Goal: Task Accomplishment & Management: Use online tool/utility

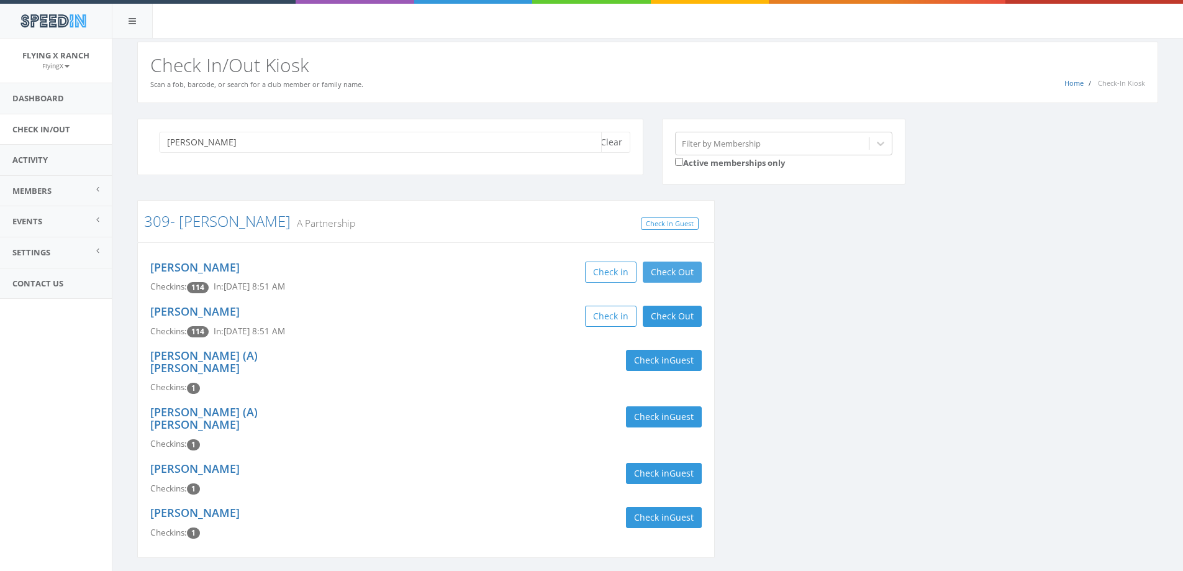
type input "[PERSON_NAME]"
click at [664, 268] on button "Check Out" at bounding box center [672, 271] width 59 height 21
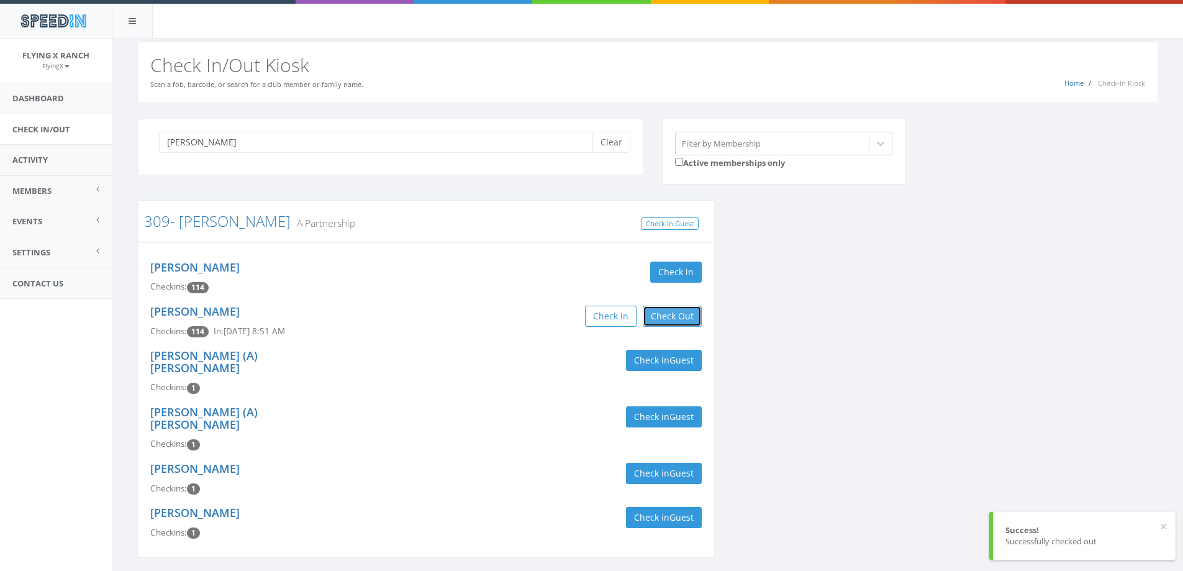
click at [665, 315] on button "Check Out" at bounding box center [672, 316] width 59 height 21
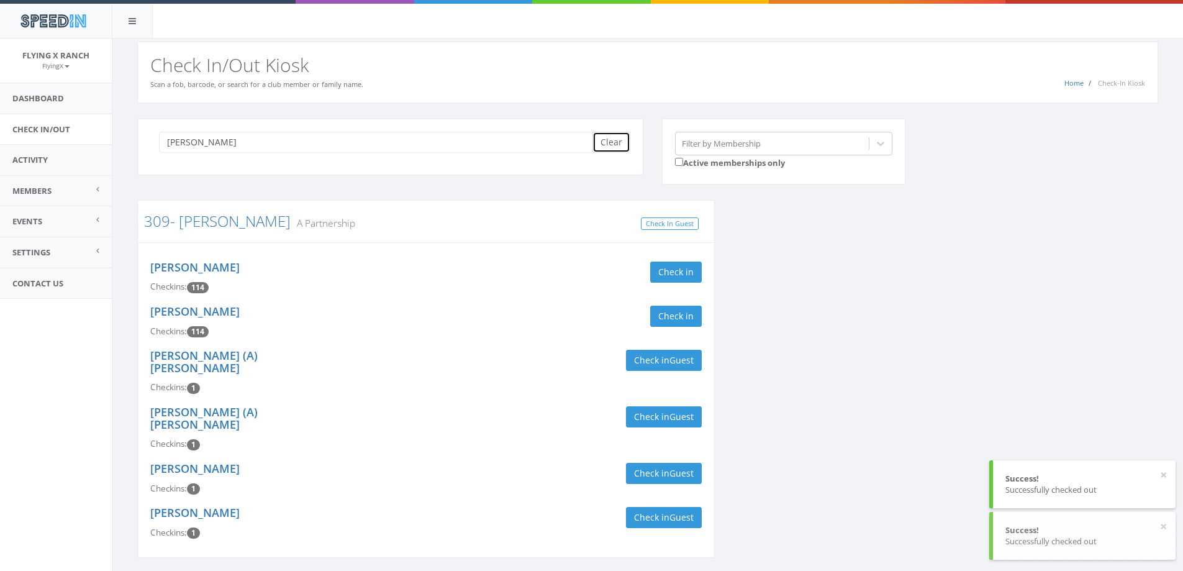
click at [602, 150] on button "Clear" at bounding box center [612, 142] width 38 height 21
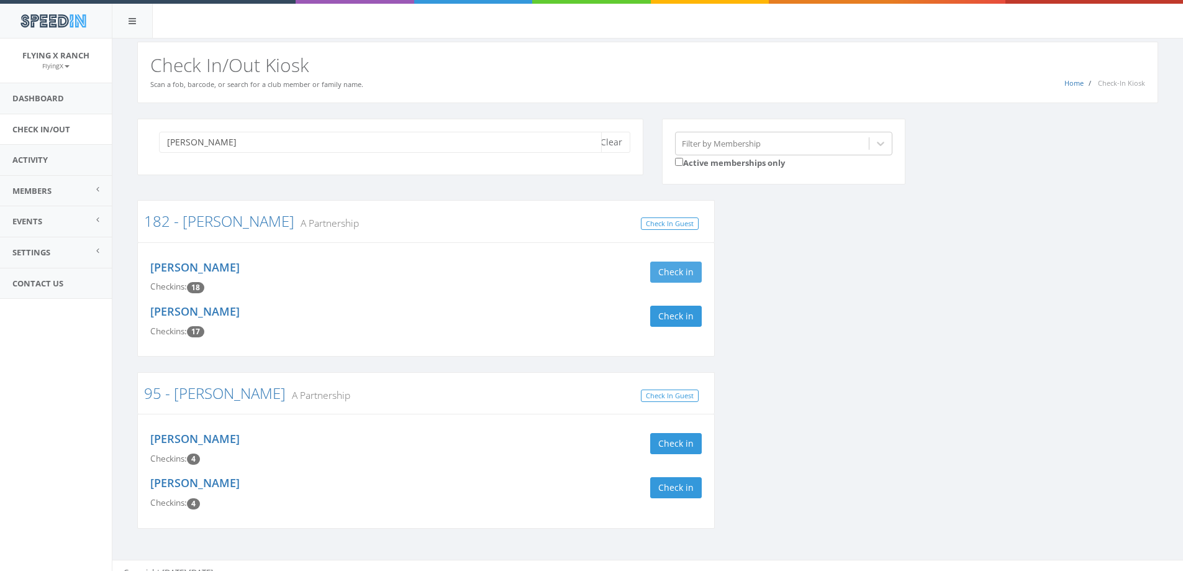
type input "mcclure"
click at [665, 276] on button "Check in" at bounding box center [676, 271] width 52 height 21
click at [670, 319] on button "Check in" at bounding box center [676, 316] width 52 height 21
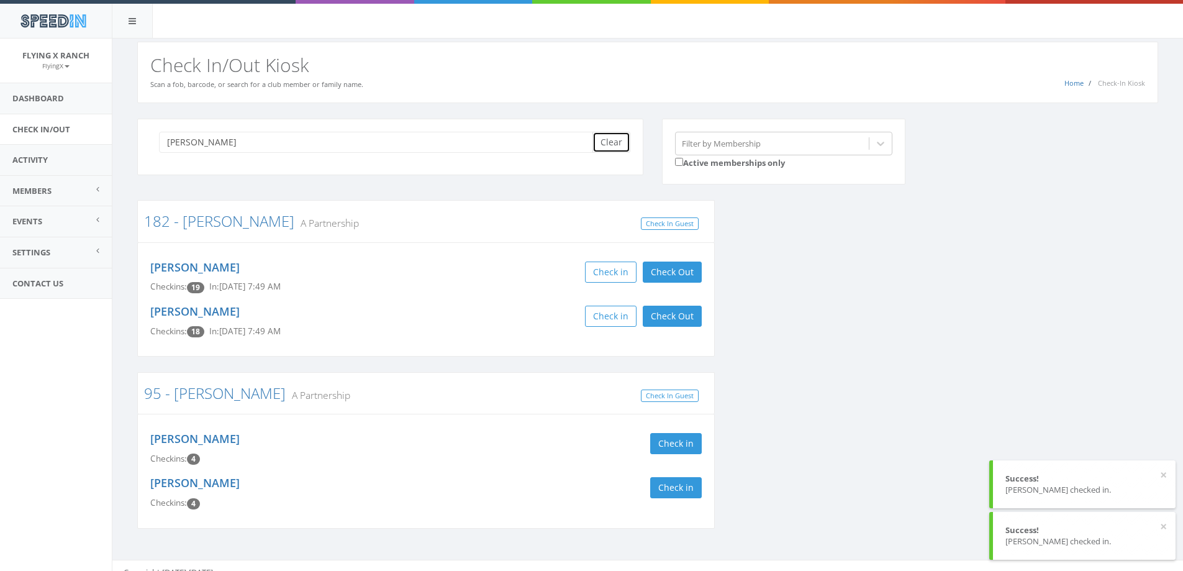
click at [614, 142] on button "Clear" at bounding box center [612, 142] width 38 height 21
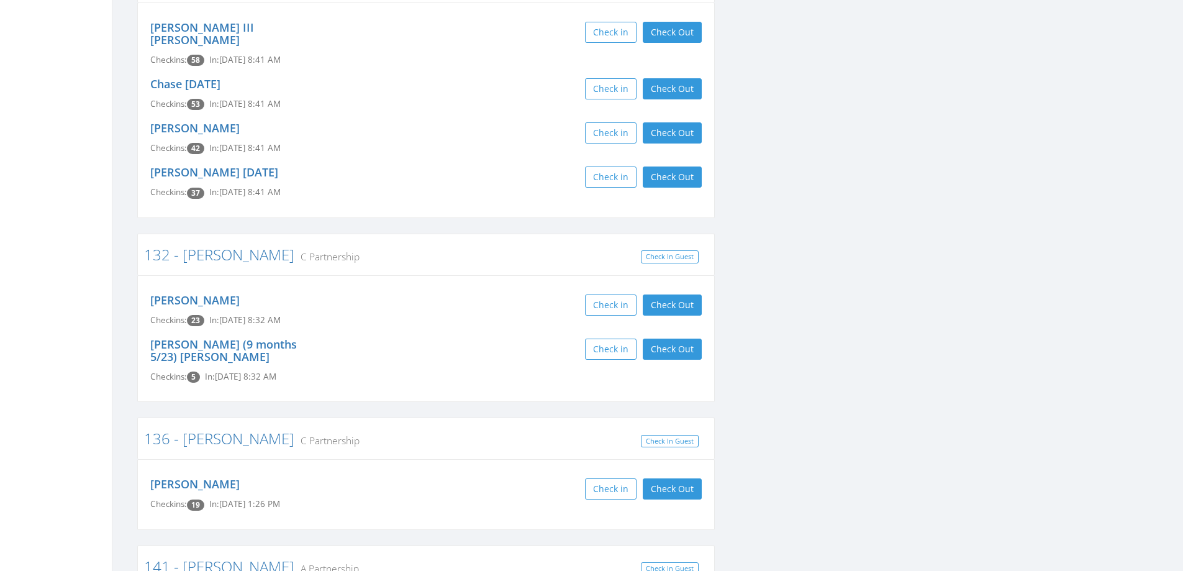
scroll to position [2112, 0]
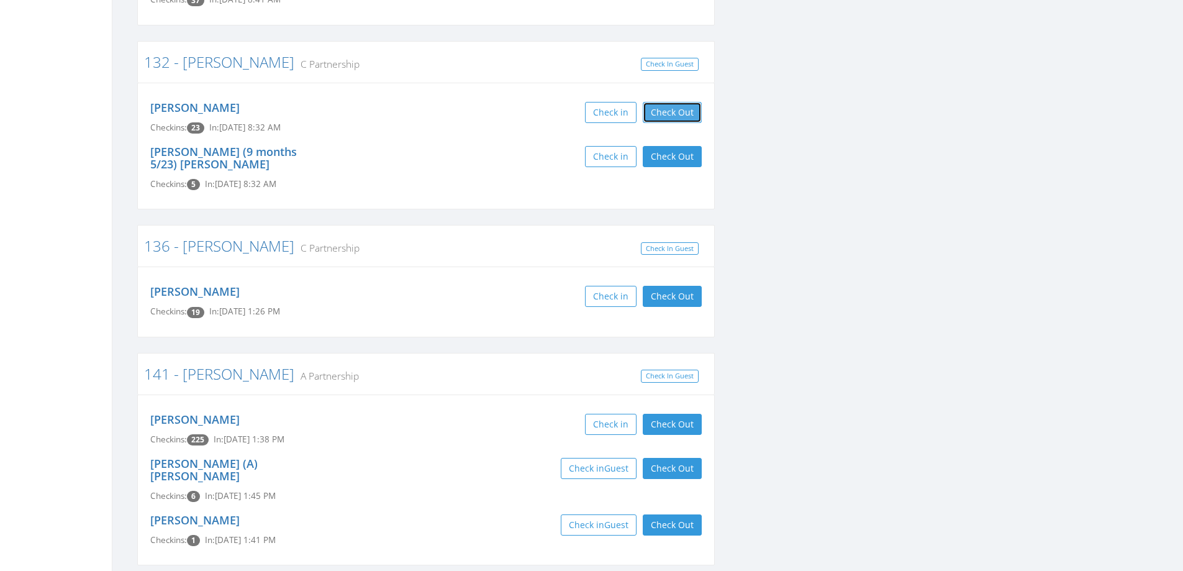
click at [681, 102] on button "Check Out" at bounding box center [672, 112] width 59 height 21
click at [666, 146] on button "Check Out" at bounding box center [672, 156] width 59 height 21
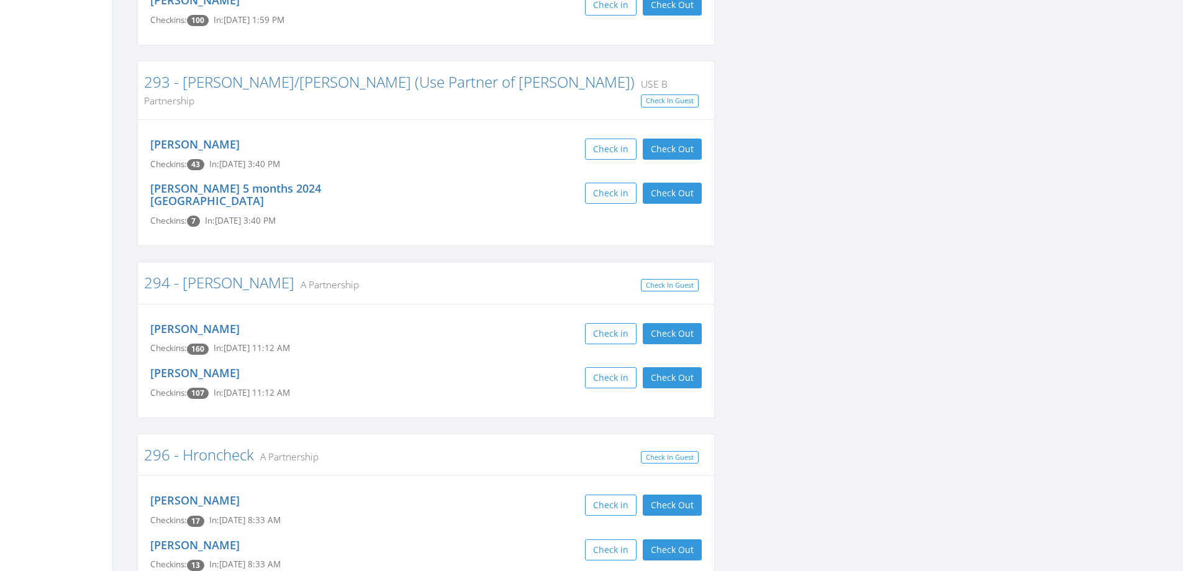
scroll to position [8012, 0]
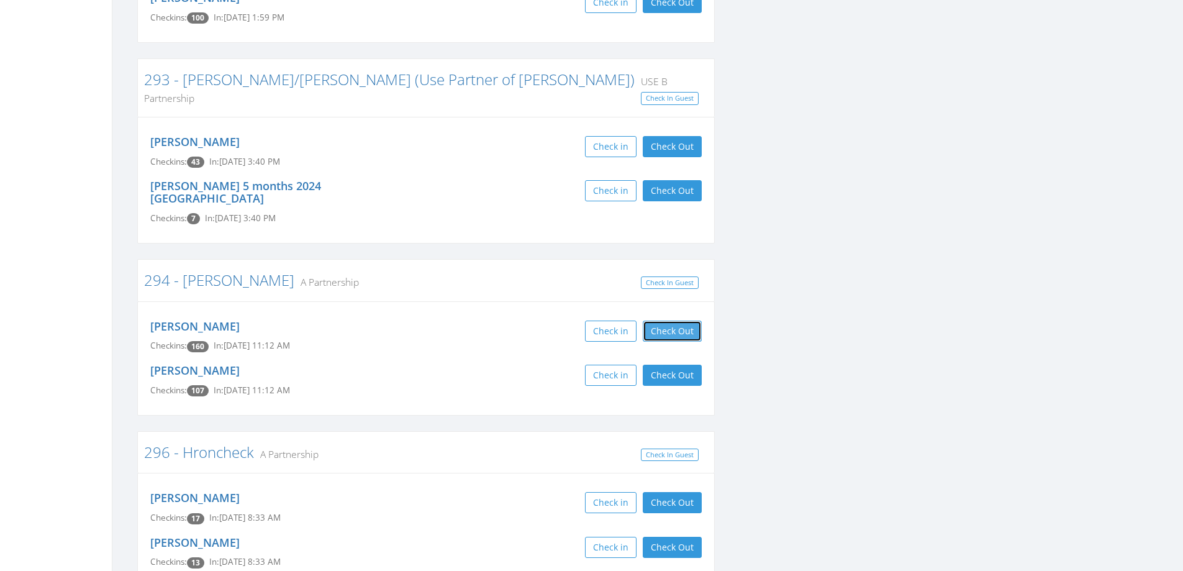
click at [676, 320] on button "Check Out" at bounding box center [672, 330] width 59 height 21
click at [676, 365] on button "Check Out" at bounding box center [672, 375] width 59 height 21
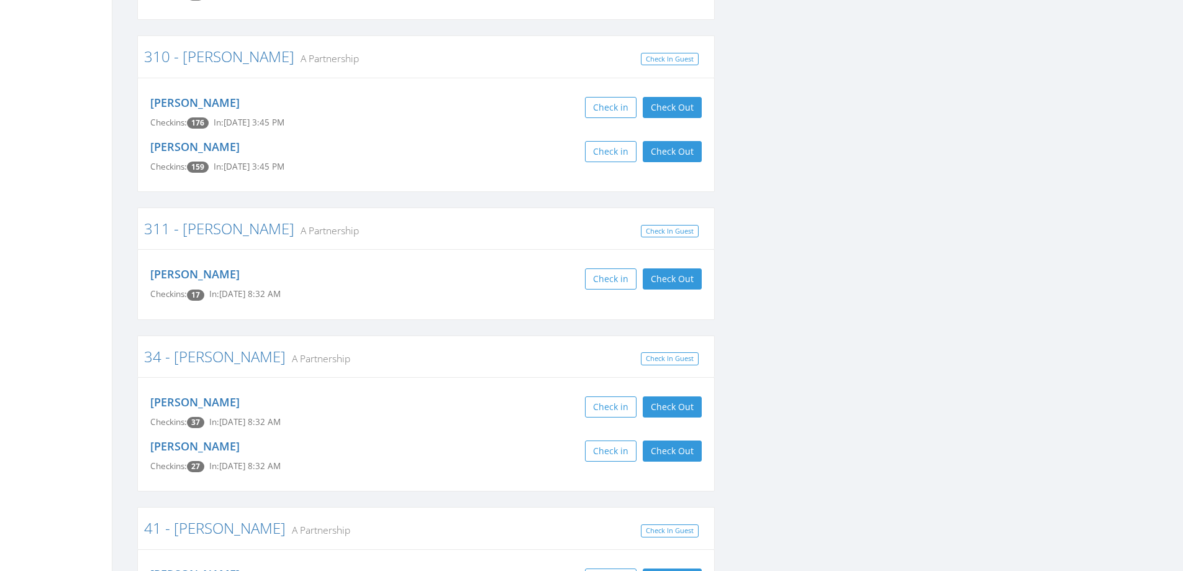
scroll to position [10000, 0]
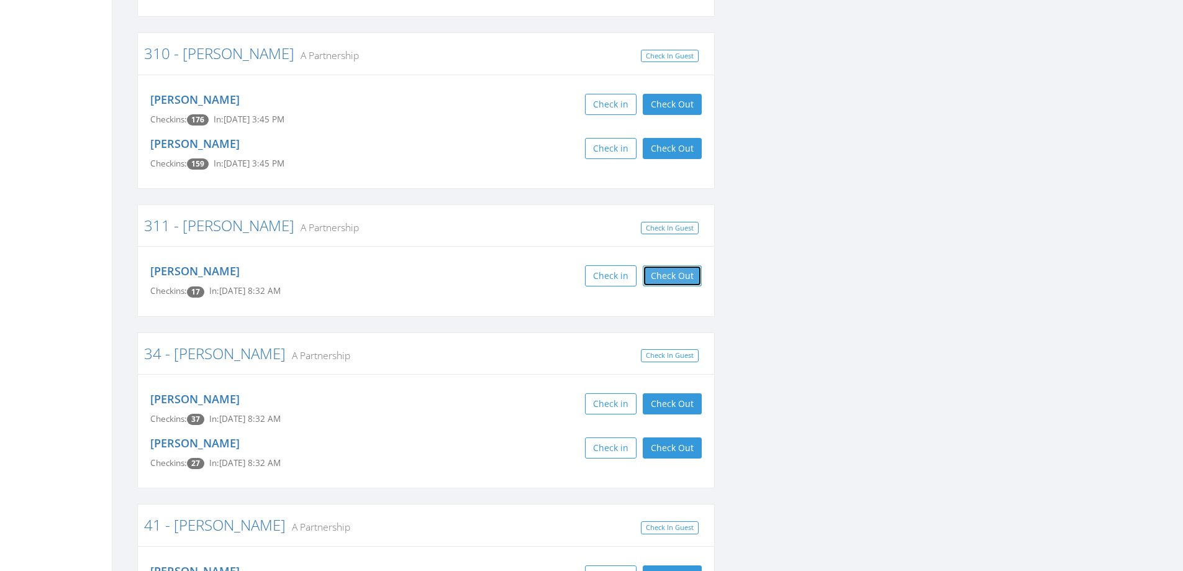
click at [686, 265] on button "Check Out" at bounding box center [672, 275] width 59 height 21
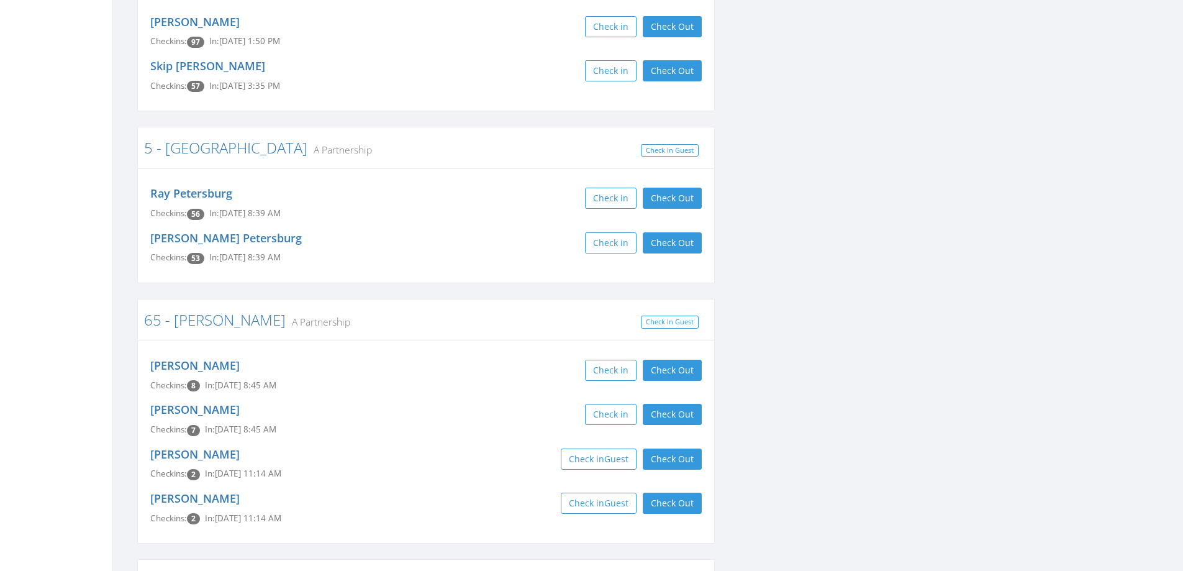
scroll to position [11553, 0]
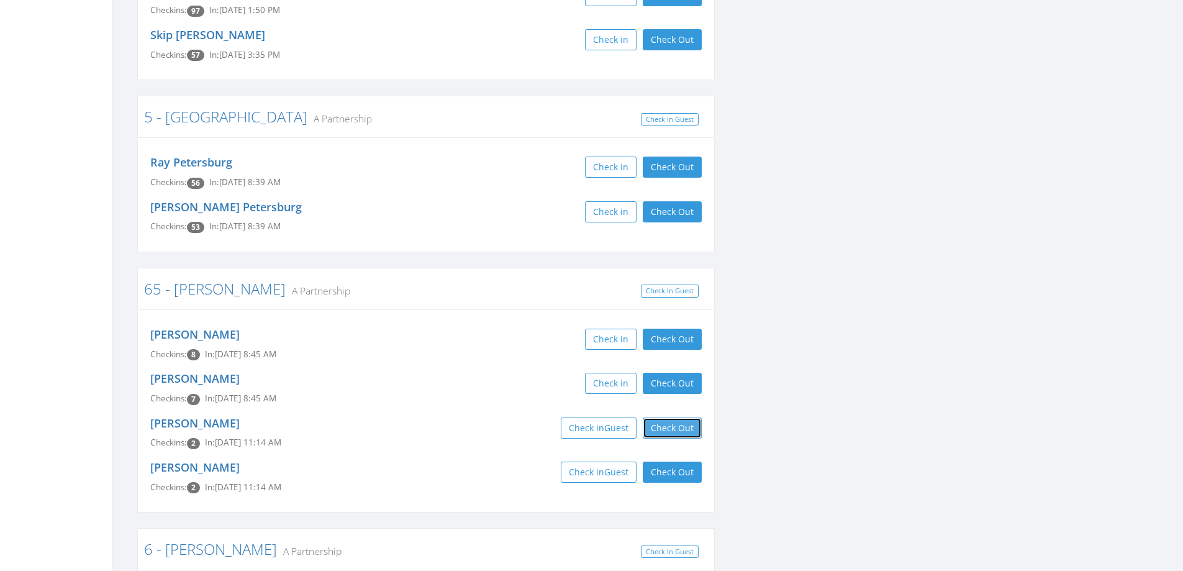
click at [673, 417] on button "Check Out" at bounding box center [672, 427] width 59 height 21
click at [670, 461] on button "Check Out" at bounding box center [672, 471] width 59 height 21
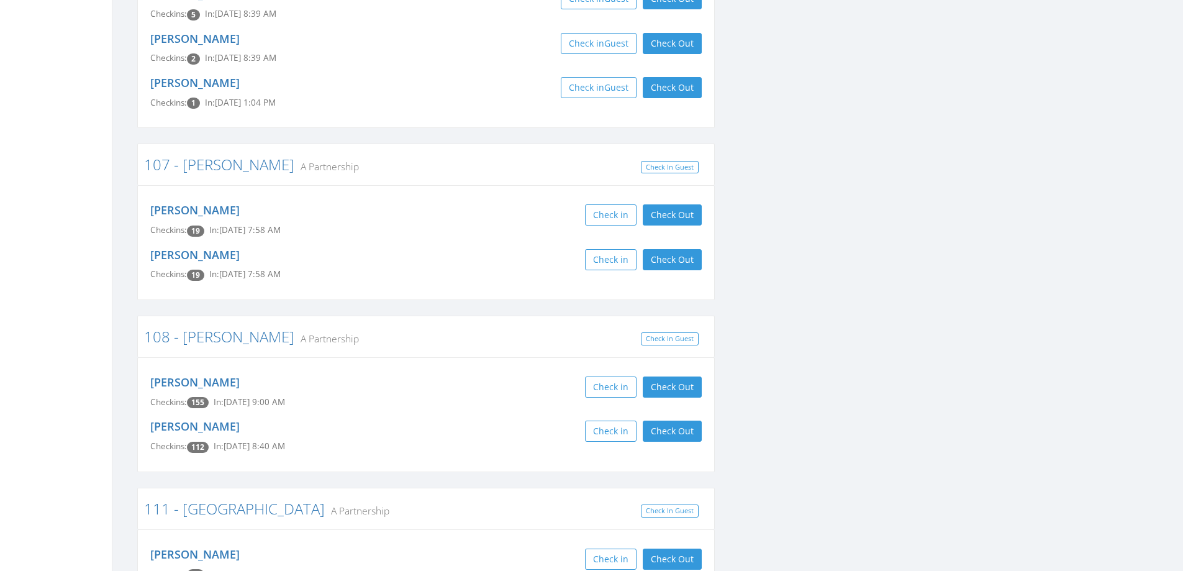
scroll to position [24, 0]
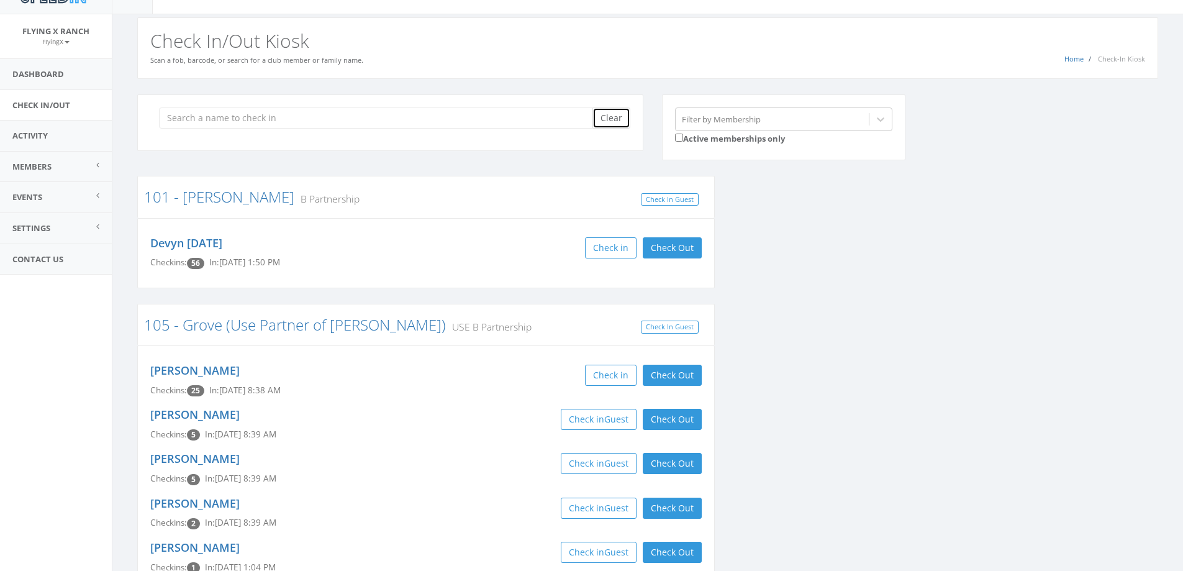
click at [609, 116] on button "Clear" at bounding box center [612, 117] width 38 height 21
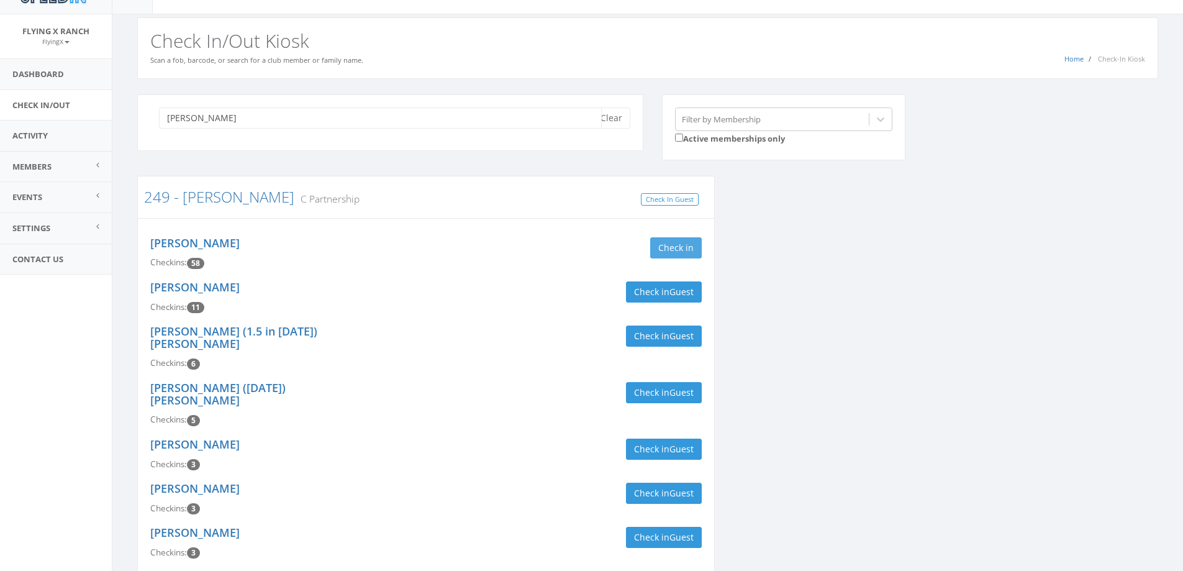
type input "caranci"
click at [670, 243] on button "Check in" at bounding box center [676, 247] width 52 height 21
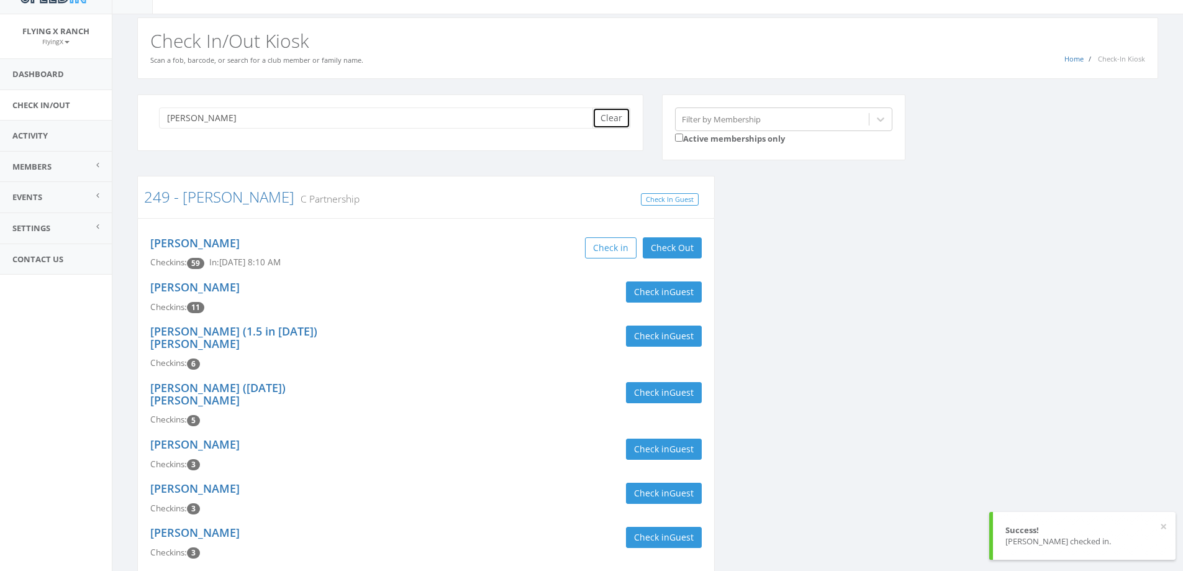
click at [606, 117] on button "Clear" at bounding box center [612, 117] width 38 height 21
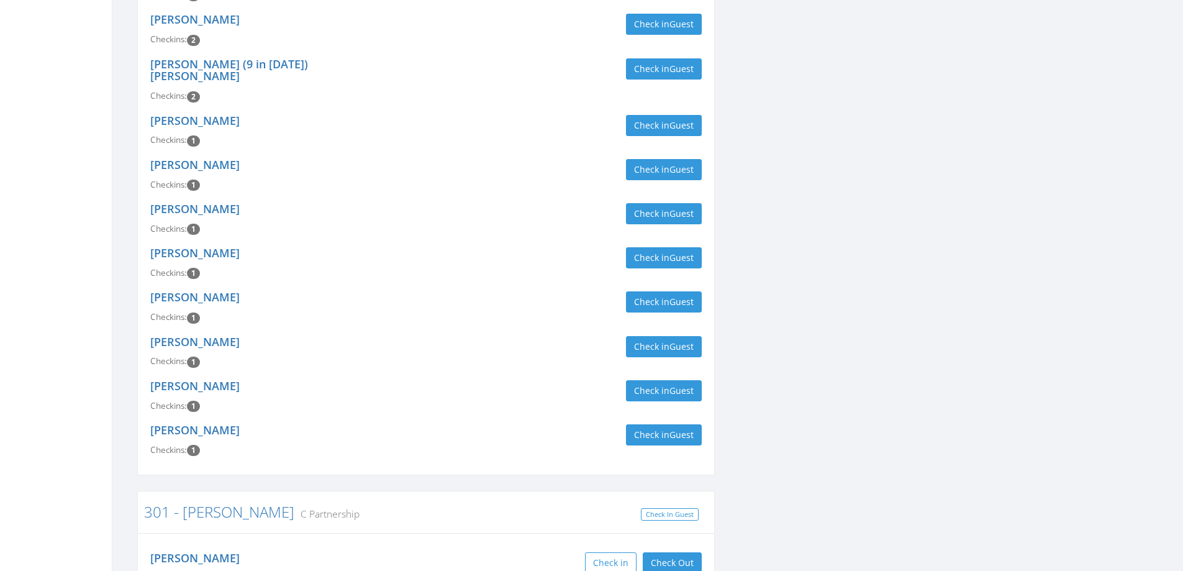
scroll to position [676, 0]
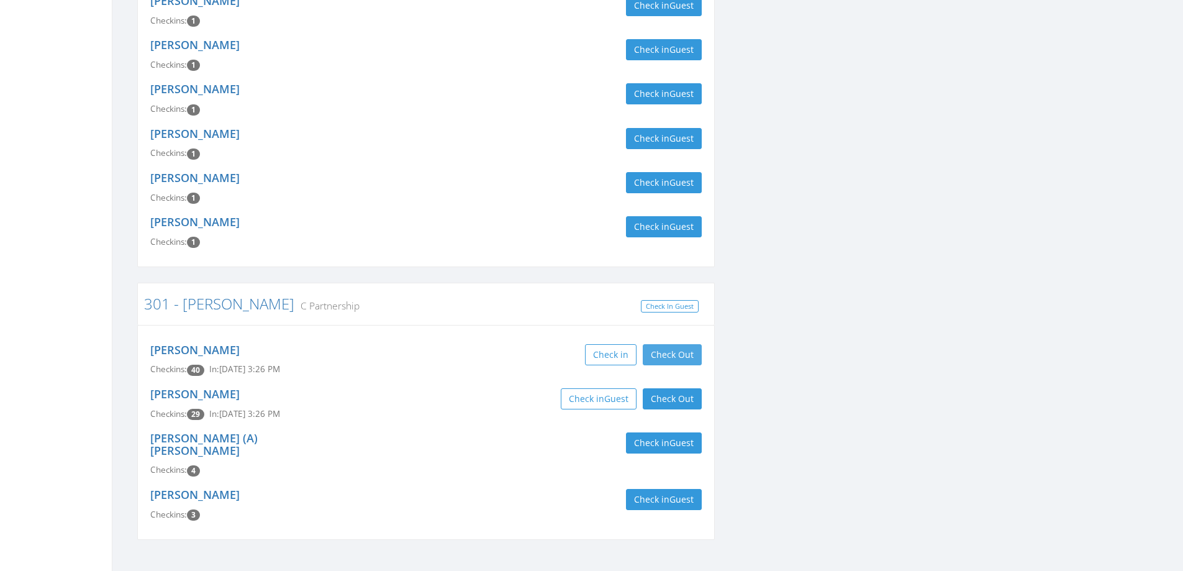
type input "haiar"
click at [667, 345] on button "Check Out" at bounding box center [672, 354] width 59 height 21
click at [659, 391] on button "Check Out" at bounding box center [672, 398] width 59 height 21
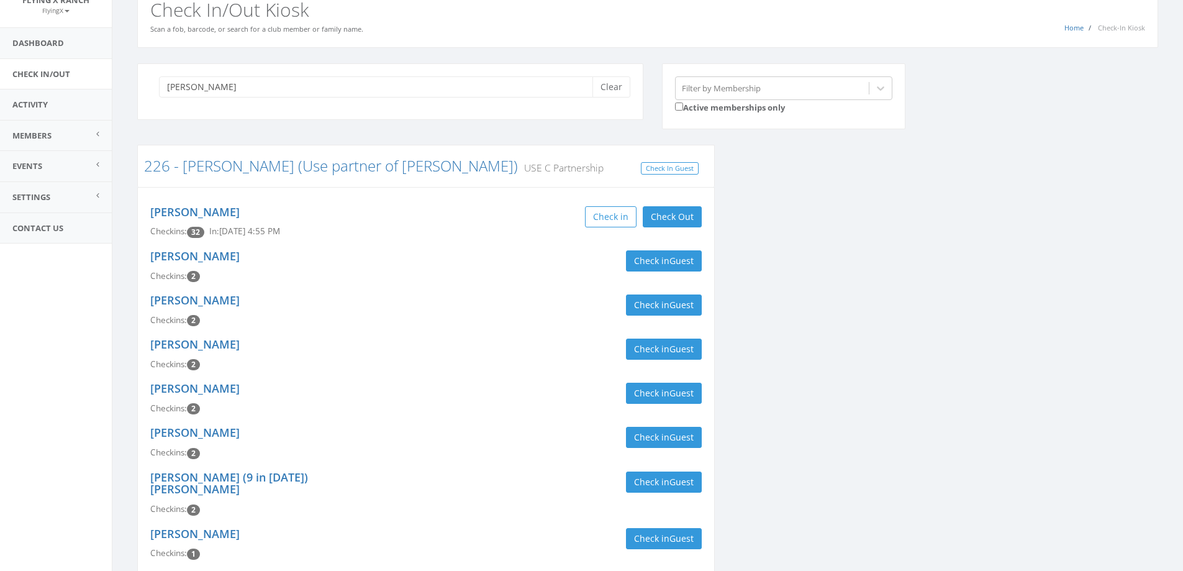
scroll to position [0, 0]
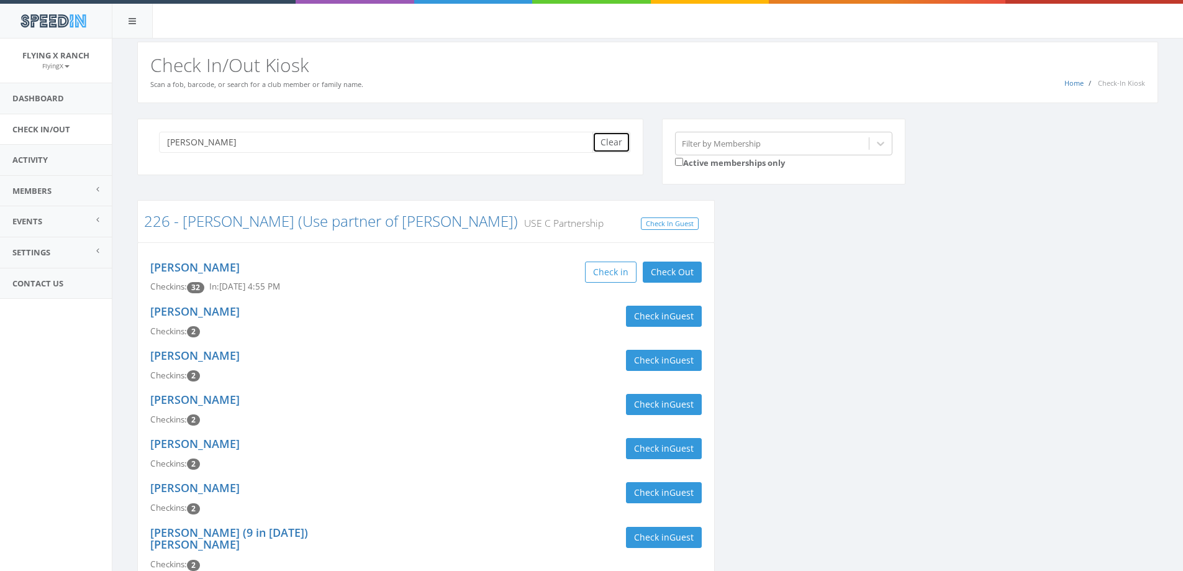
click at [617, 135] on button "Clear" at bounding box center [612, 142] width 38 height 21
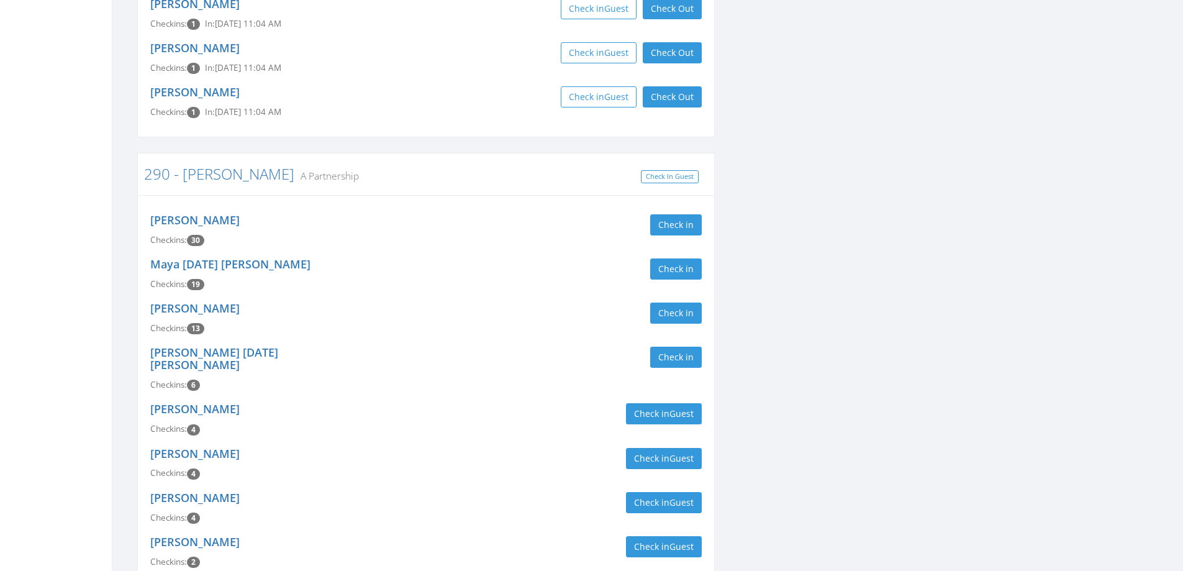
scroll to position [435, 0]
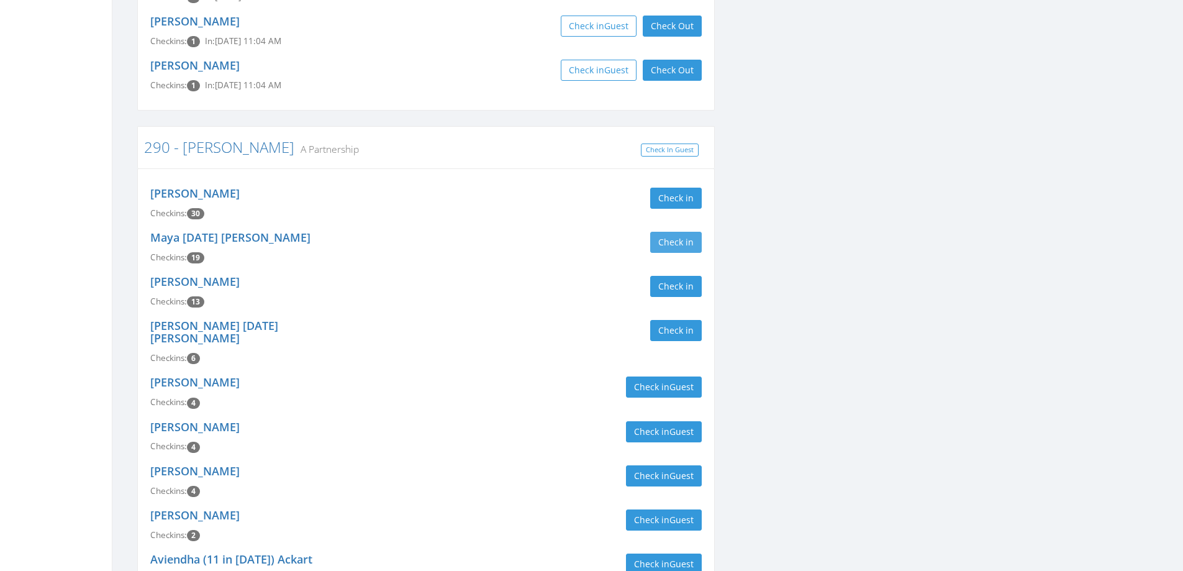
type input "larson"
click at [668, 232] on button "Check in" at bounding box center [676, 242] width 52 height 21
click at [665, 276] on button "Check in" at bounding box center [676, 286] width 52 height 21
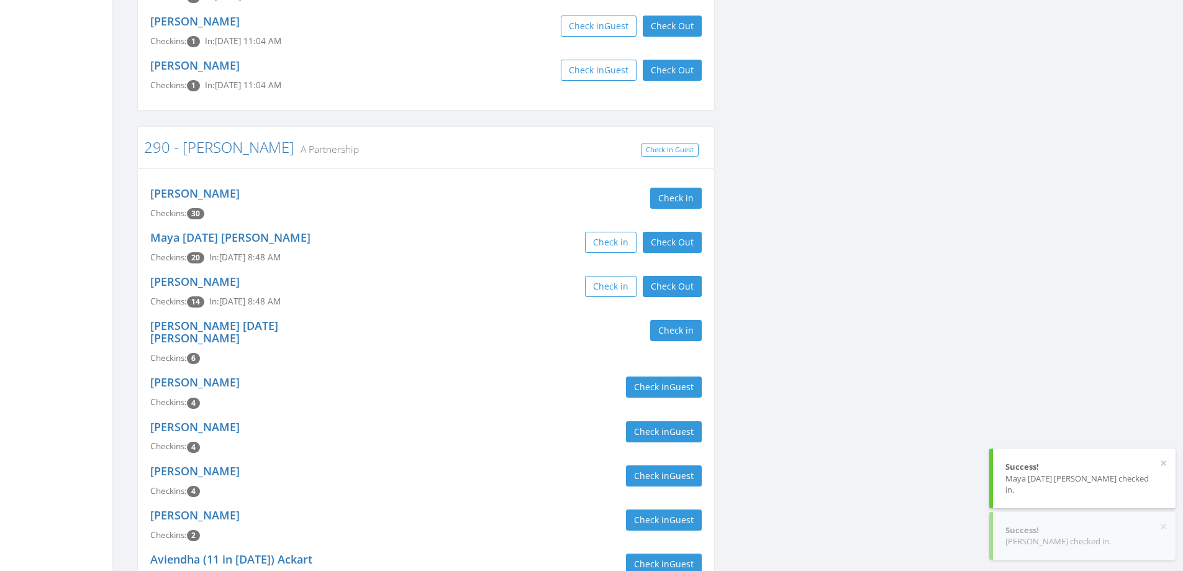
click at [506, 299] on div "Jamie Larson Checkins: 14 In: Sep 21, 8:48 AM Check in Check Out Check Out" at bounding box center [426, 292] width 570 height 44
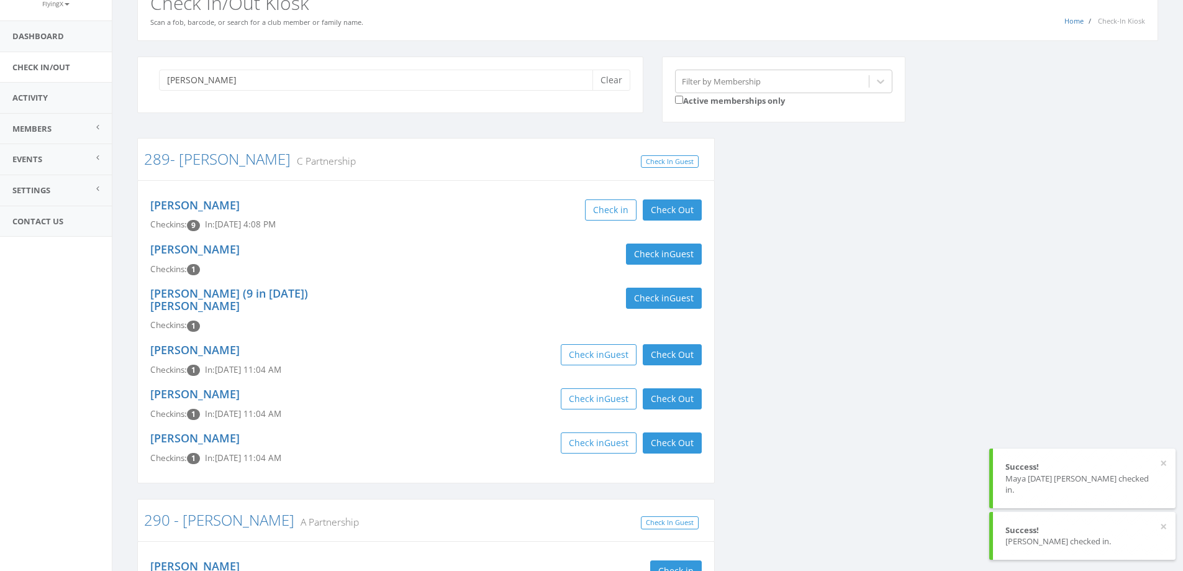
scroll to position [0, 0]
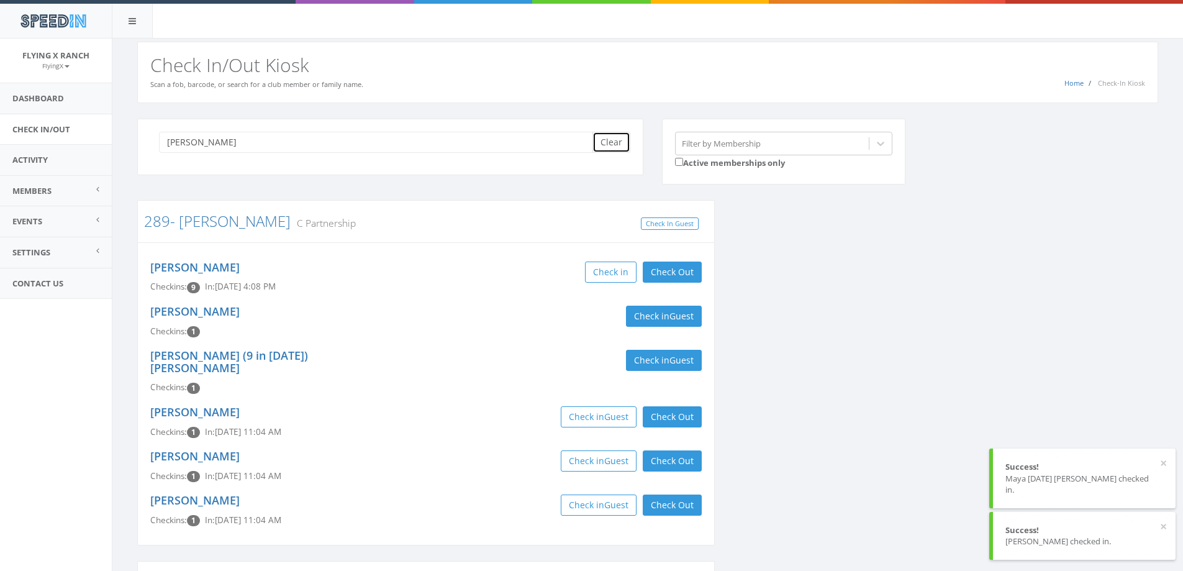
click at [611, 146] on button "Clear" at bounding box center [612, 142] width 38 height 21
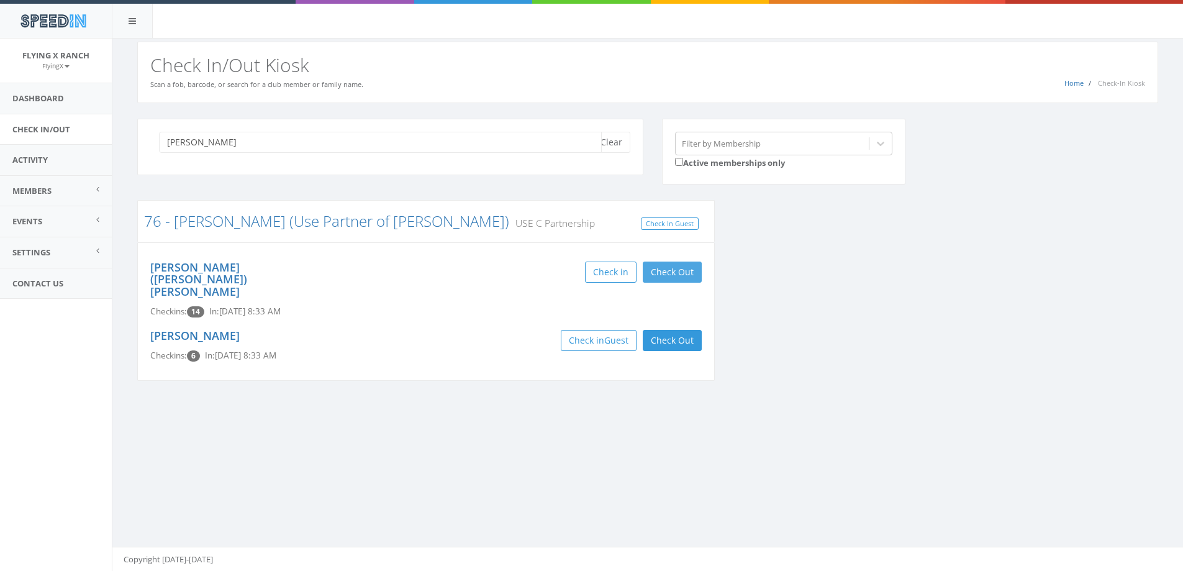
type input "mazzur"
drag, startPoint x: 679, startPoint y: 267, endPoint x: 678, endPoint y: 275, distance: 7.6
click at [679, 269] on button "Check Out" at bounding box center [672, 271] width 59 height 21
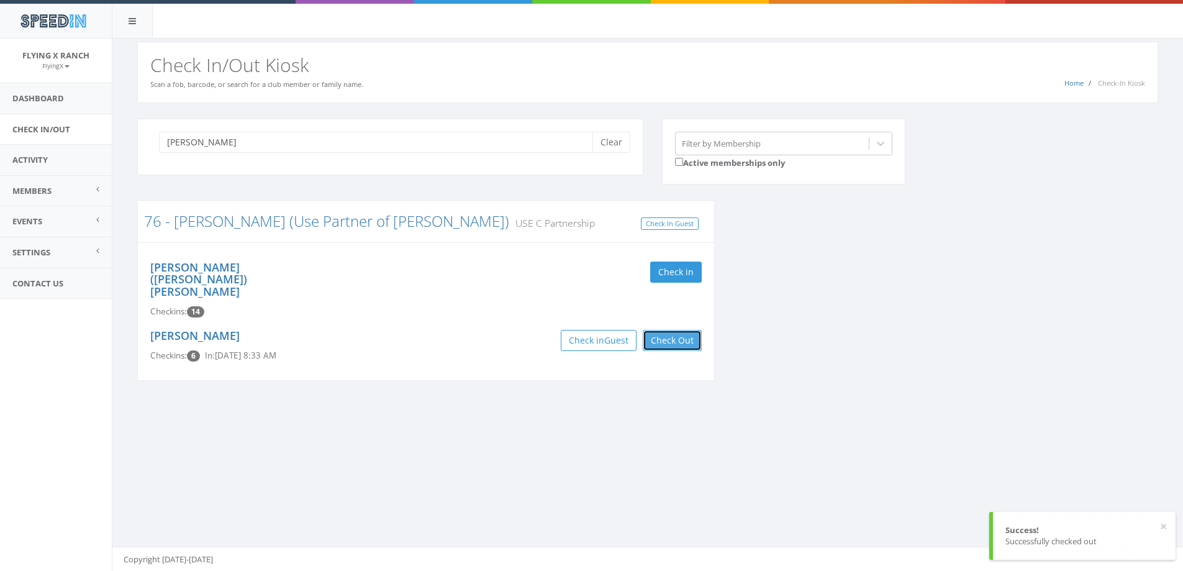
click at [674, 330] on button "Check Out" at bounding box center [672, 340] width 59 height 21
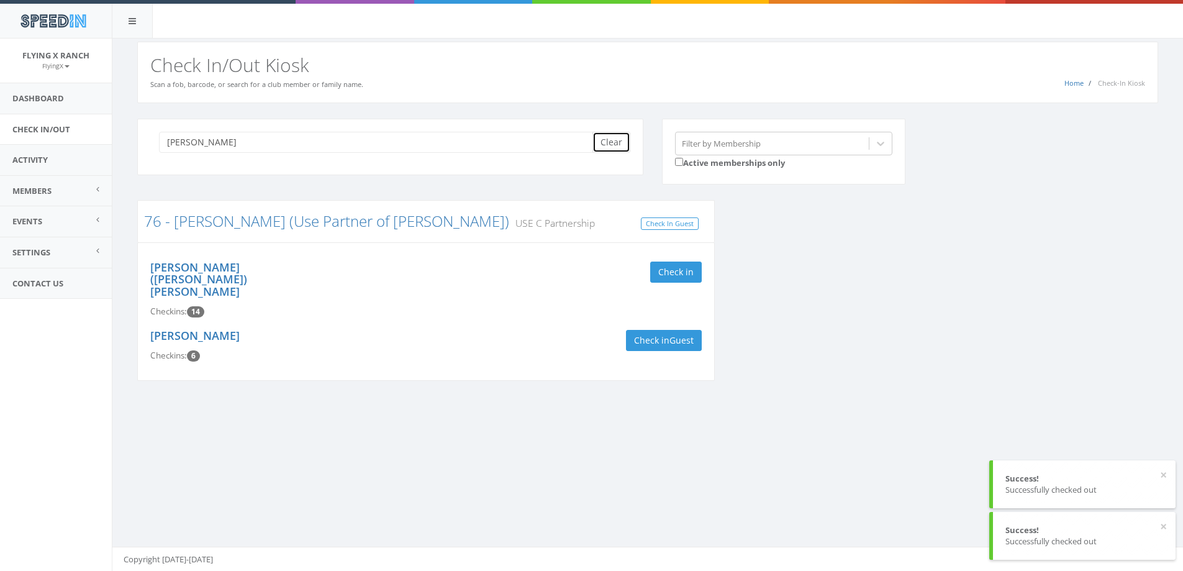
drag, startPoint x: 614, startPoint y: 132, endPoint x: 614, endPoint y: 140, distance: 8.1
click at [614, 133] on button "Clear" at bounding box center [612, 142] width 38 height 21
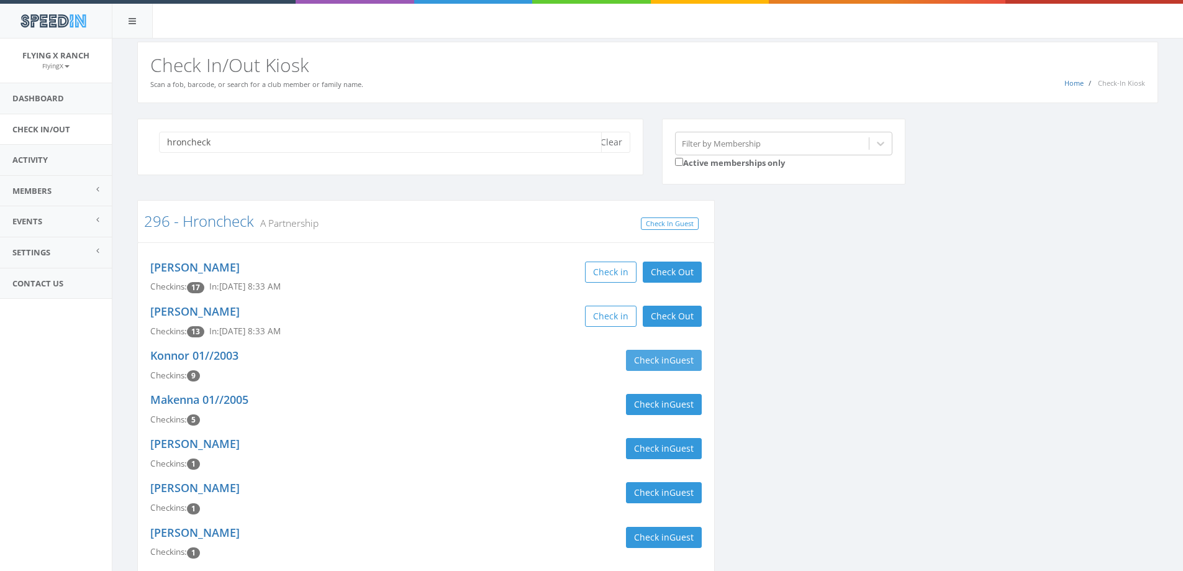
type input "hroncheck"
click at [664, 358] on button "Check in Guest" at bounding box center [664, 360] width 76 height 21
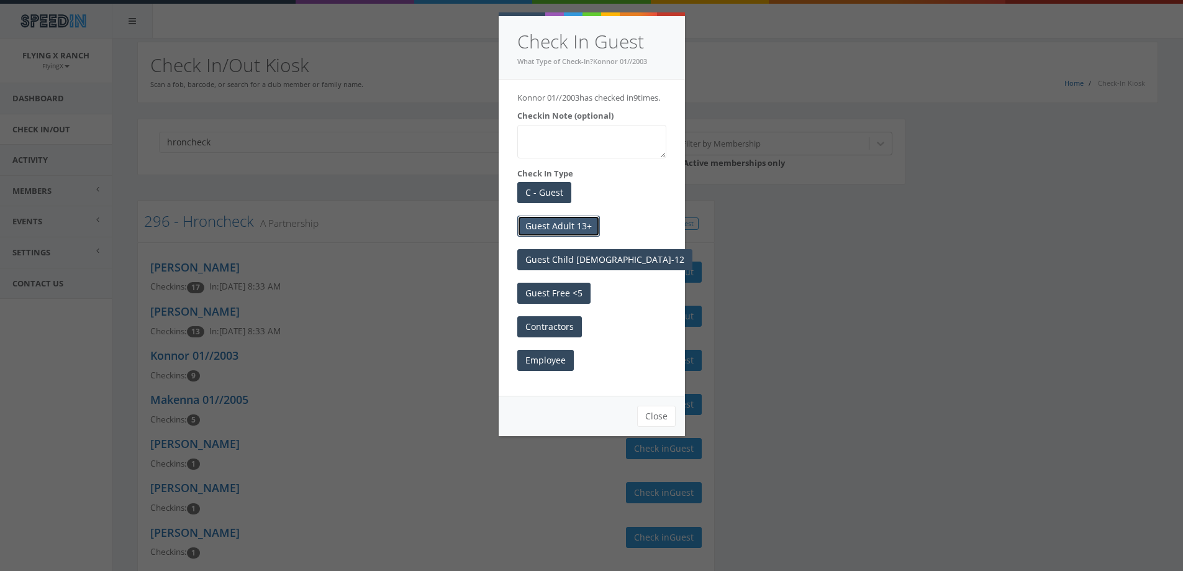
click at [548, 232] on button "Guest Adult 13+" at bounding box center [558, 226] width 83 height 21
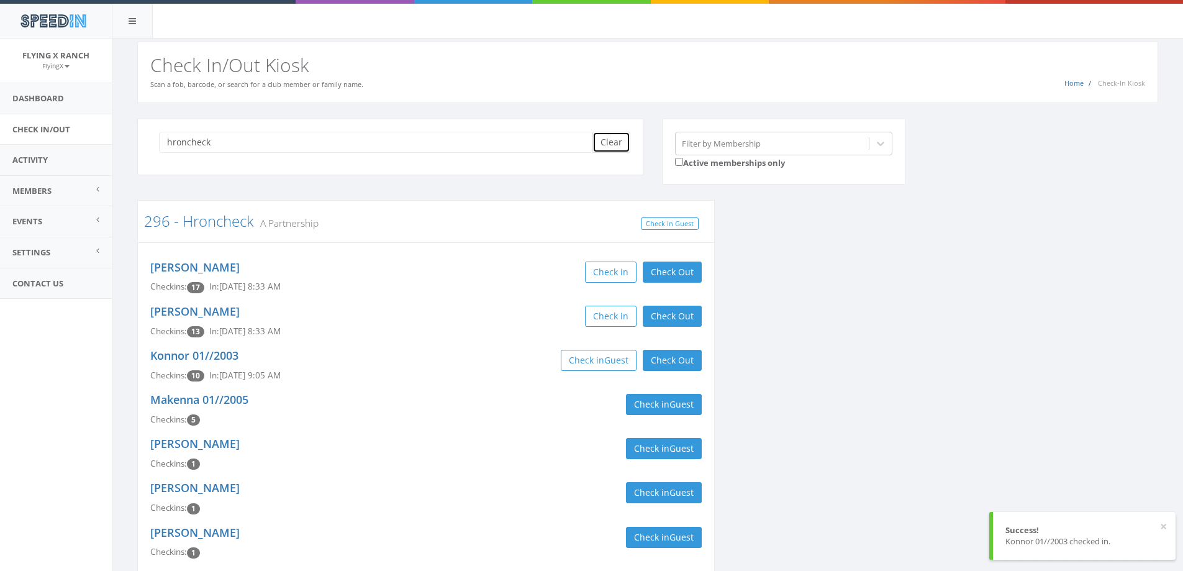
click at [615, 139] on button "Clear" at bounding box center [612, 142] width 38 height 21
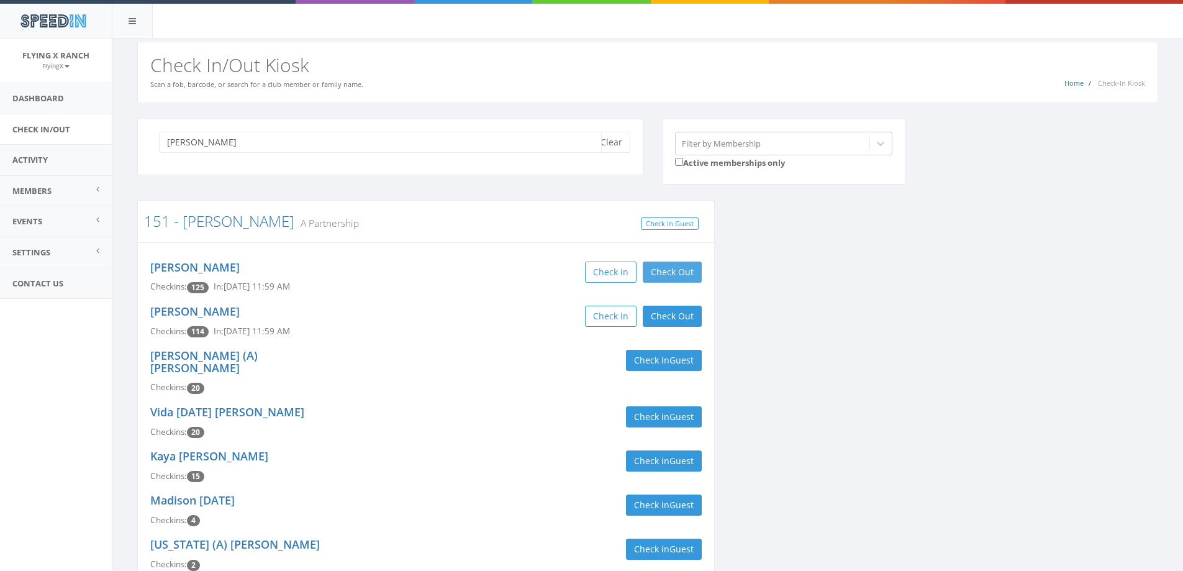
type input "qualls"
click at [686, 271] on button "Check Out" at bounding box center [672, 271] width 59 height 21
click at [678, 312] on button "Check Out" at bounding box center [672, 316] width 59 height 21
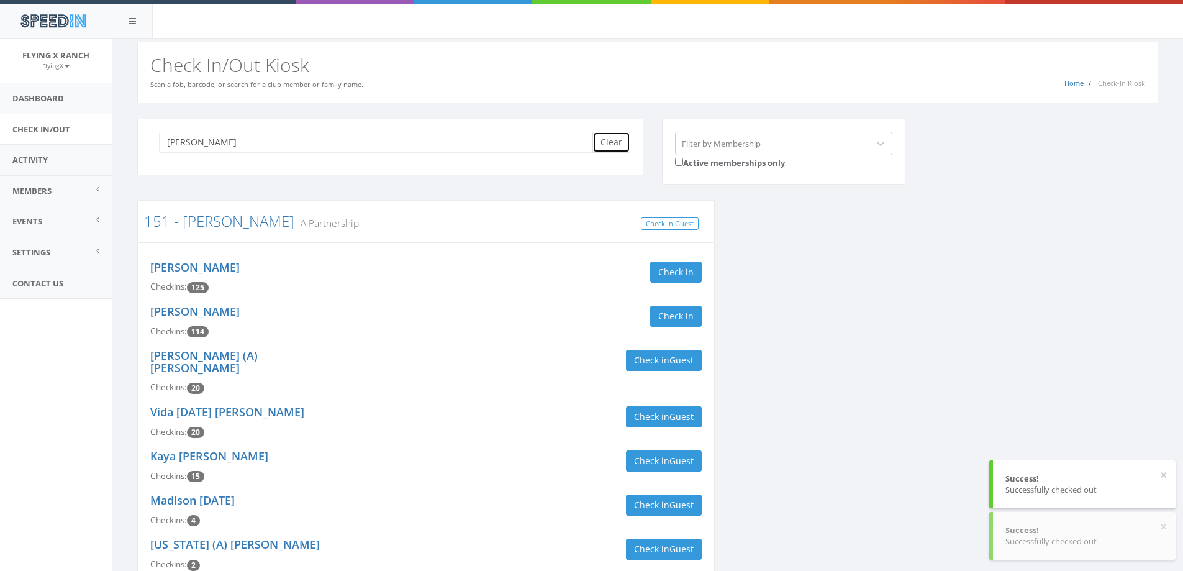
click at [617, 144] on button "Clear" at bounding box center [612, 142] width 38 height 21
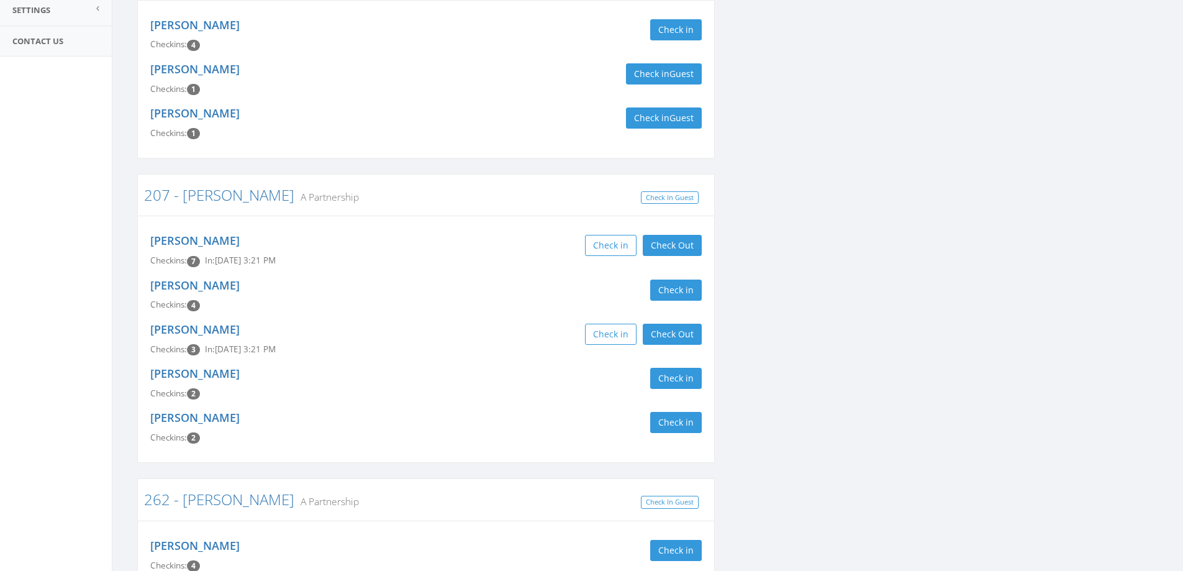
scroll to position [248, 0]
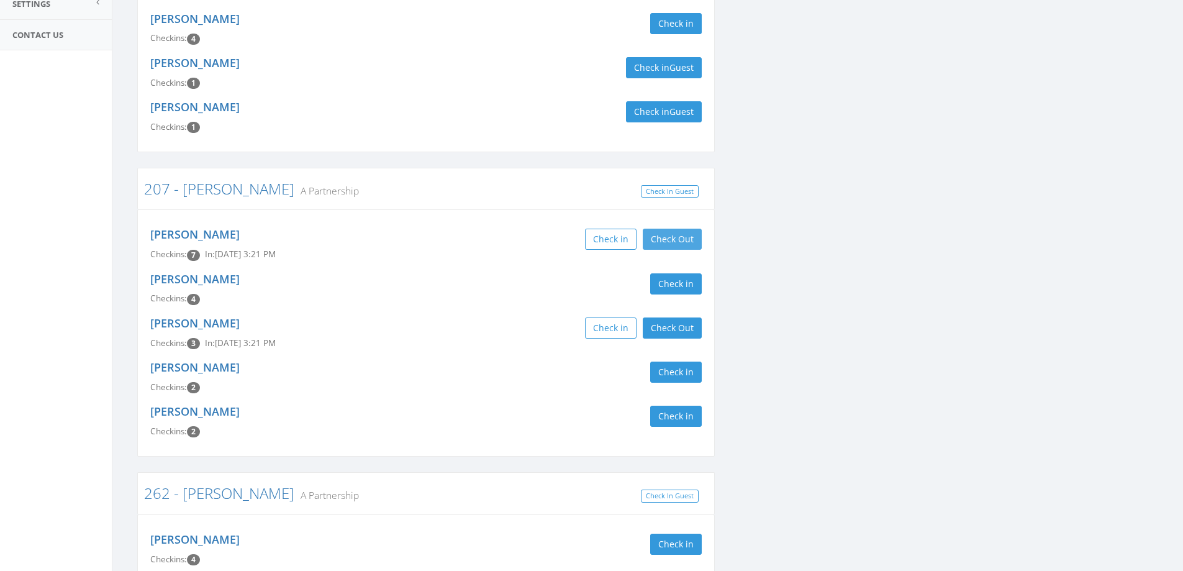
type input "stelni"
click at [692, 240] on button "Check Out" at bounding box center [672, 239] width 59 height 21
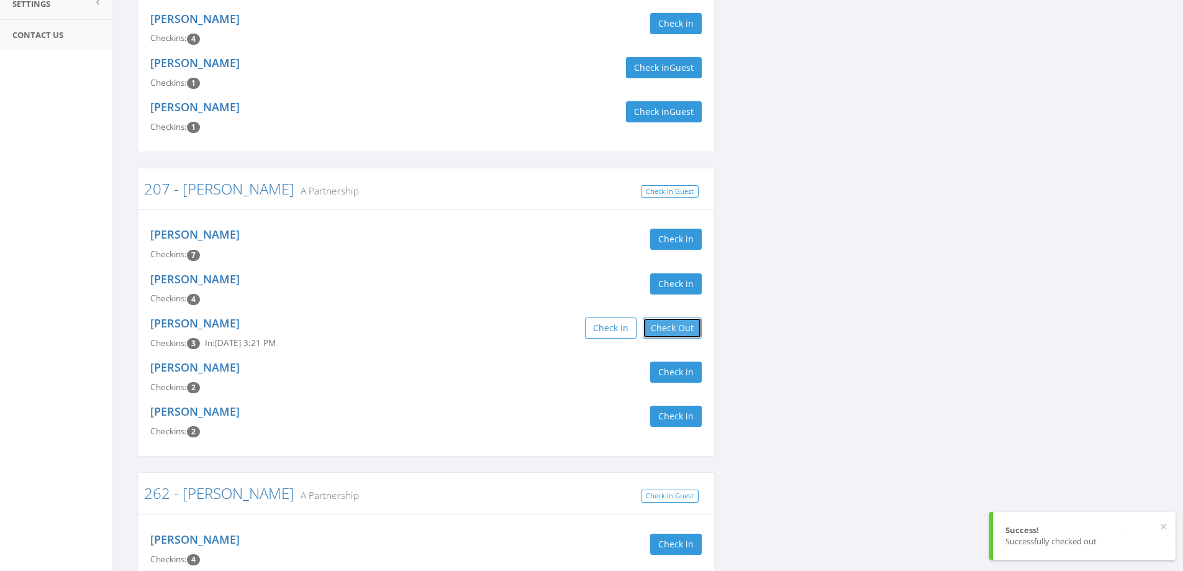
click at [679, 332] on button "Check Out" at bounding box center [672, 327] width 59 height 21
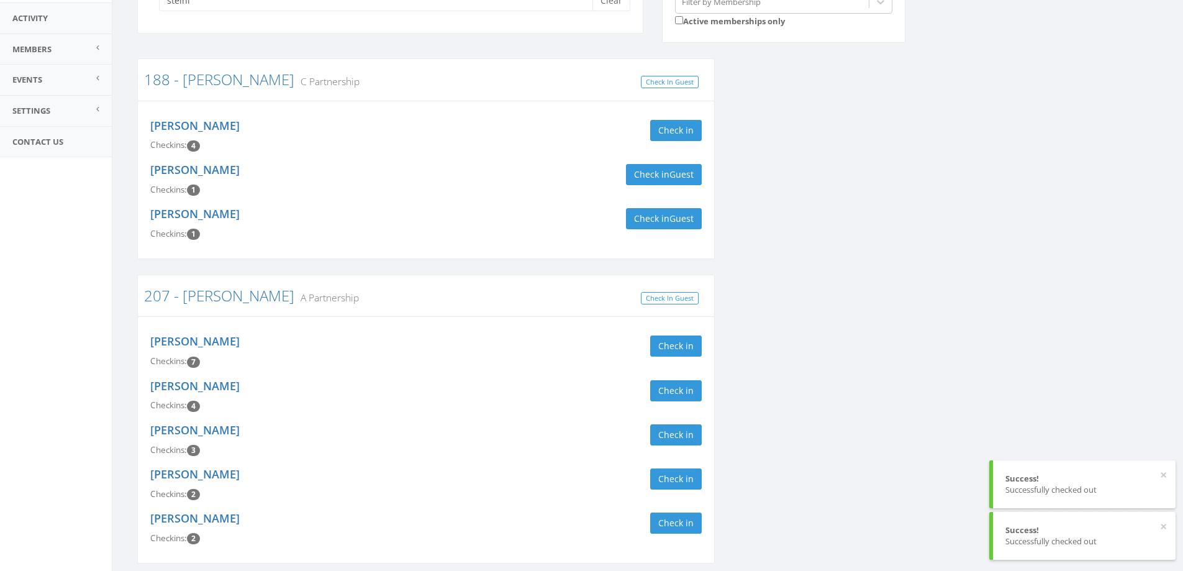
scroll to position [0, 0]
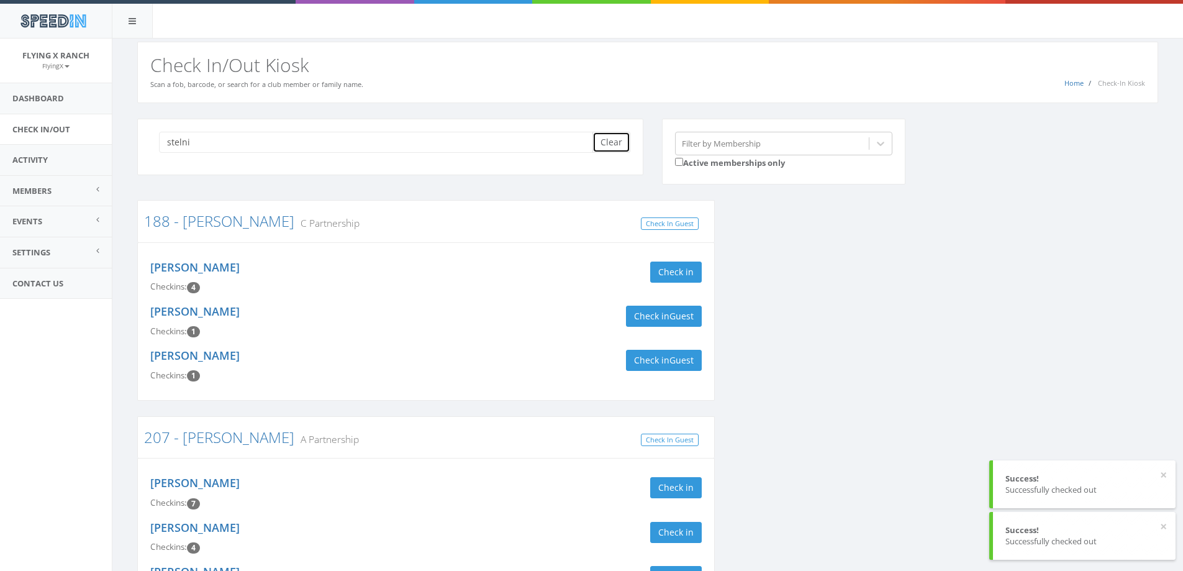
click at [612, 143] on button "Clear" at bounding box center [612, 142] width 38 height 21
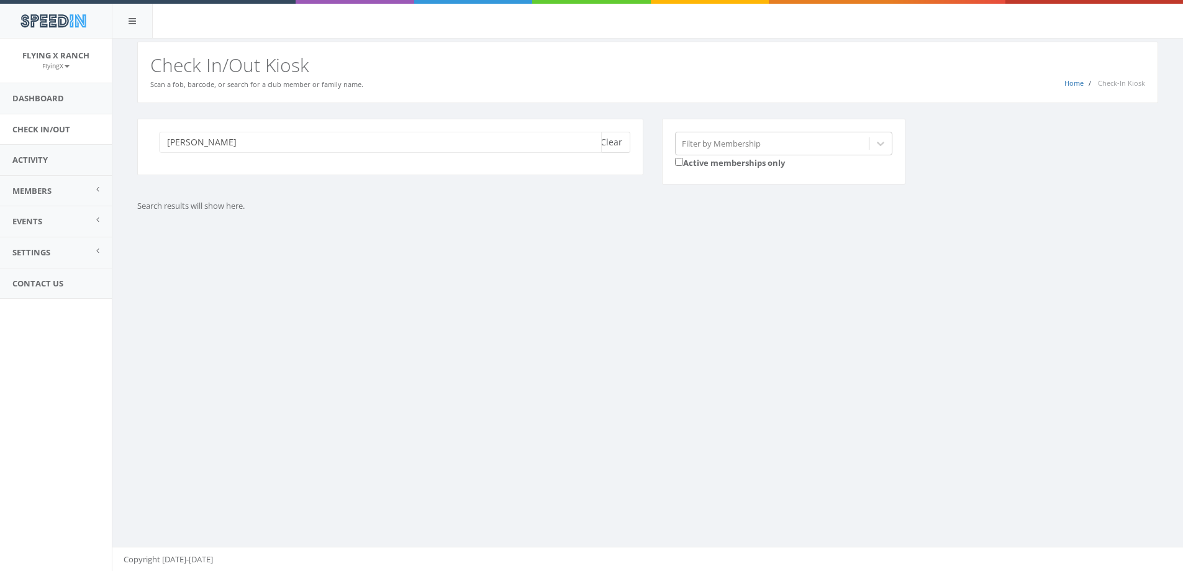
type input "[PERSON_NAME]"
click at [610, 138] on button "Clear" at bounding box center [612, 142] width 38 height 21
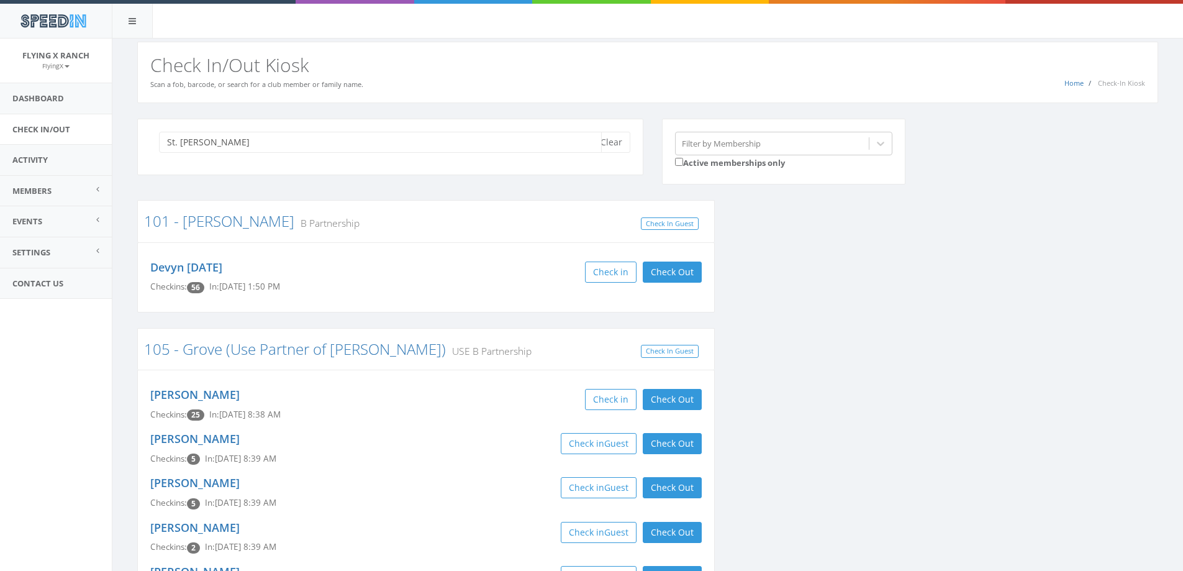
click at [212, 139] on input "St. jean" at bounding box center [380, 142] width 443 height 21
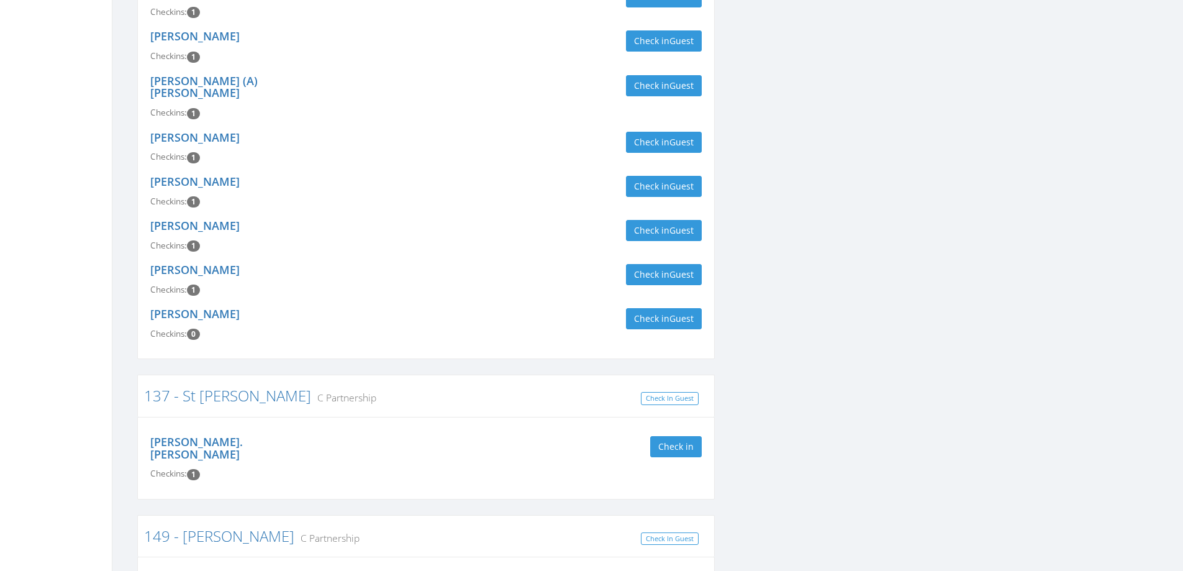
scroll to position [4658, 0]
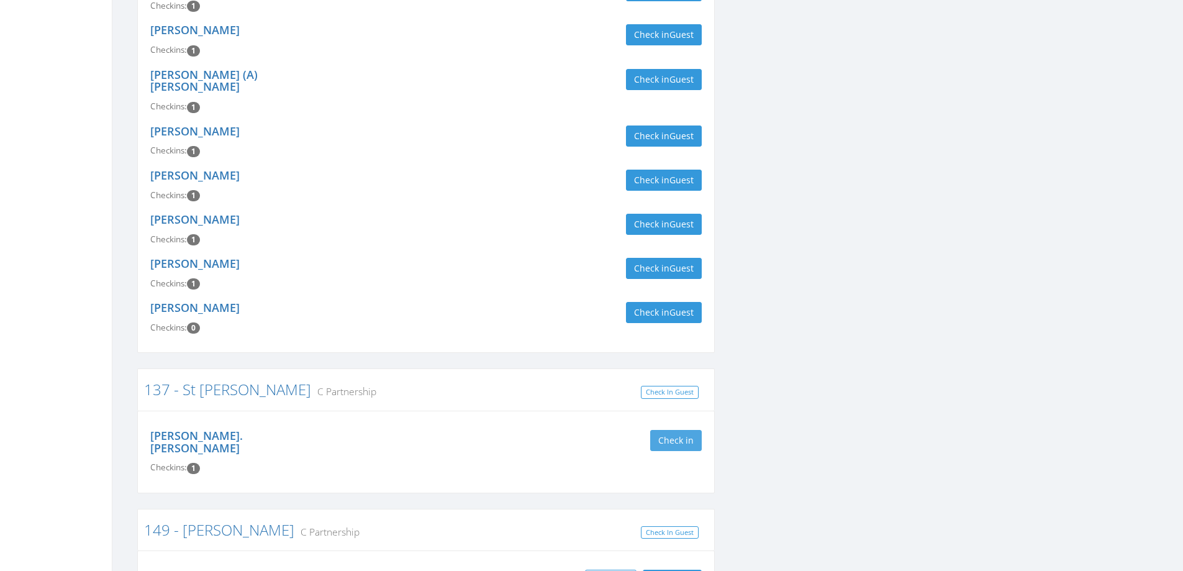
type input "St jean"
click at [689, 430] on button "Check in" at bounding box center [676, 440] width 52 height 21
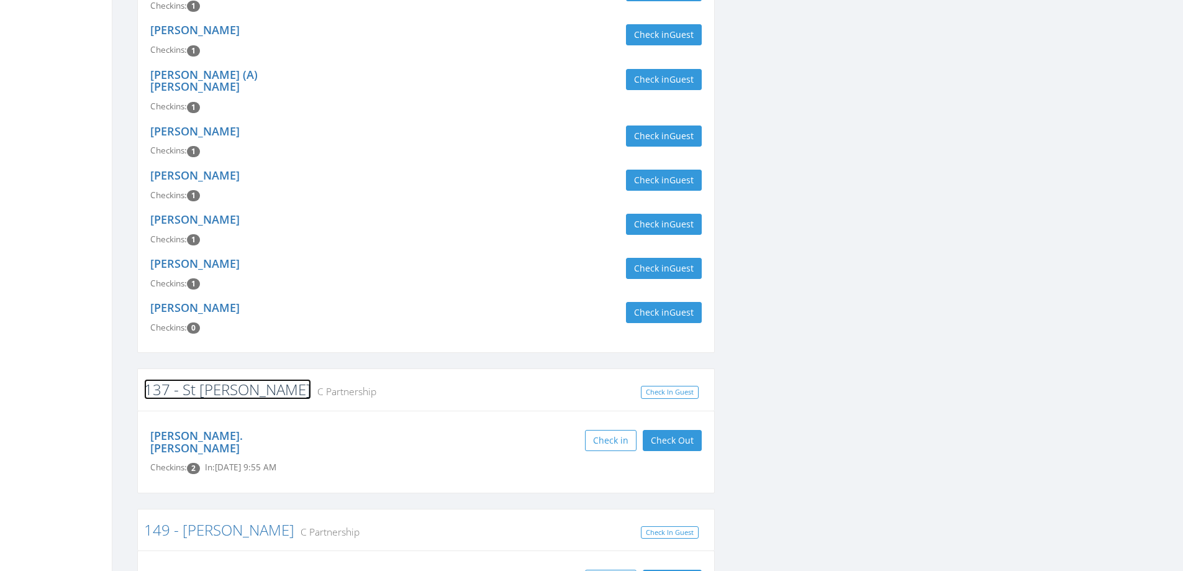
click at [206, 379] on link "137 - St [PERSON_NAME]" at bounding box center [227, 389] width 167 height 20
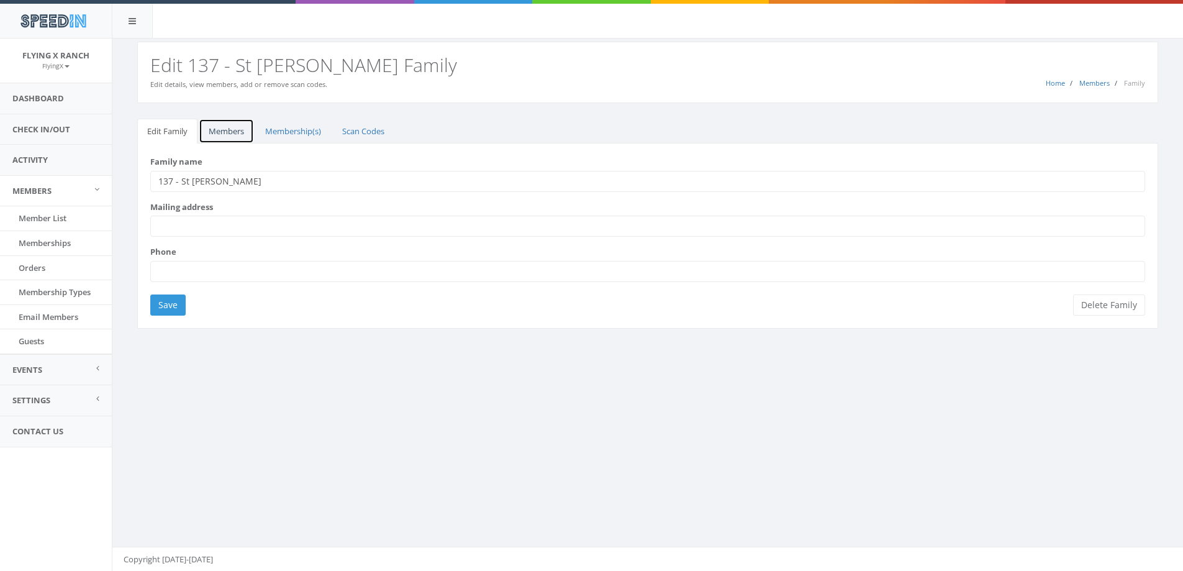
click at [230, 130] on link "Members" at bounding box center [226, 131] width 55 height 25
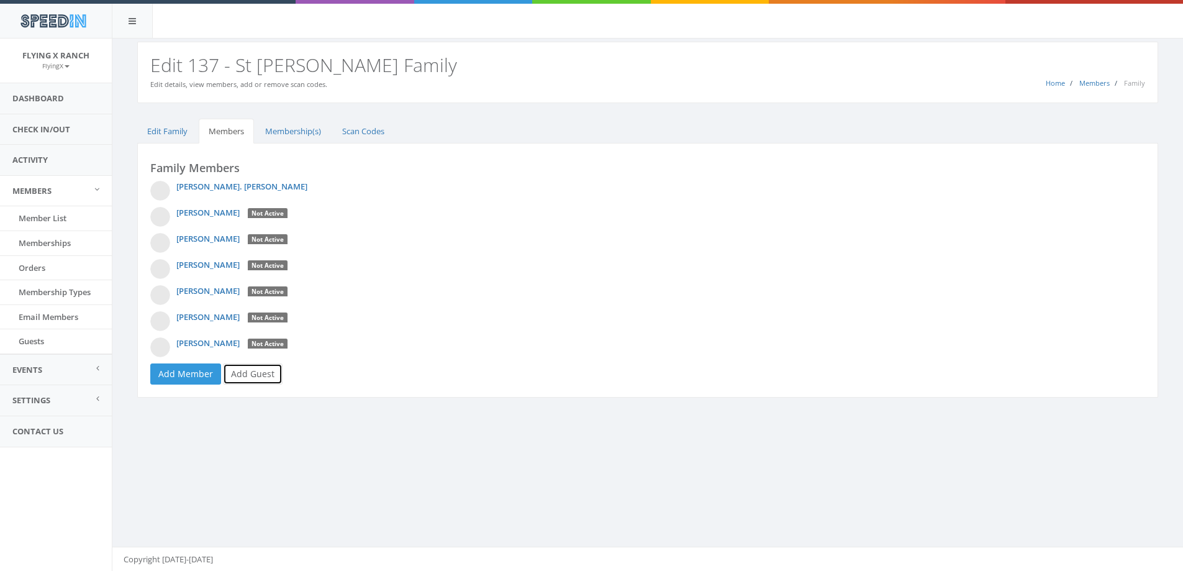
click at [247, 376] on link "Add Guest" at bounding box center [253, 373] width 60 height 21
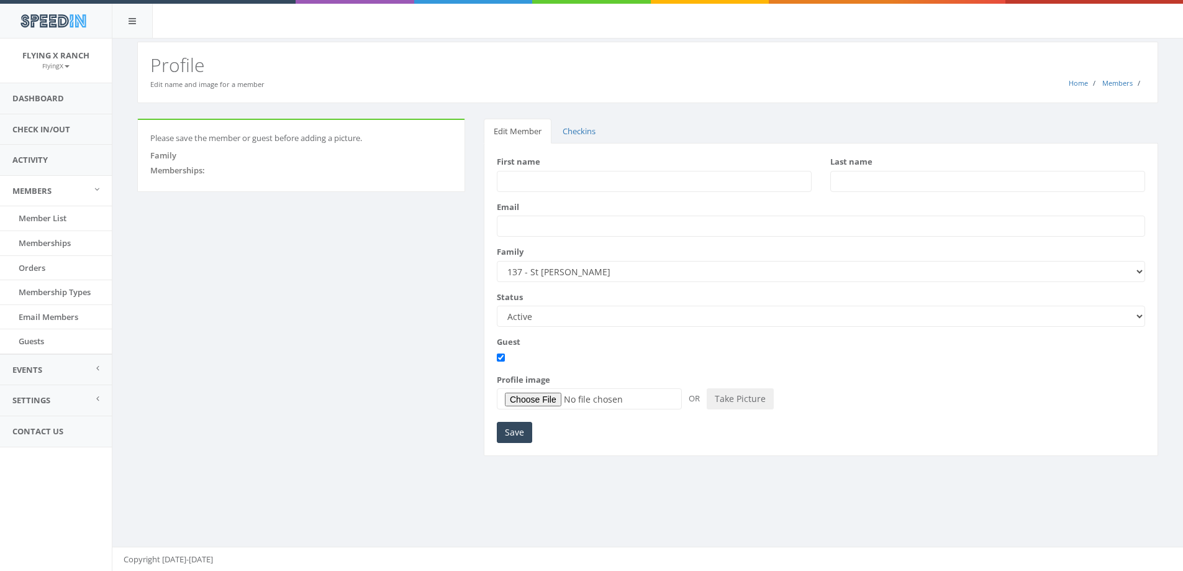
click at [520, 180] on input "First name" at bounding box center [654, 181] width 315 height 21
type input "Ashton"
type input "St Jean"
click at [511, 435] on input "Save" at bounding box center [514, 432] width 35 height 21
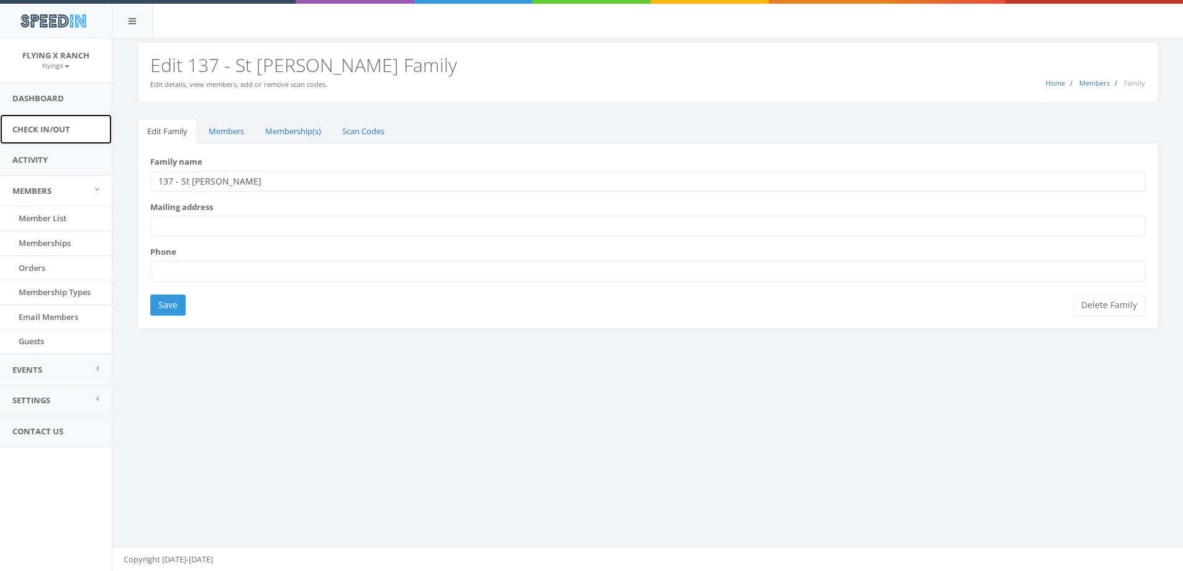
click at [54, 125] on link "Check In/Out" at bounding box center [56, 129] width 112 height 30
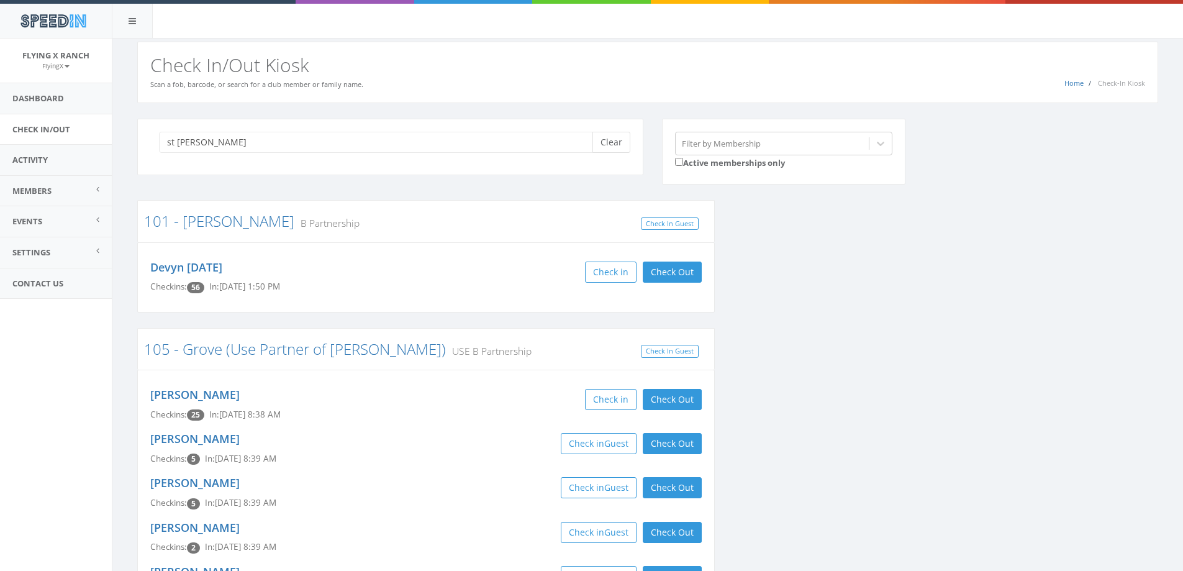
type input "st [PERSON_NAME]"
click at [612, 148] on button "Clear" at bounding box center [612, 142] width 38 height 21
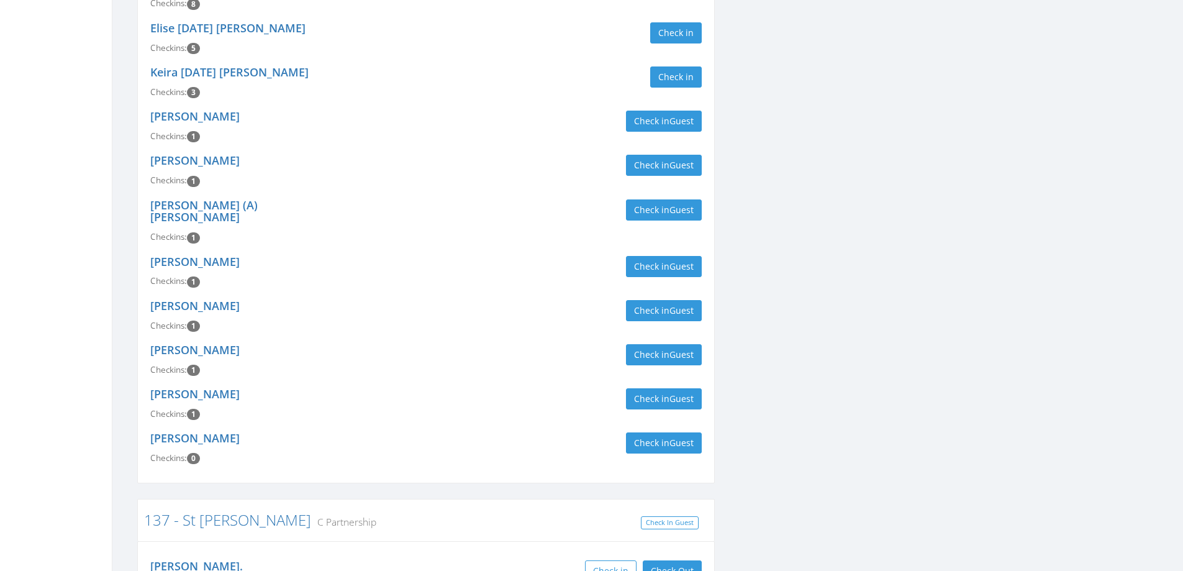
scroll to position [4534, 0]
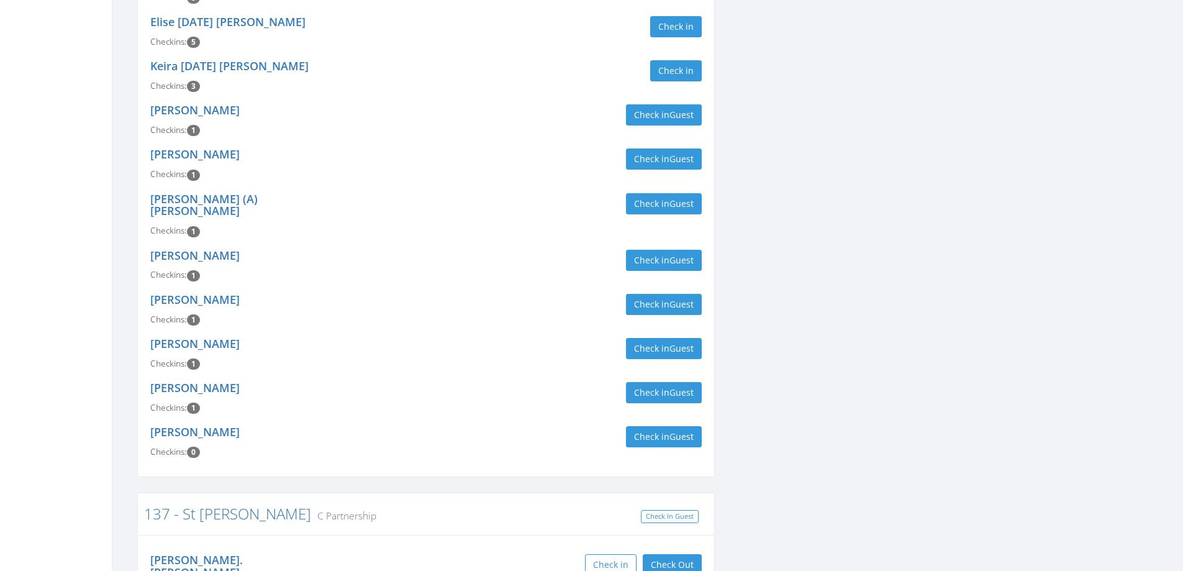
type input "[PERSON_NAME]"
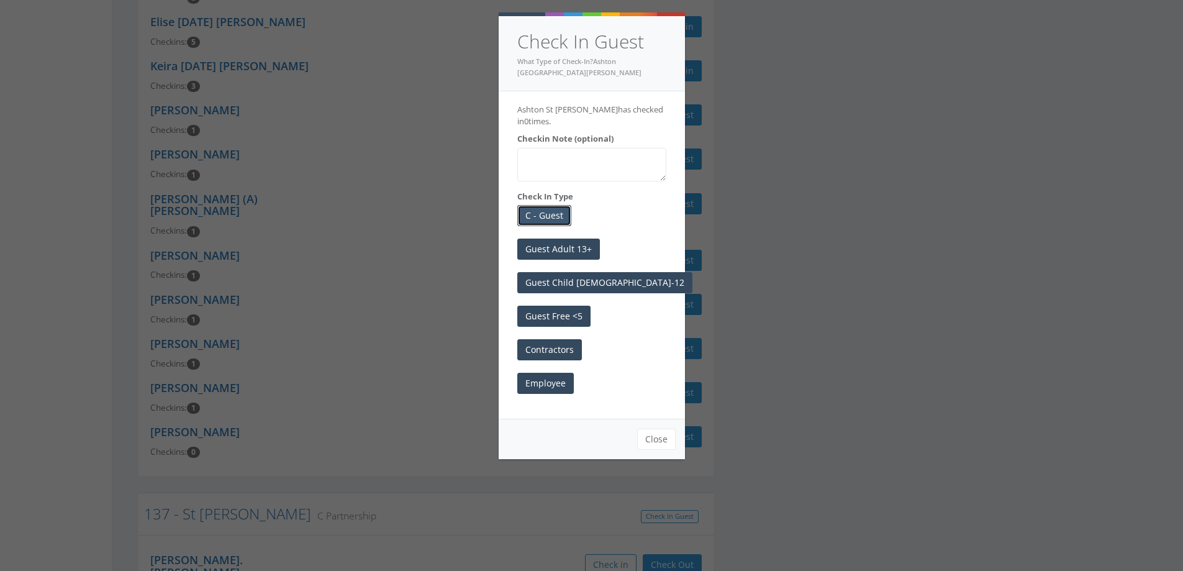
click at [540, 205] on button "C - Guest" at bounding box center [544, 215] width 54 height 21
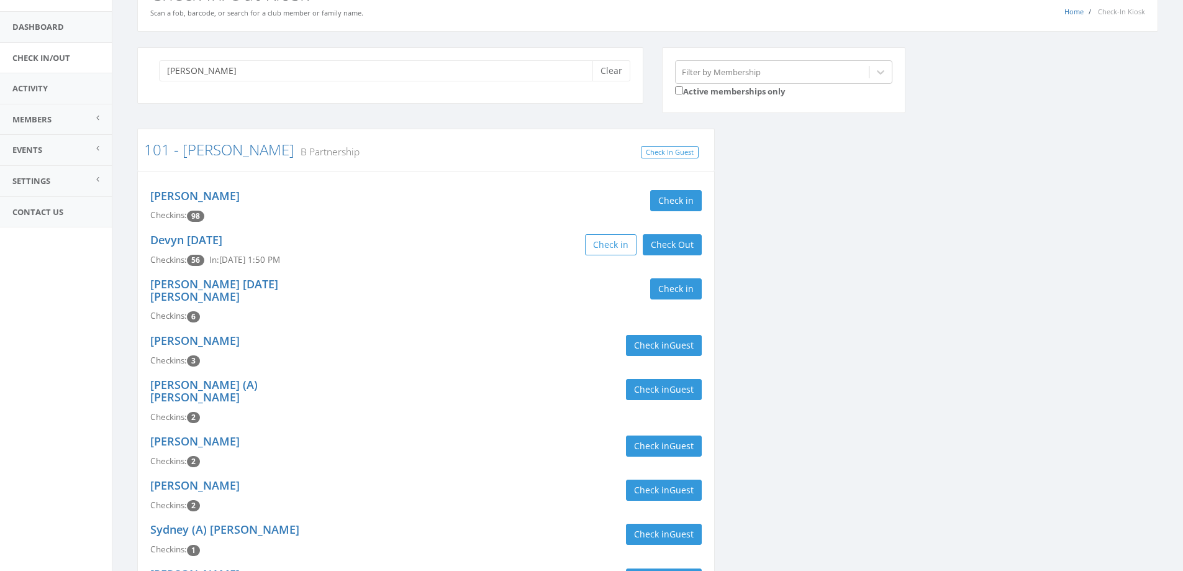
scroll to position [0, 0]
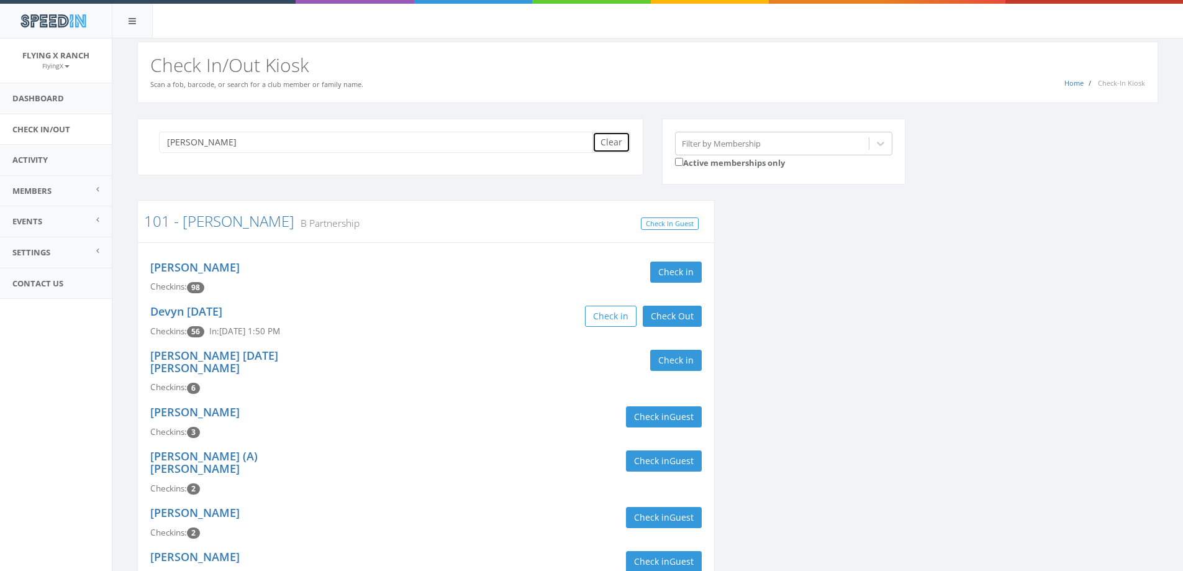
click at [620, 142] on button "Clear" at bounding box center [612, 142] width 38 height 21
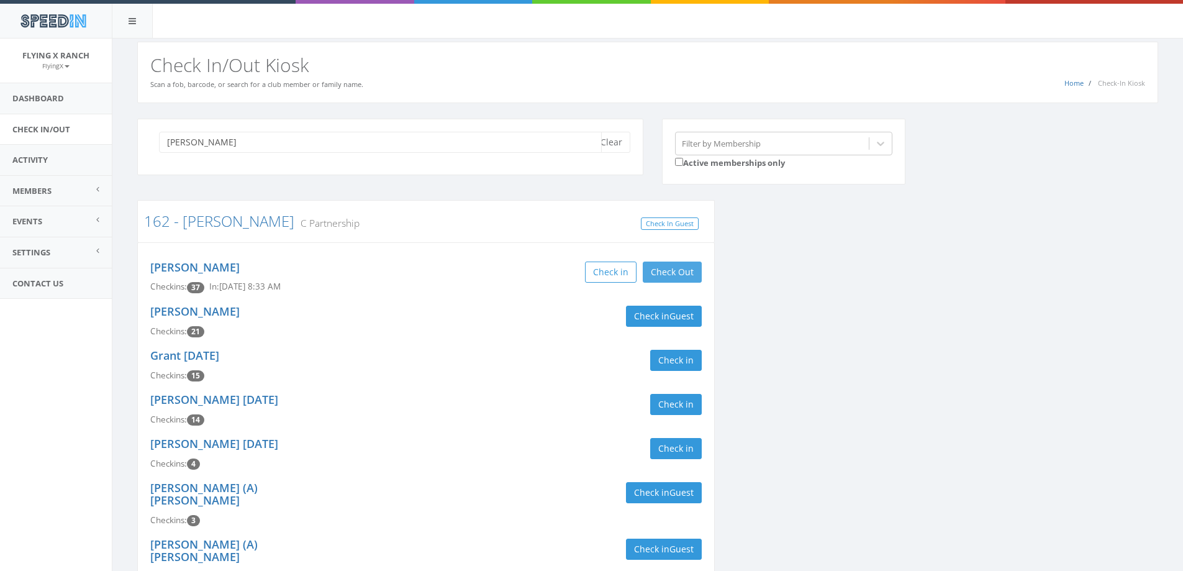
type input "[PERSON_NAME]"
click at [673, 268] on button "Check Out" at bounding box center [672, 271] width 59 height 21
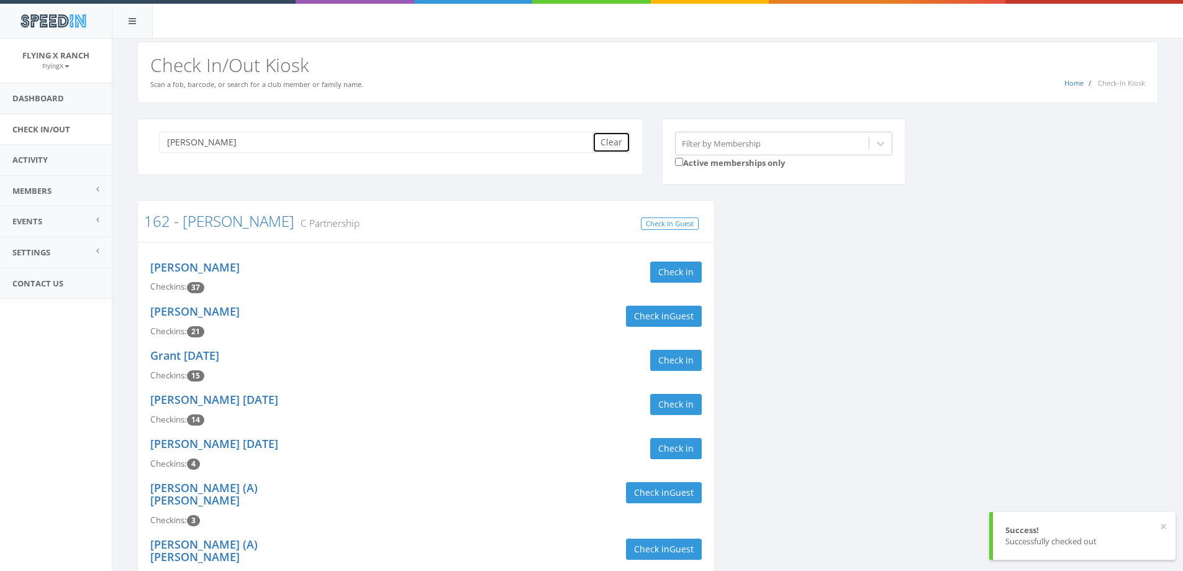
click at [611, 147] on button "Clear" at bounding box center [612, 142] width 38 height 21
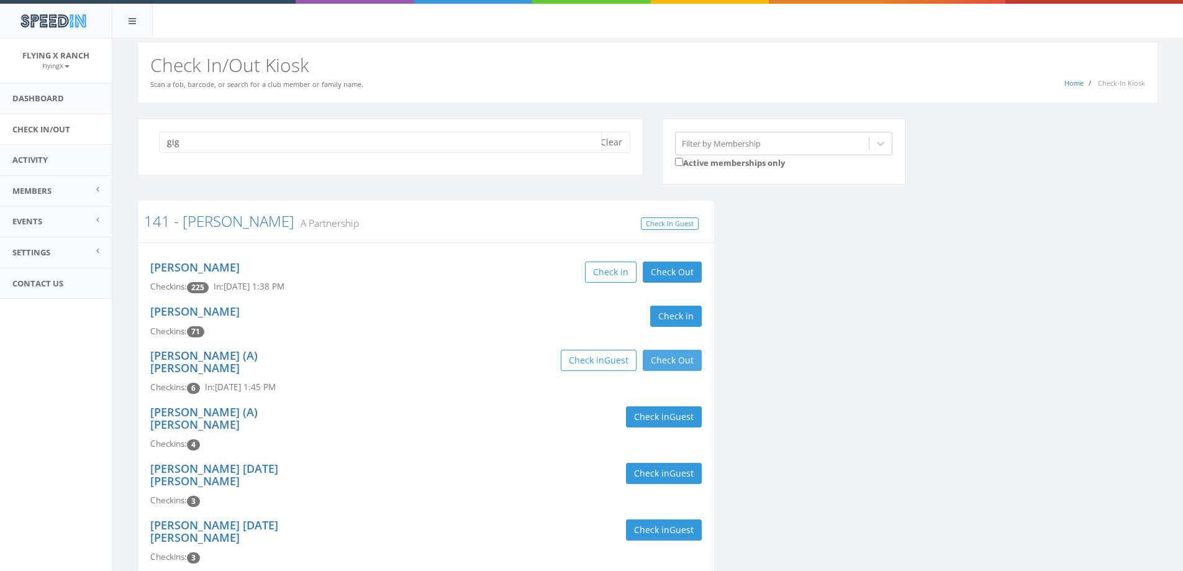
type input "gig"
click at [686, 359] on button "Check Out" at bounding box center [672, 360] width 59 height 21
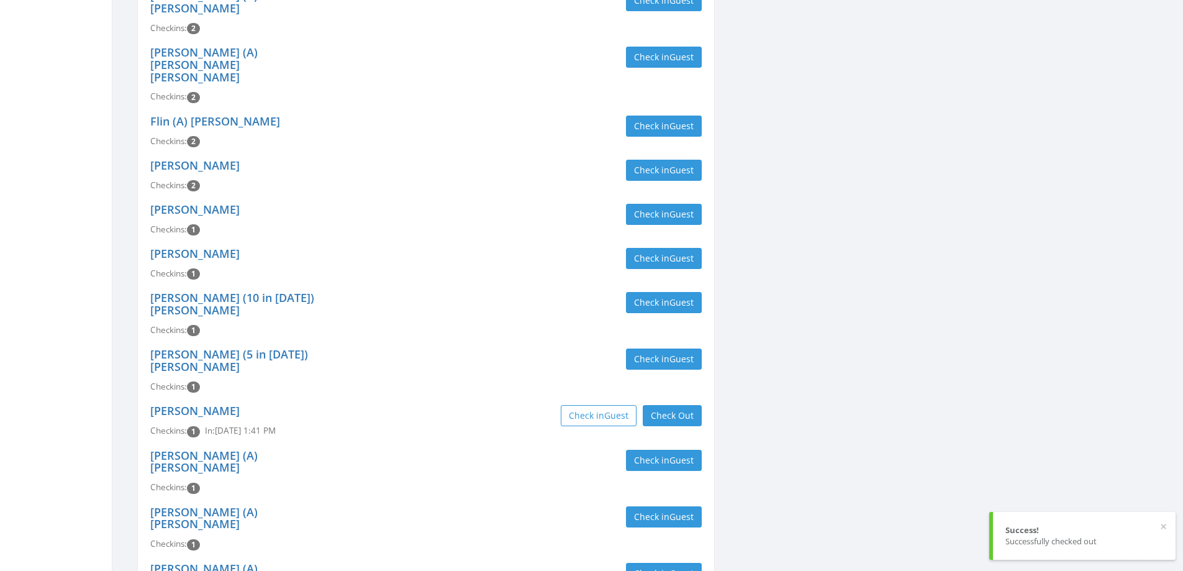
scroll to position [807, 0]
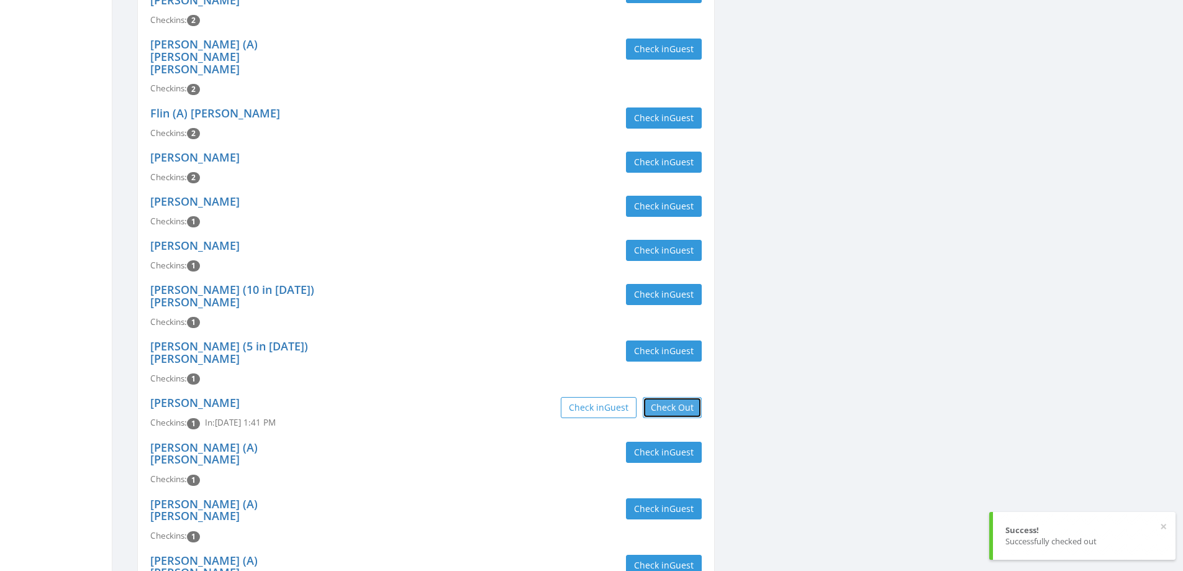
click at [666, 397] on button "Check Out" at bounding box center [672, 407] width 59 height 21
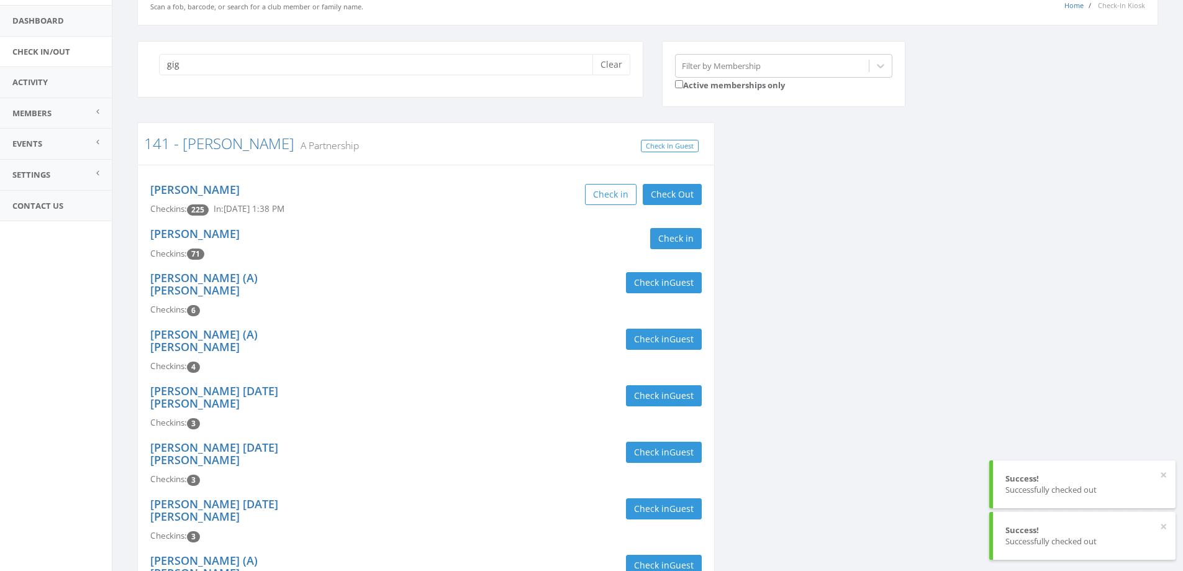
scroll to position [0, 0]
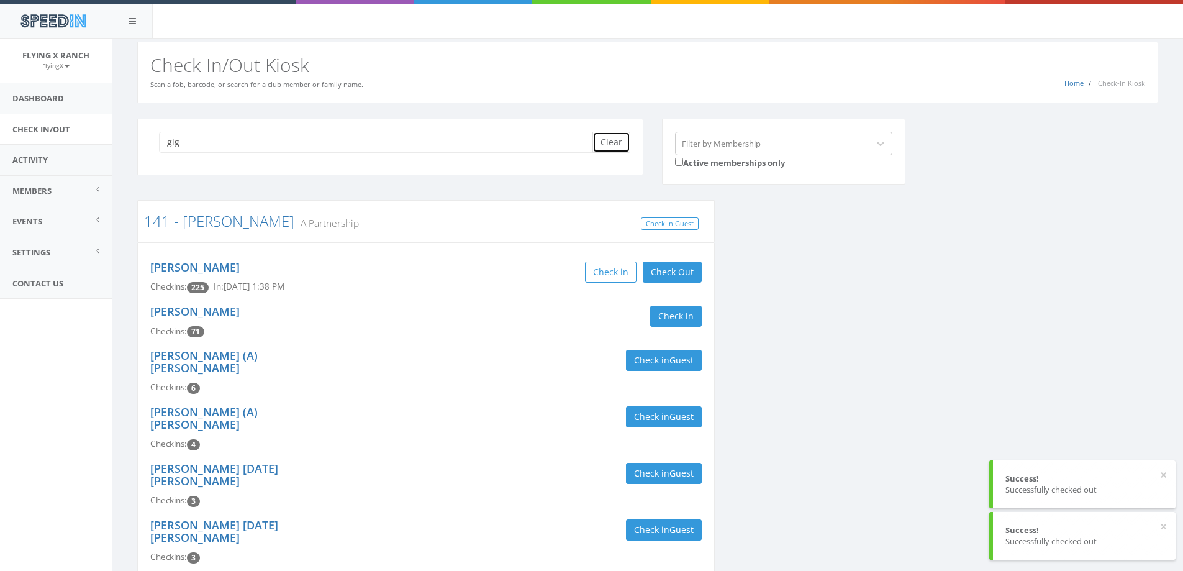
click at [620, 143] on button "Clear" at bounding box center [612, 142] width 38 height 21
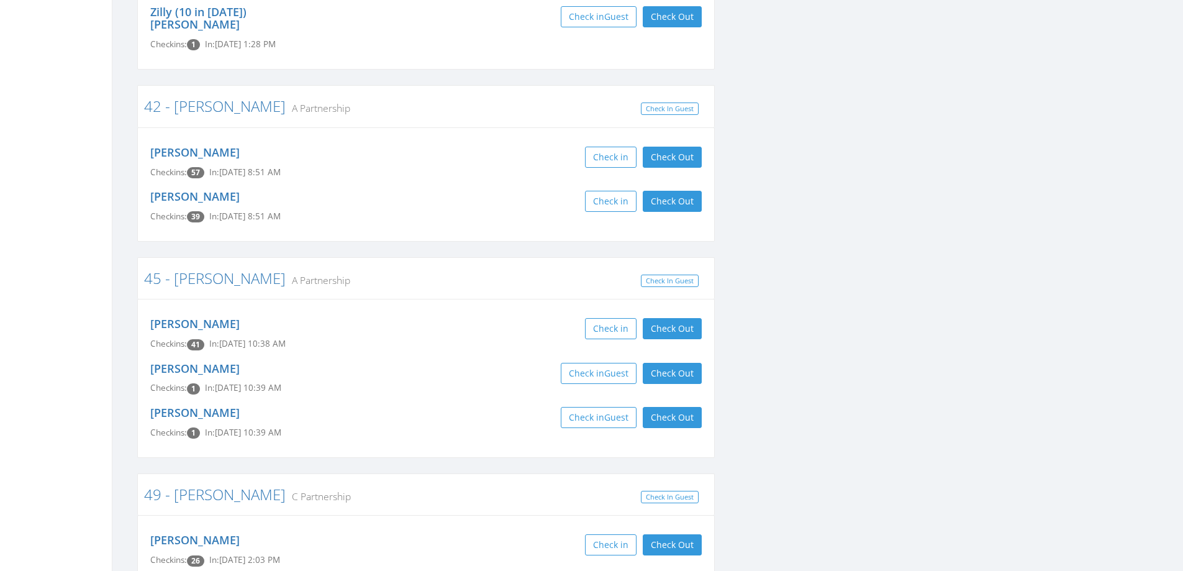
scroll to position [10062, 0]
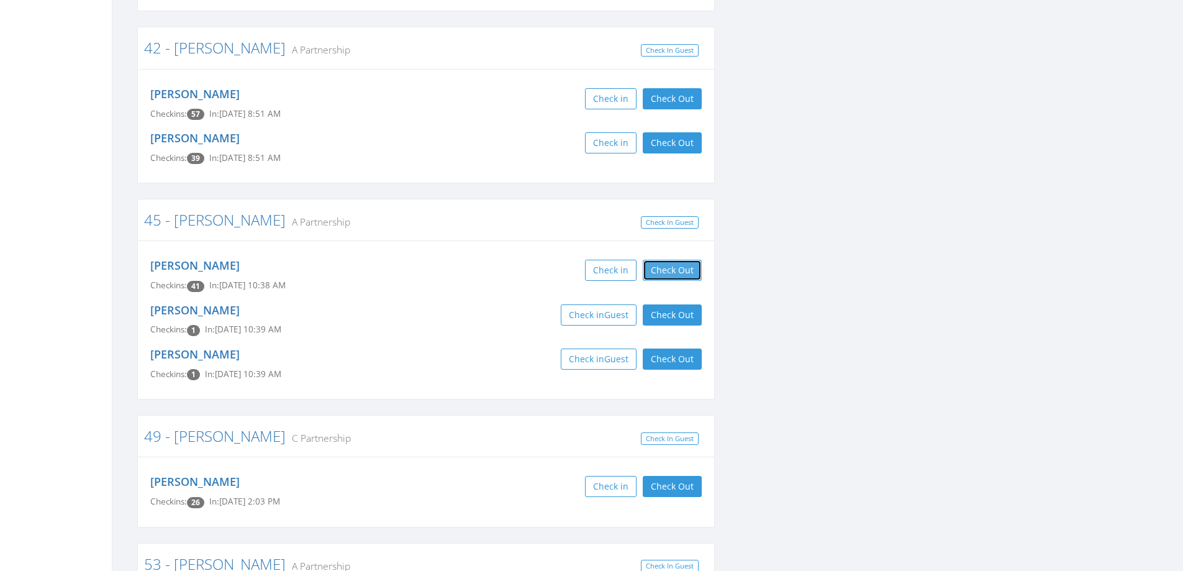
click at [679, 260] on button "Check Out" at bounding box center [672, 270] width 59 height 21
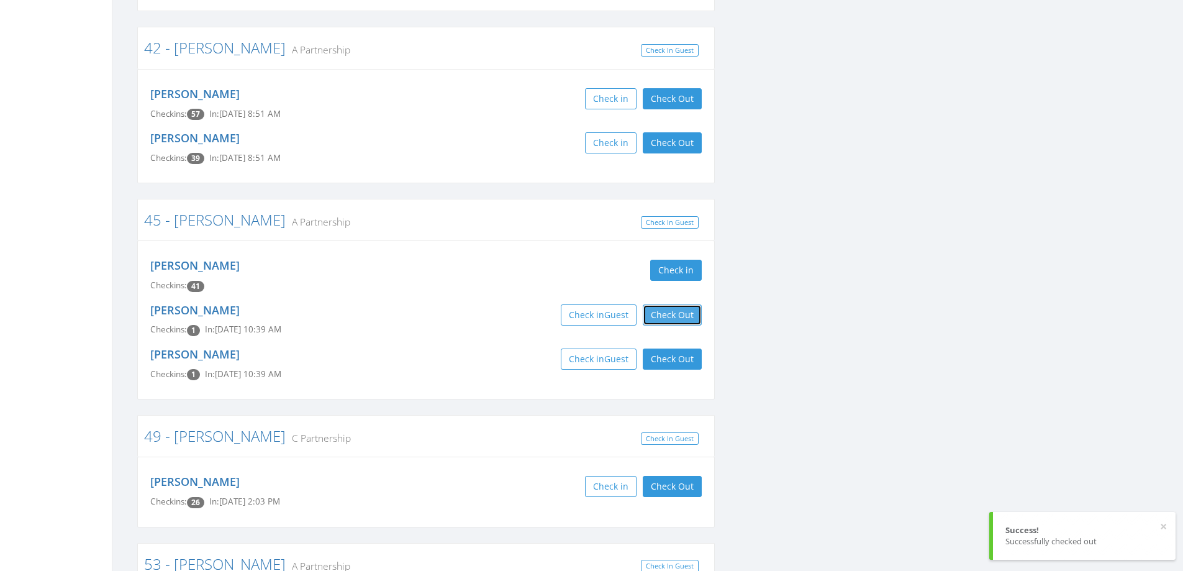
click at [678, 304] on button "Check Out" at bounding box center [672, 314] width 59 height 21
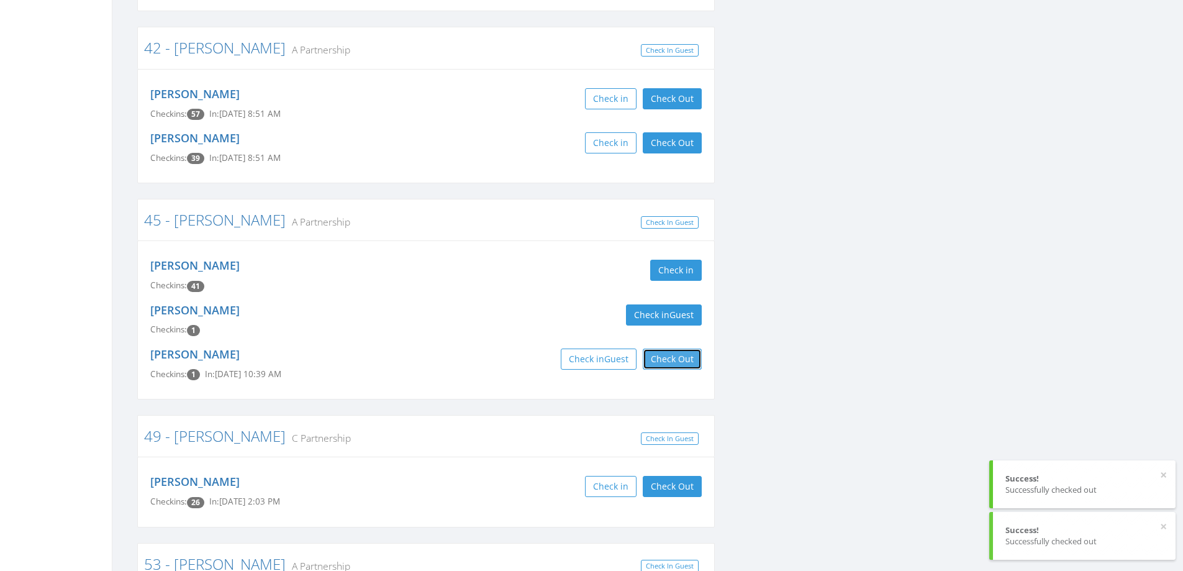
click at [675, 348] on button "Check Out" at bounding box center [672, 358] width 59 height 21
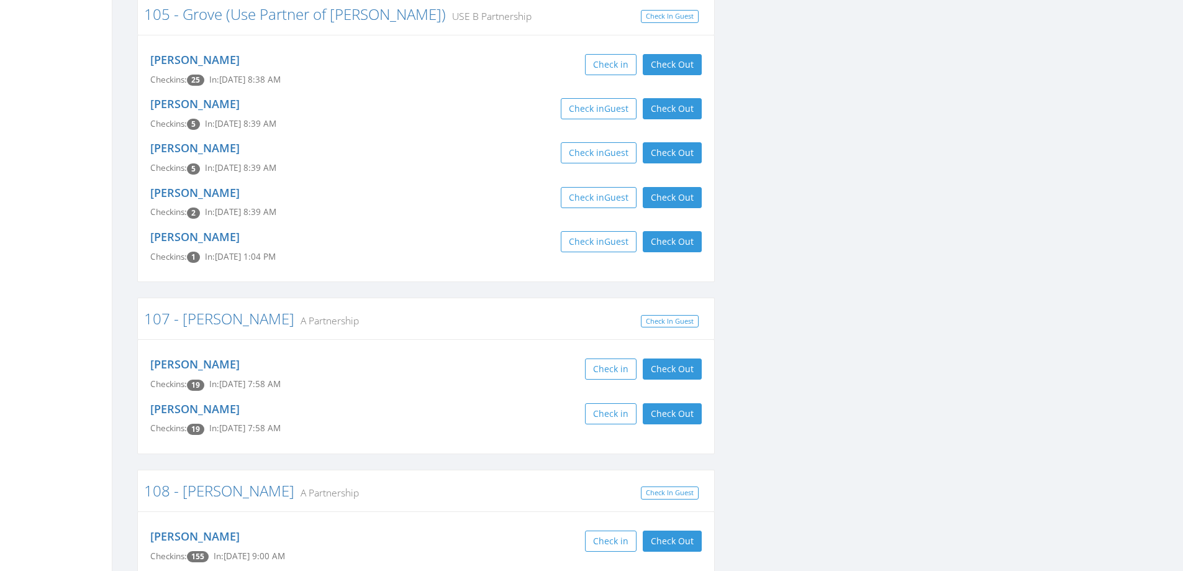
scroll to position [0, 0]
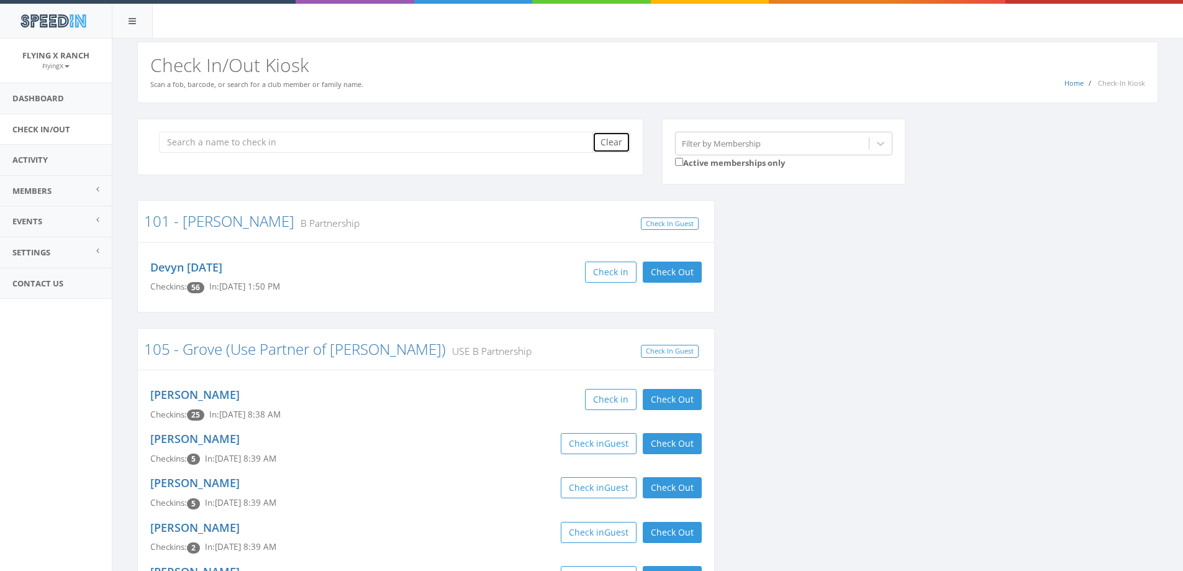
click at [620, 140] on button "Clear" at bounding box center [612, 142] width 38 height 21
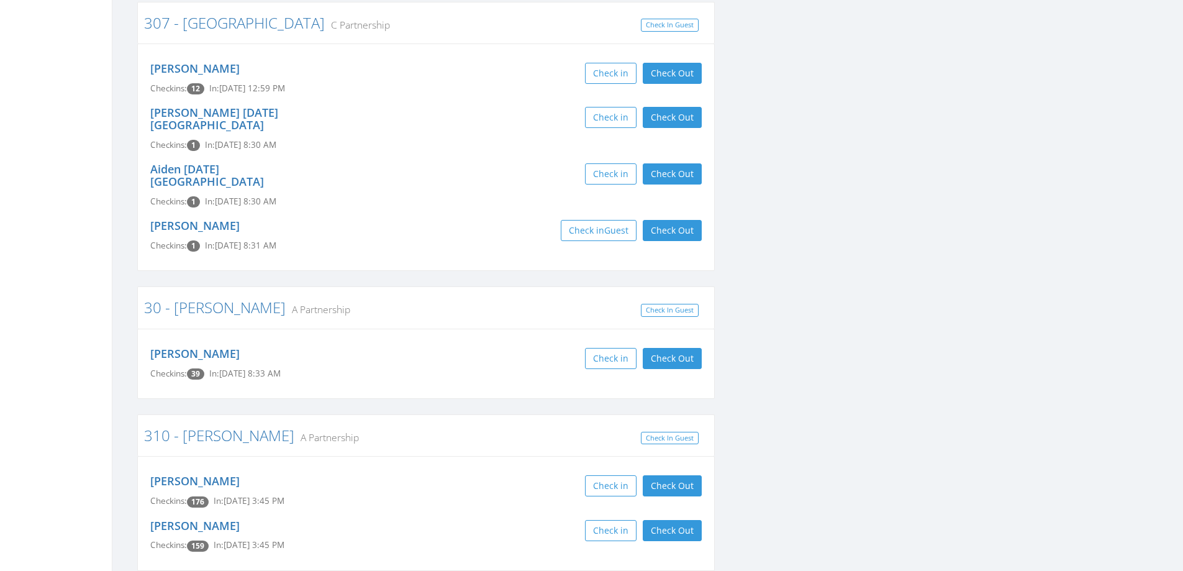
scroll to position [9068, 0]
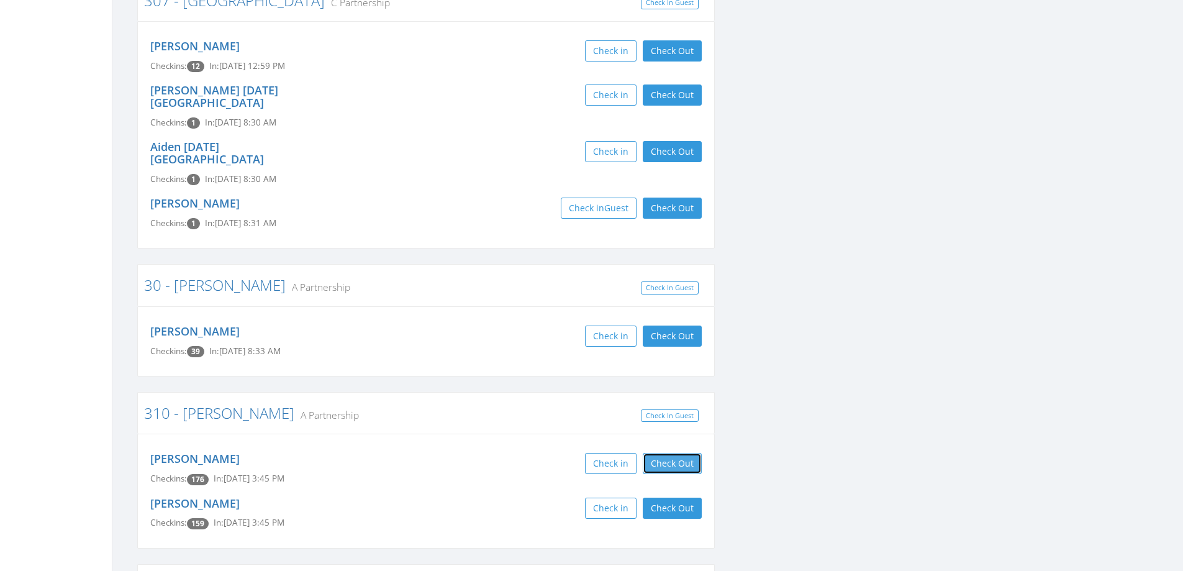
click at [675, 453] on button "Check Out" at bounding box center [672, 463] width 59 height 21
click at [674, 498] on button "Check Out" at bounding box center [672, 508] width 59 height 21
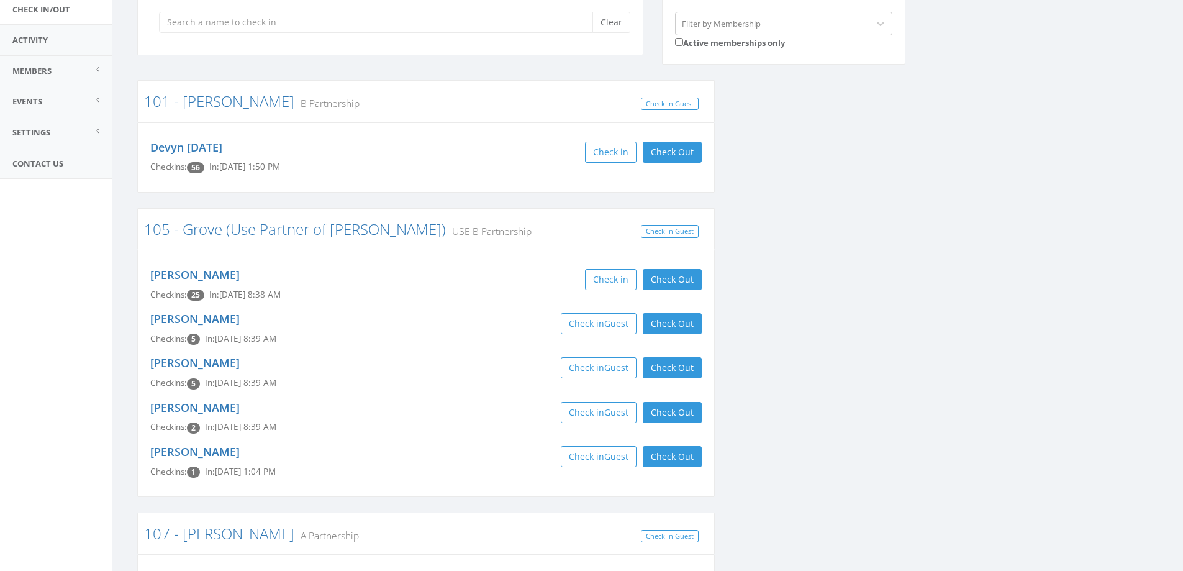
scroll to position [0, 0]
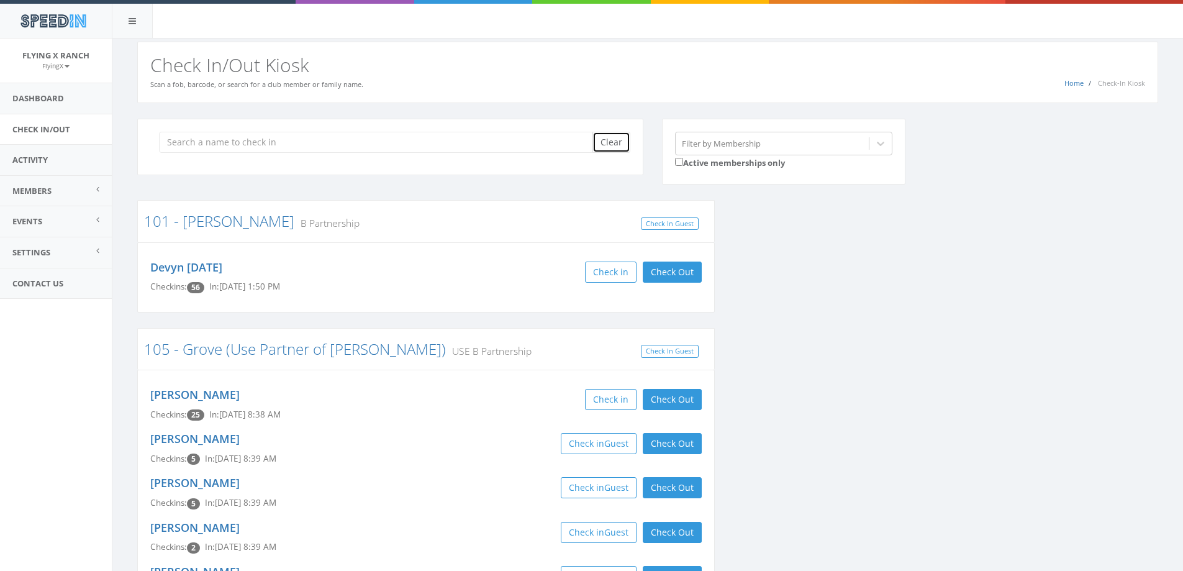
click at [599, 137] on button "Clear" at bounding box center [612, 142] width 38 height 21
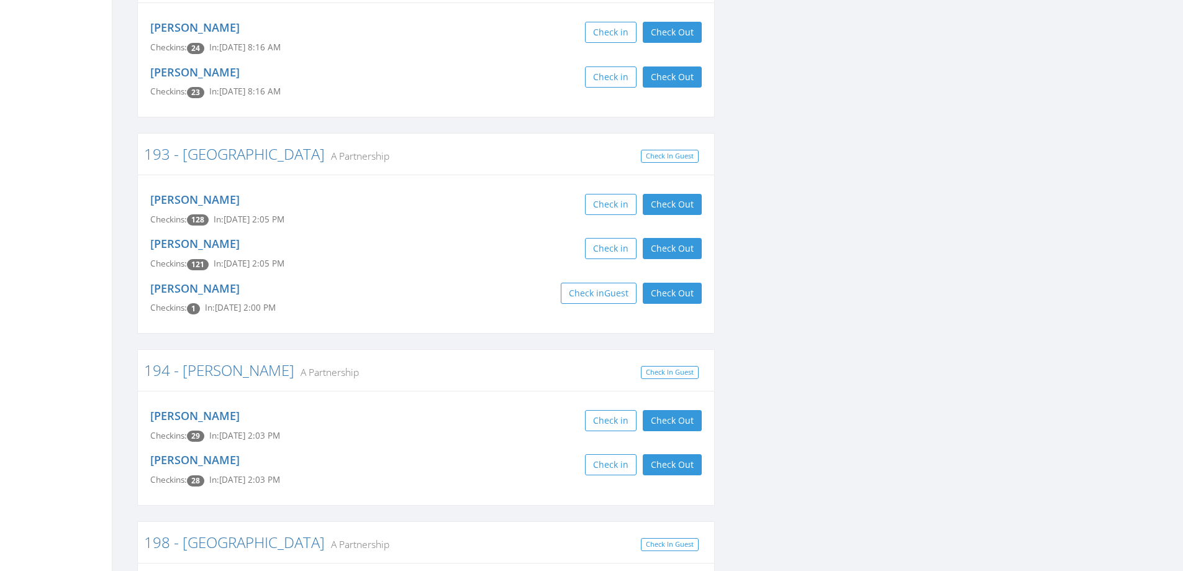
scroll to position [4472, 0]
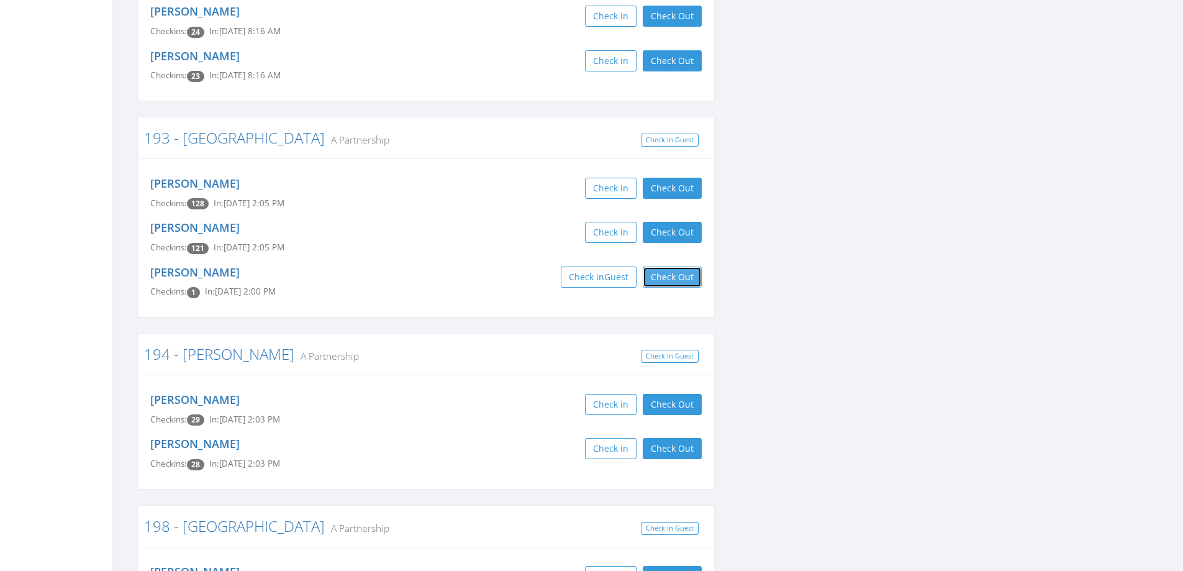
click at [666, 266] on button "Check Out" at bounding box center [672, 276] width 59 height 21
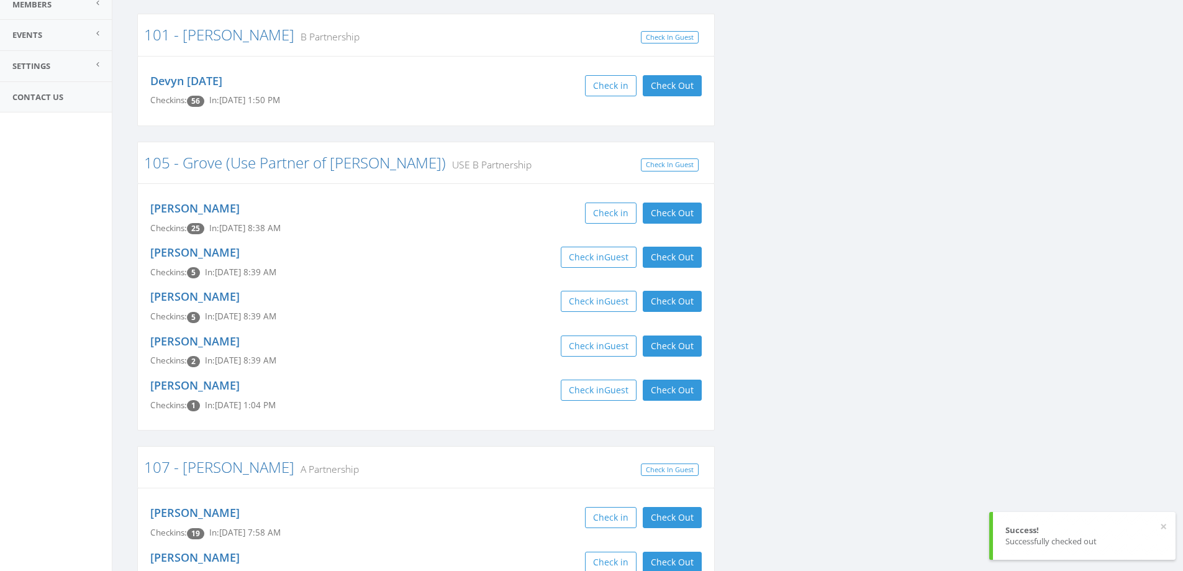
scroll to position [0, 0]
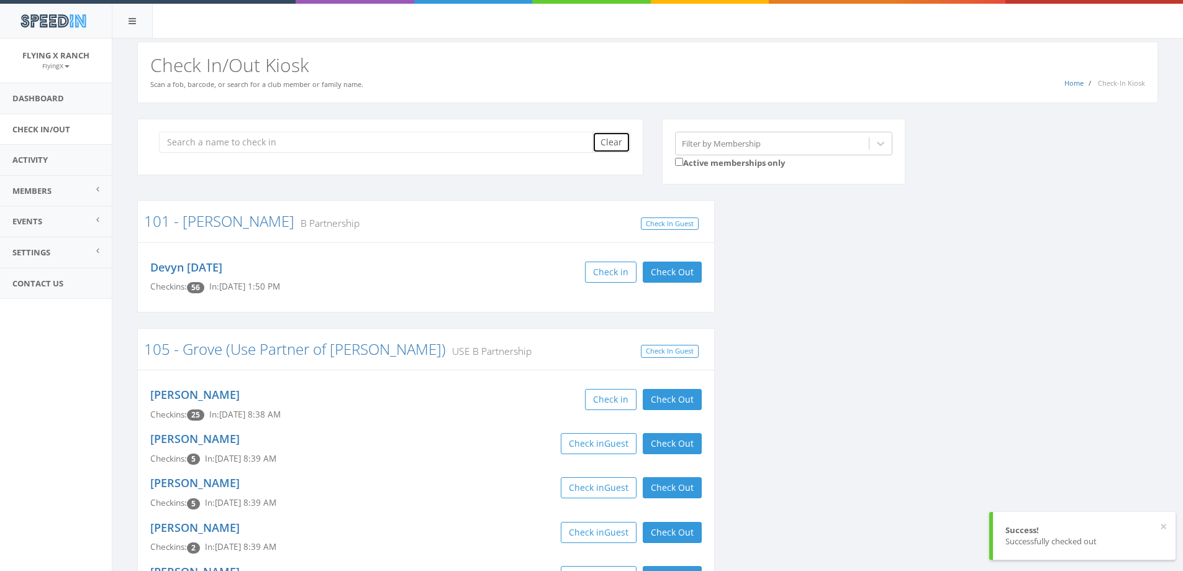
click at [607, 140] on button "Clear" at bounding box center [612, 142] width 38 height 21
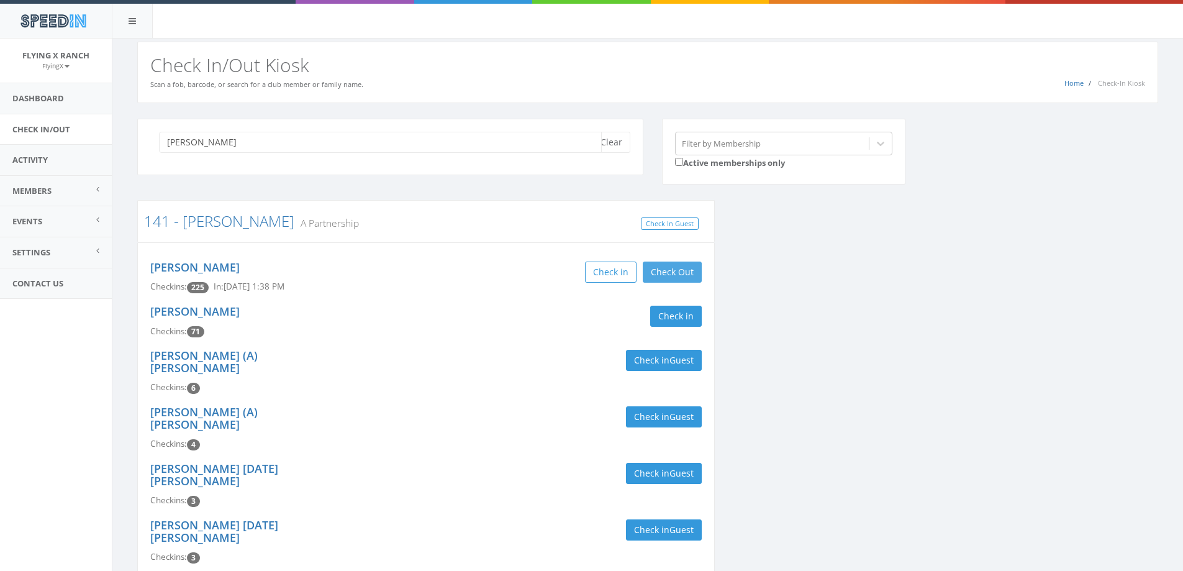
type input "[PERSON_NAME]"
click at [678, 273] on button "Check Out" at bounding box center [672, 271] width 59 height 21
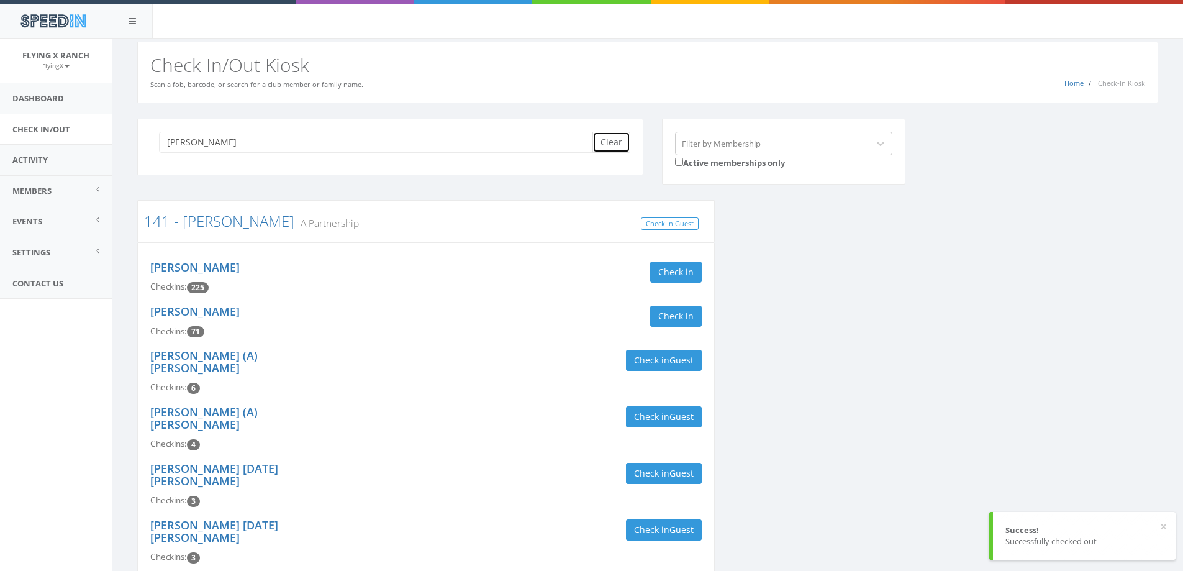
click at [620, 147] on button "Clear" at bounding box center [612, 142] width 38 height 21
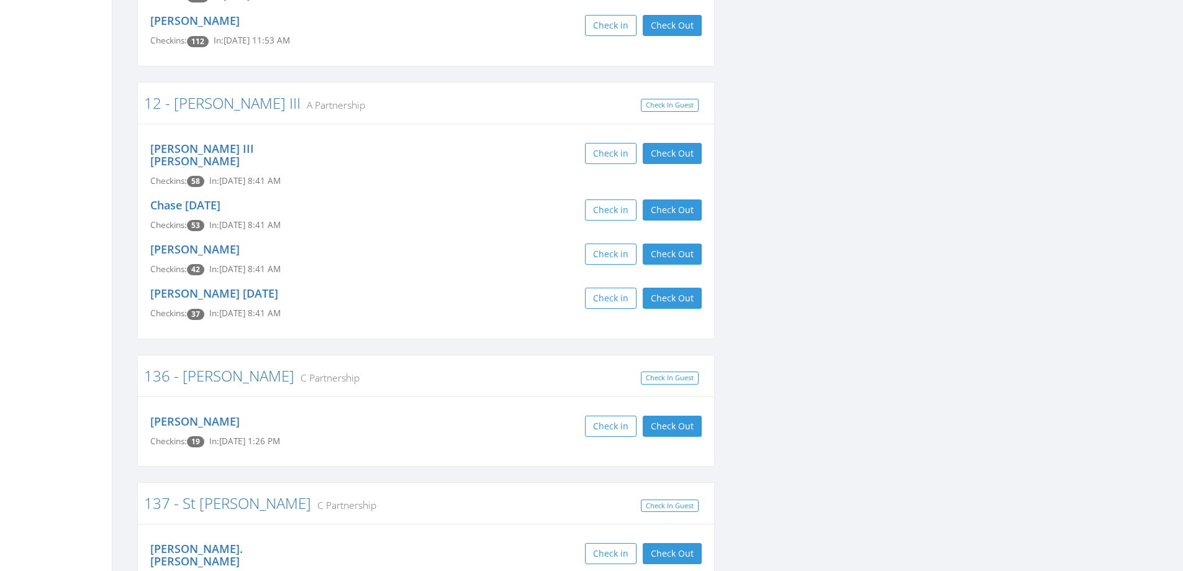
scroll to position [1801, 0]
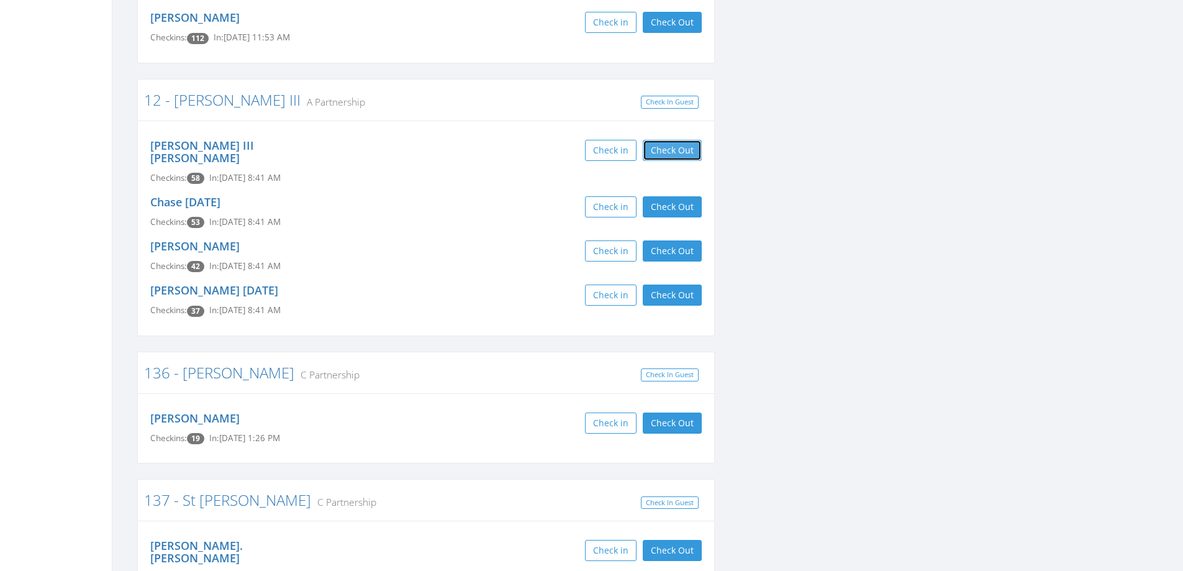
click at [689, 148] on button "Check Out" at bounding box center [672, 150] width 59 height 21
click at [677, 198] on button "Check Out" at bounding box center [672, 206] width 59 height 21
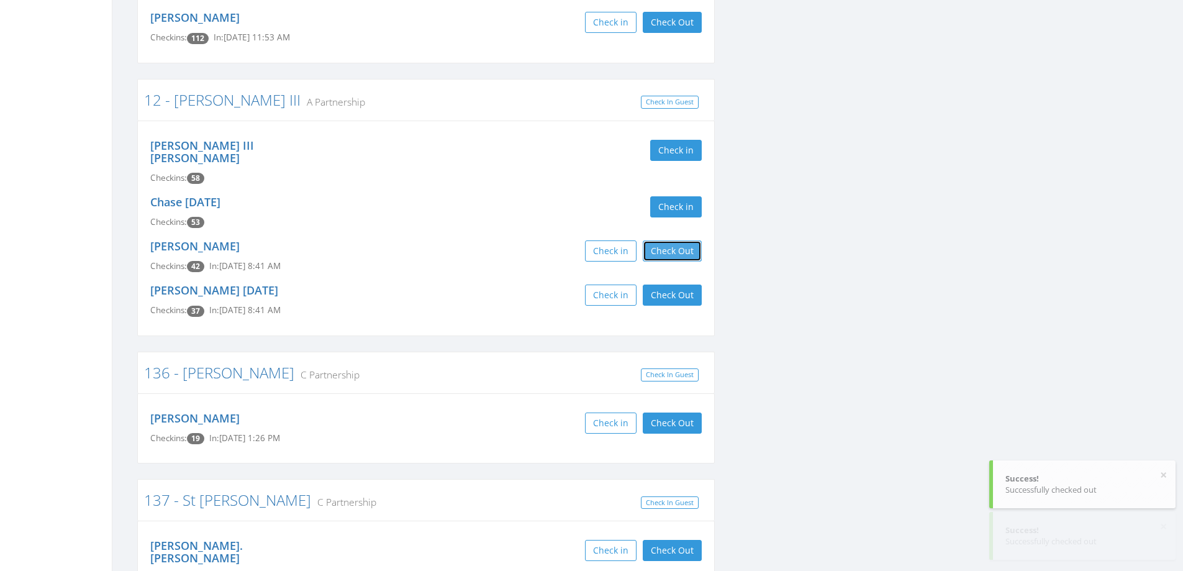
click at [678, 240] on button "Check Out" at bounding box center [672, 250] width 59 height 21
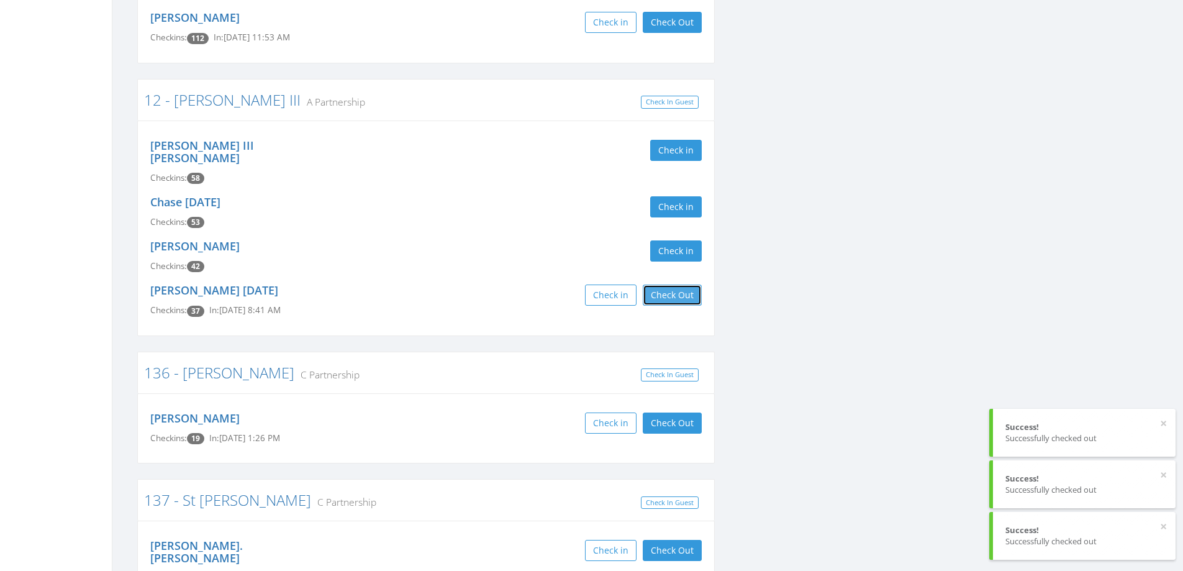
click at [681, 284] on button "Check Out" at bounding box center [672, 294] width 59 height 21
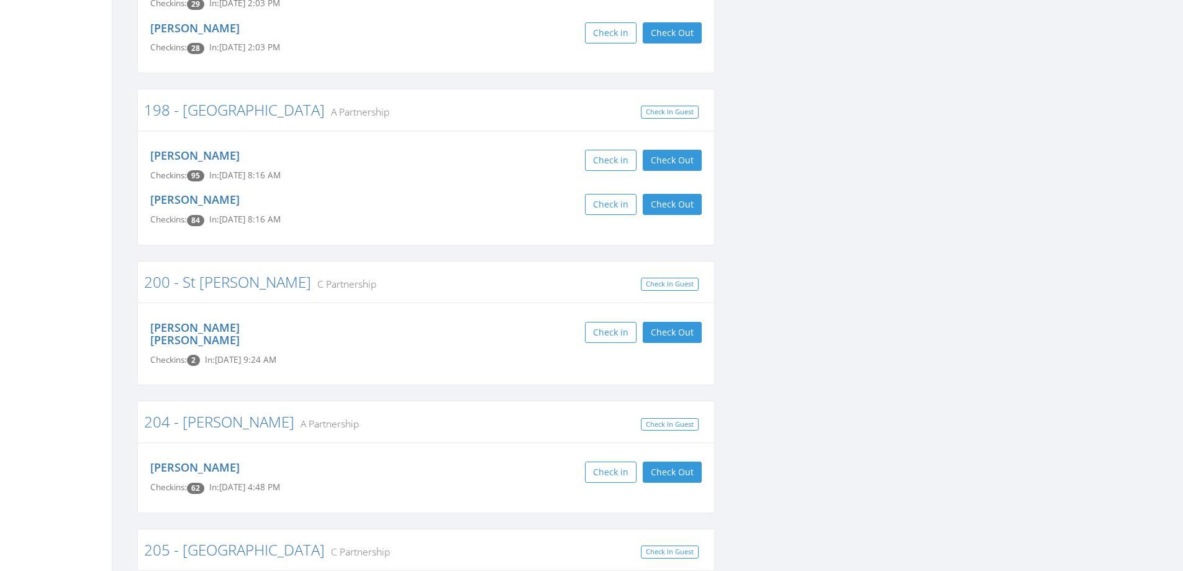
scroll to position [4845, 0]
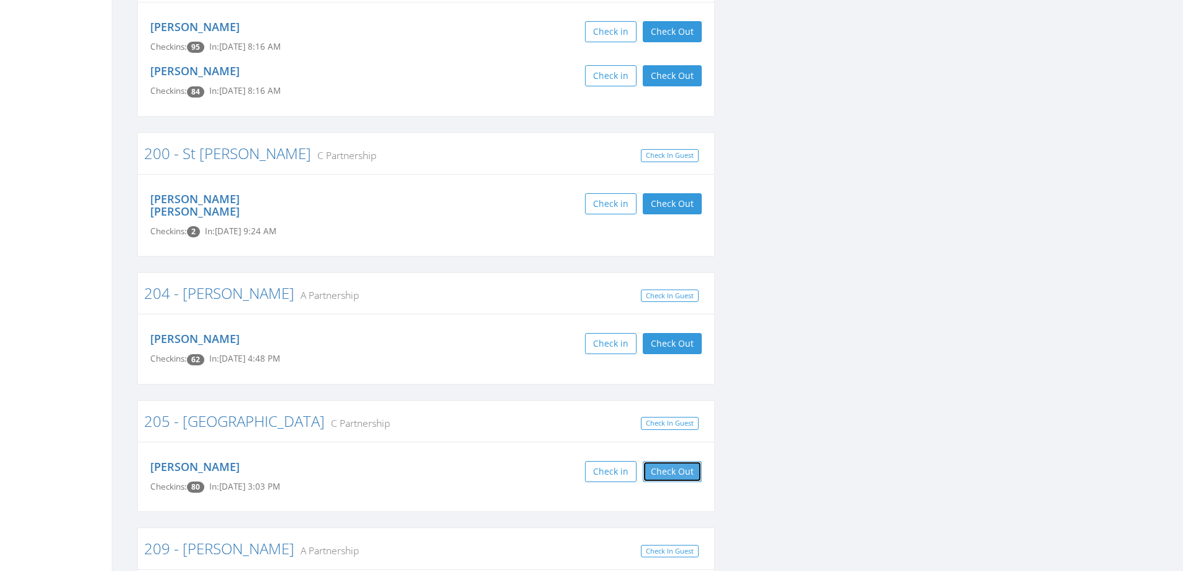
click at [685, 461] on button "Check Out" at bounding box center [672, 471] width 59 height 21
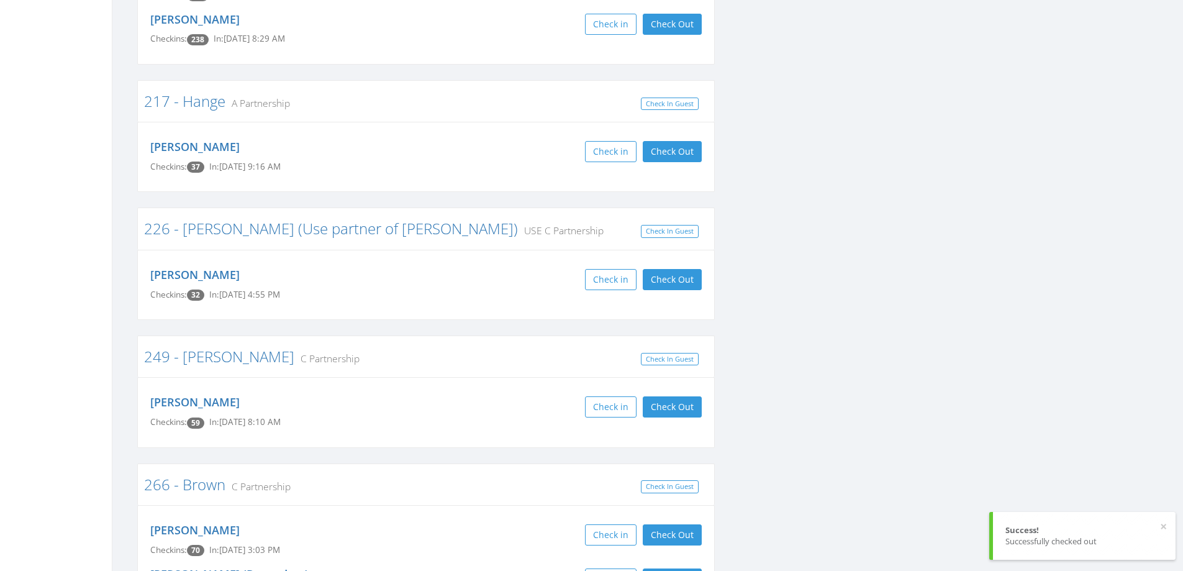
scroll to position [5466, 0]
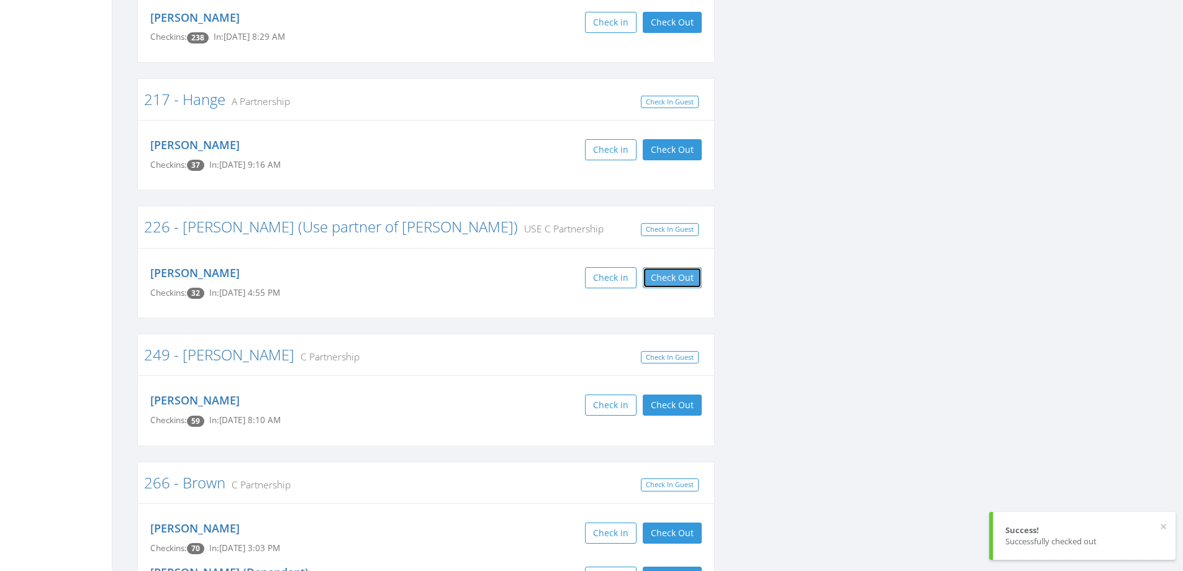
click at [684, 267] on button "Check Out" at bounding box center [672, 277] width 59 height 21
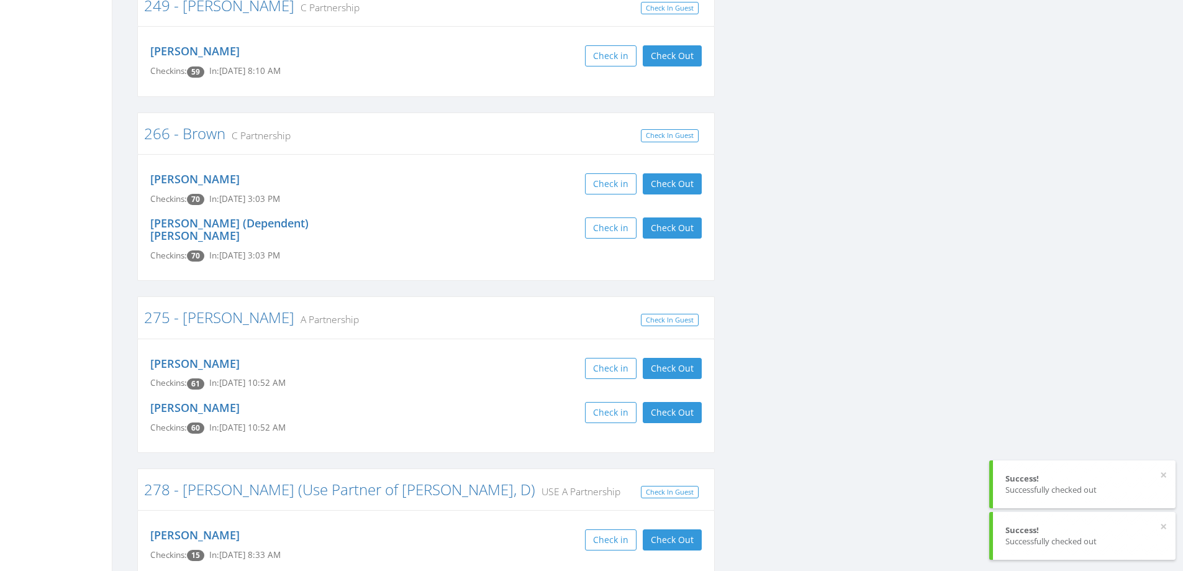
scroll to position [5838, 0]
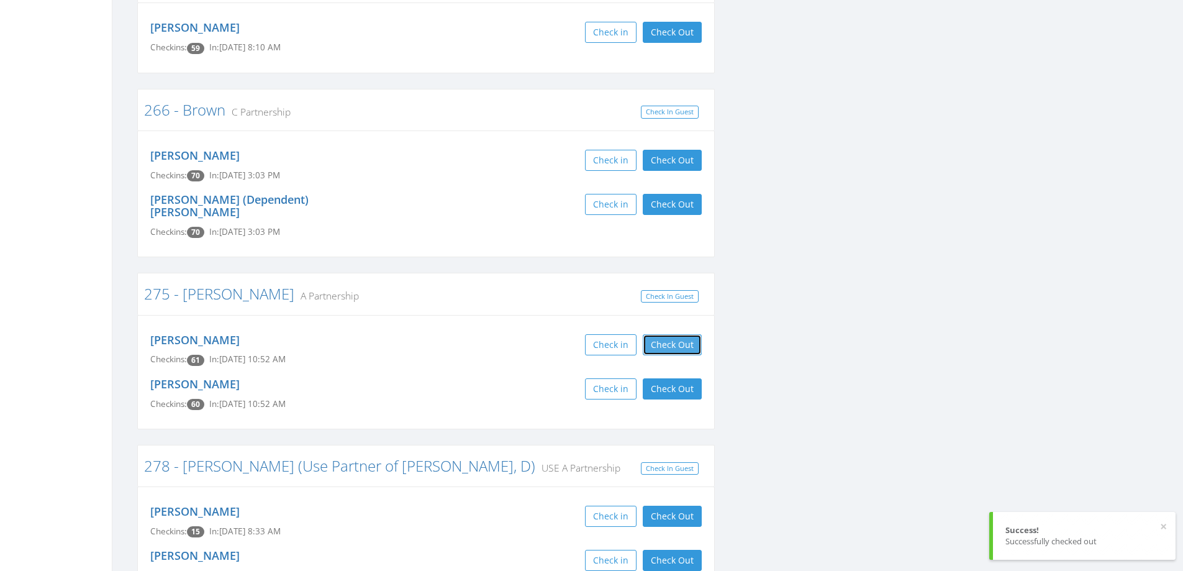
click at [690, 334] on button "Check Out" at bounding box center [672, 344] width 59 height 21
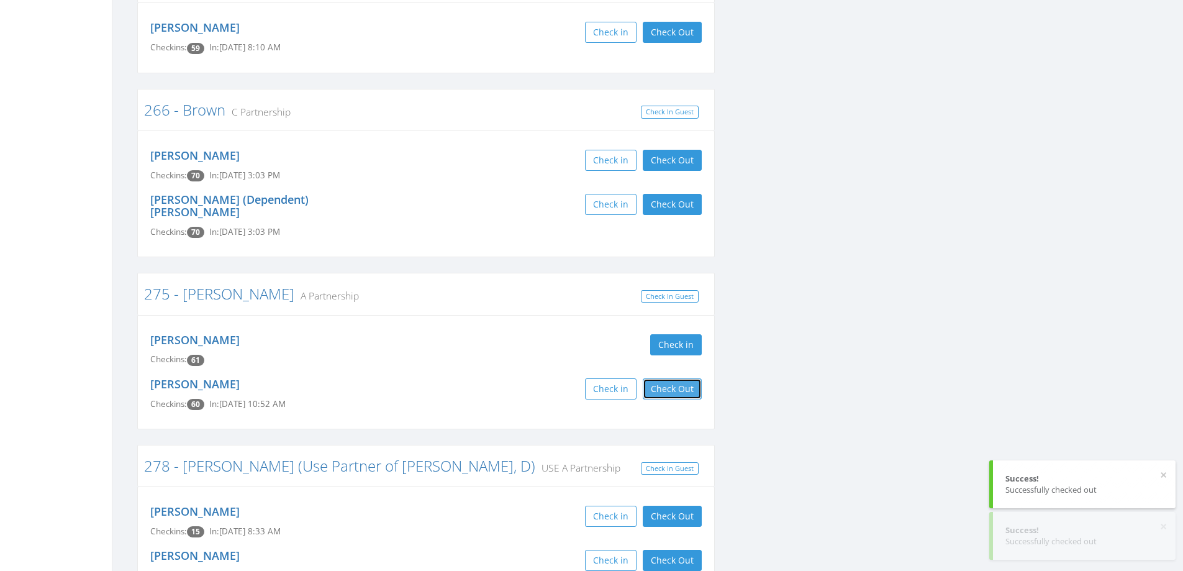
click at [662, 378] on button "Check Out" at bounding box center [672, 388] width 59 height 21
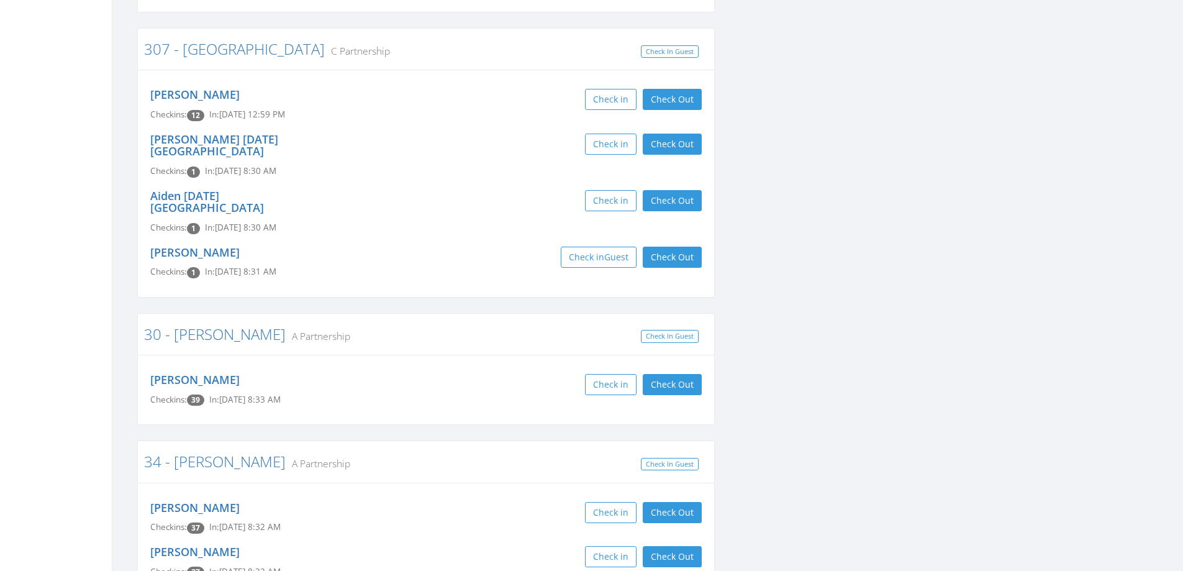
scroll to position [8882, 0]
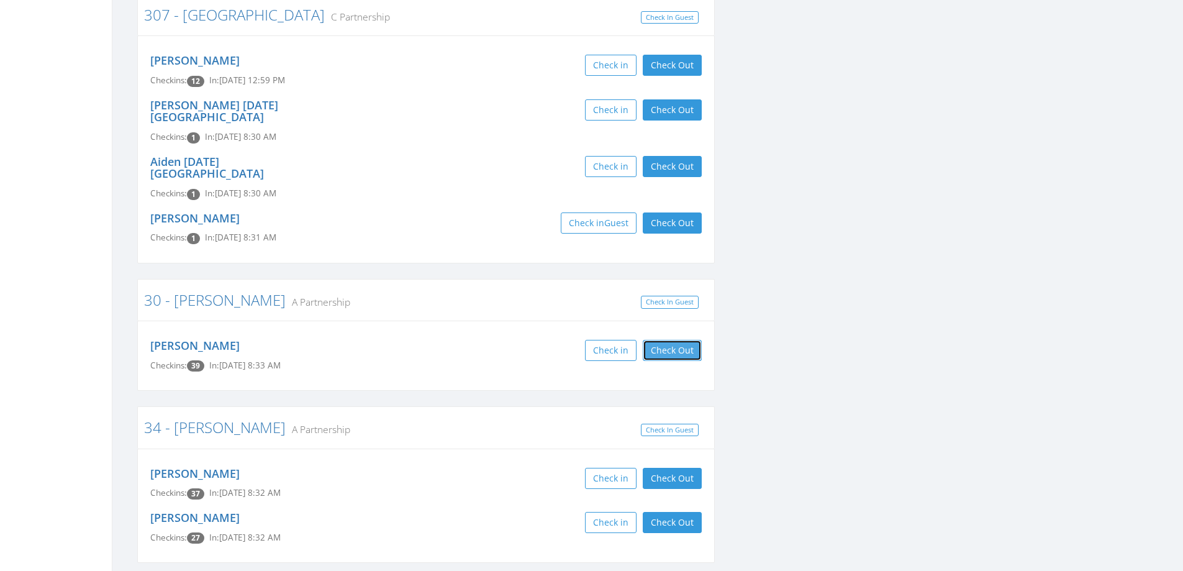
click at [661, 340] on button "Check Out" at bounding box center [672, 350] width 59 height 21
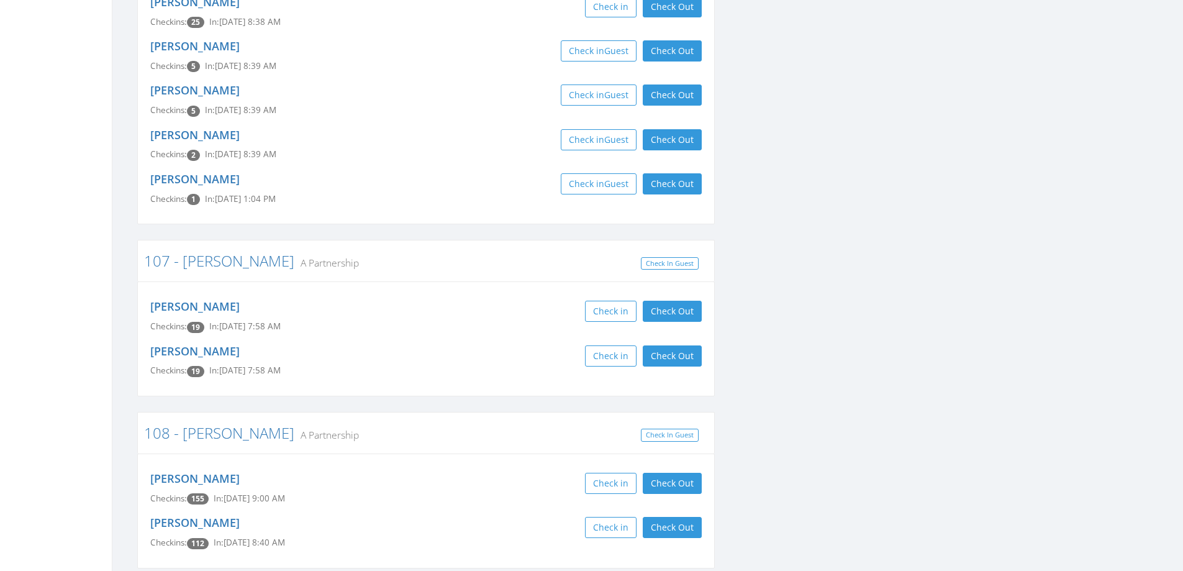
scroll to position [0, 0]
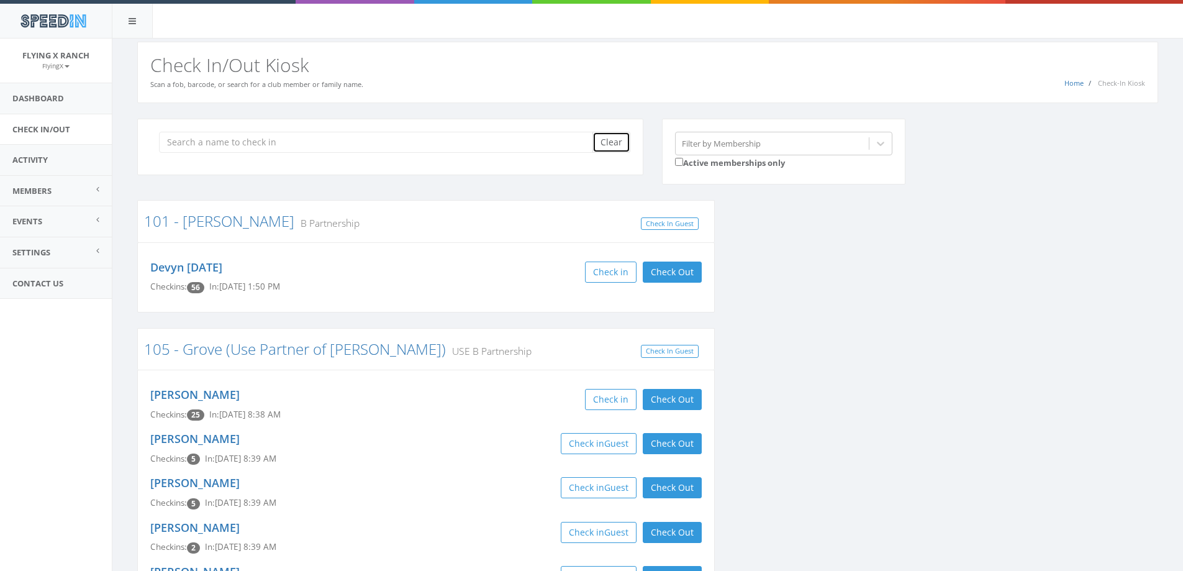
click at [616, 138] on button "Clear" at bounding box center [612, 142] width 38 height 21
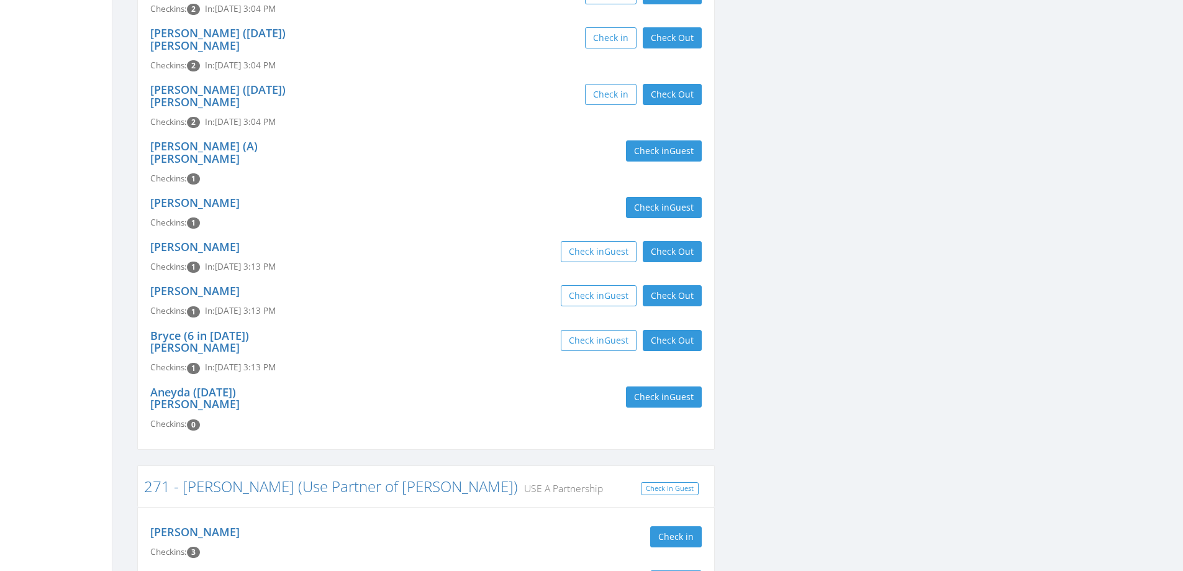
scroll to position [373, 0]
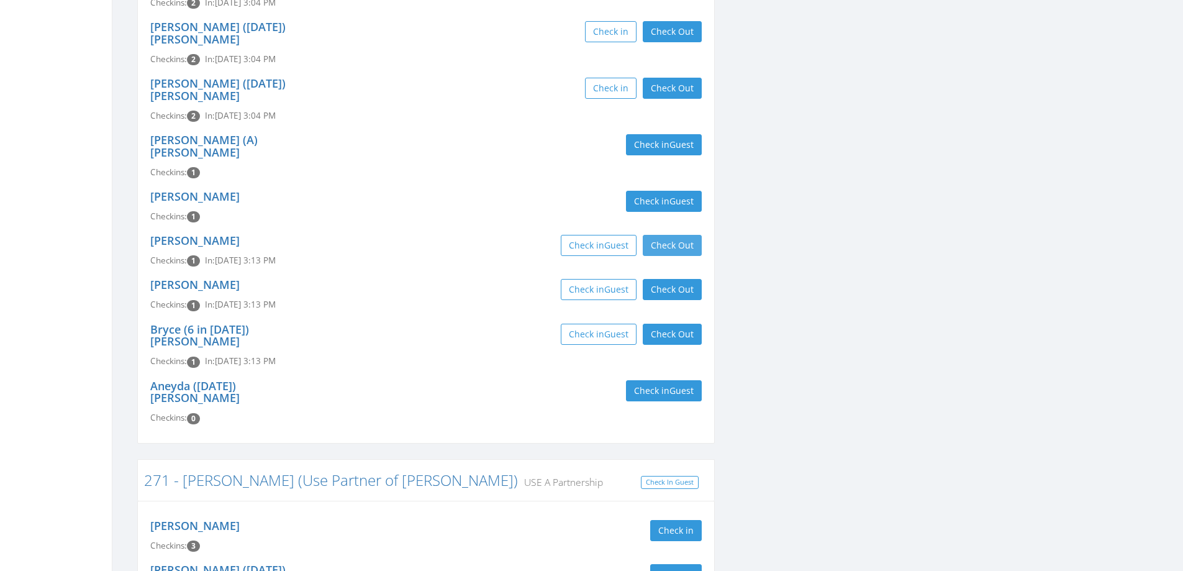
type input "[PERSON_NAME]"
click at [665, 235] on button "Check Out" at bounding box center [672, 245] width 59 height 21
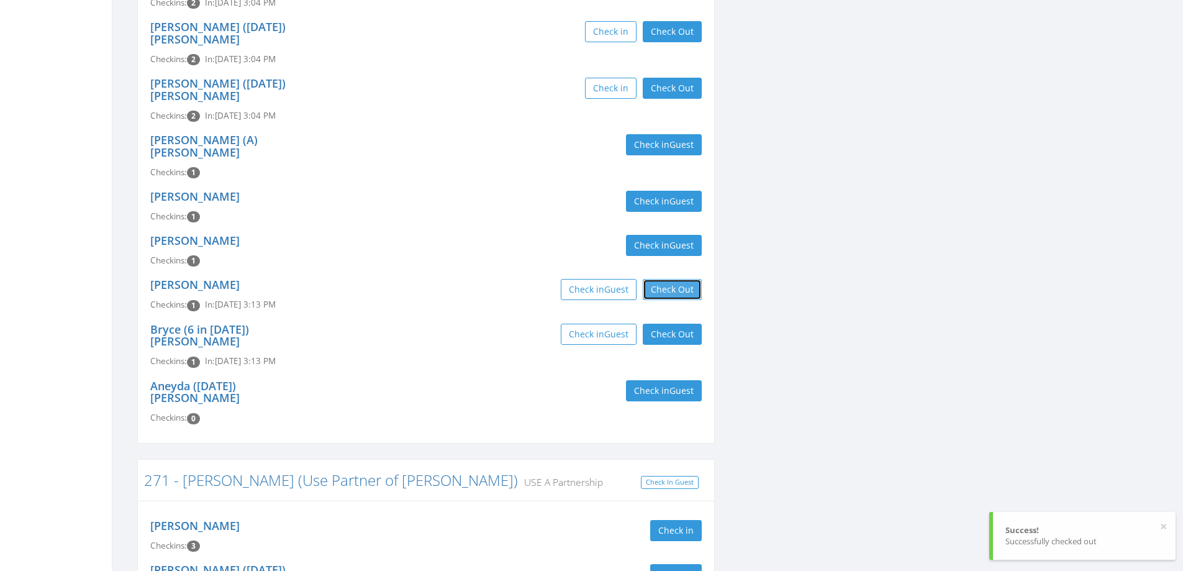
click at [667, 281] on button "Check Out" at bounding box center [672, 289] width 59 height 21
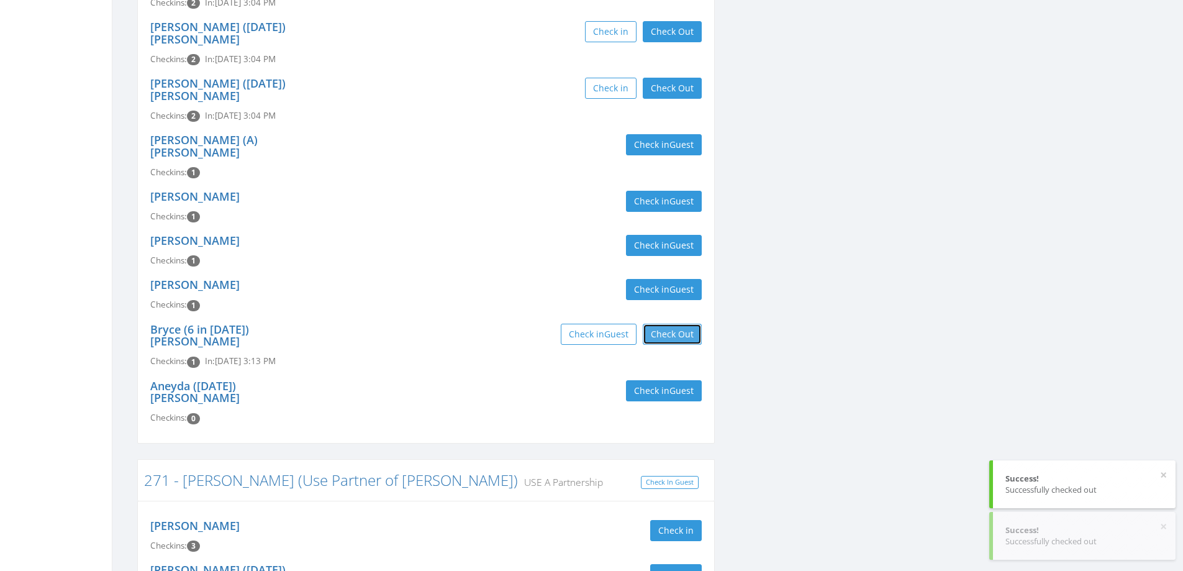
click at [669, 324] on button "Check Out" at bounding box center [672, 334] width 59 height 21
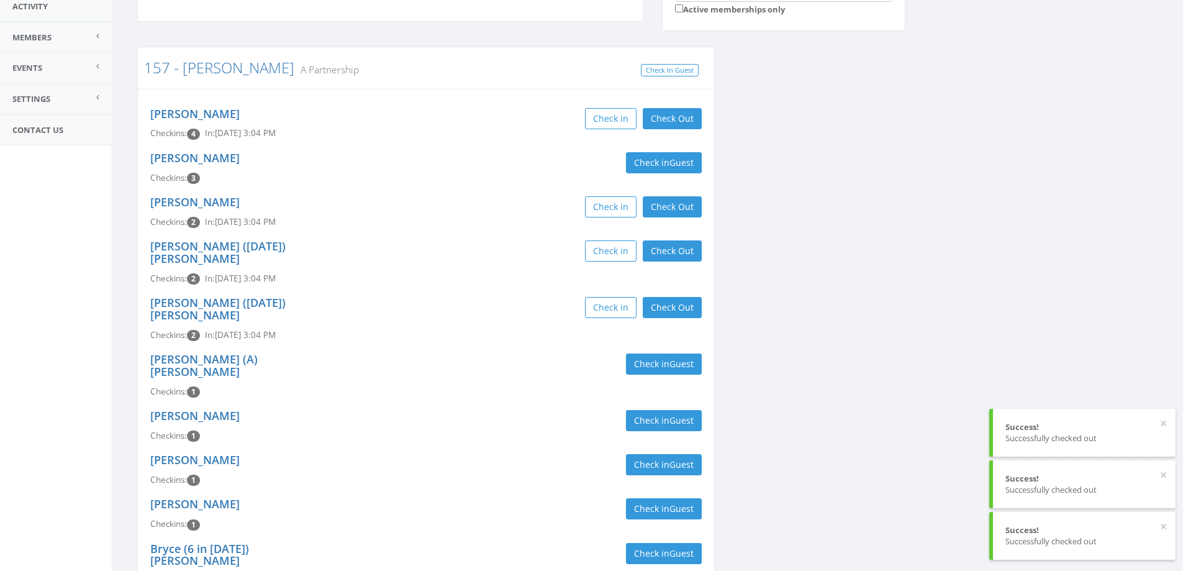
scroll to position [0, 0]
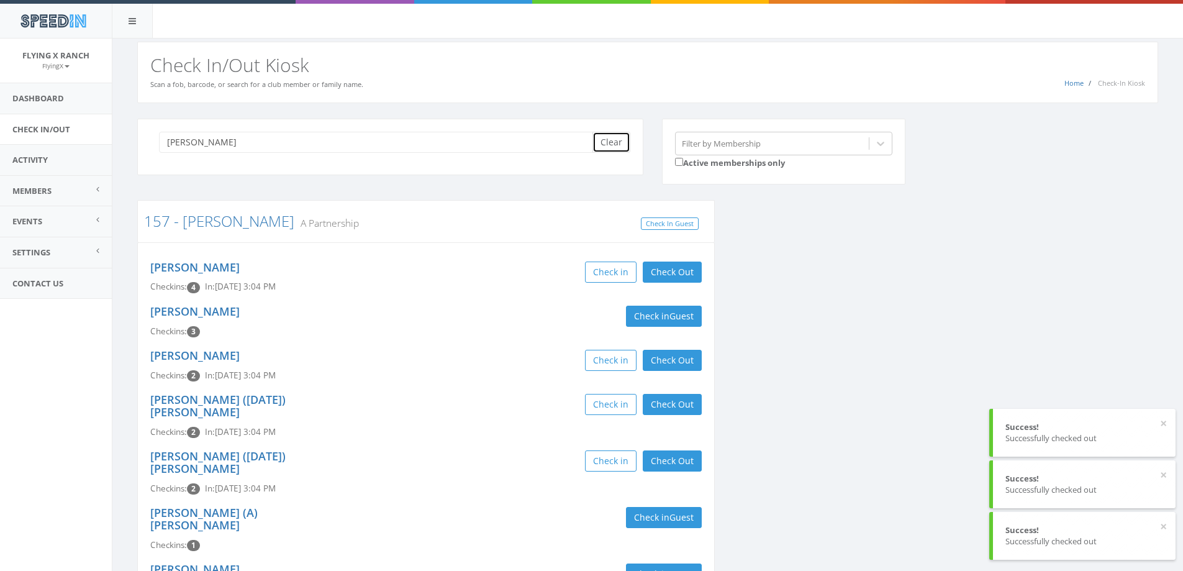
click at [606, 146] on button "Clear" at bounding box center [612, 142] width 38 height 21
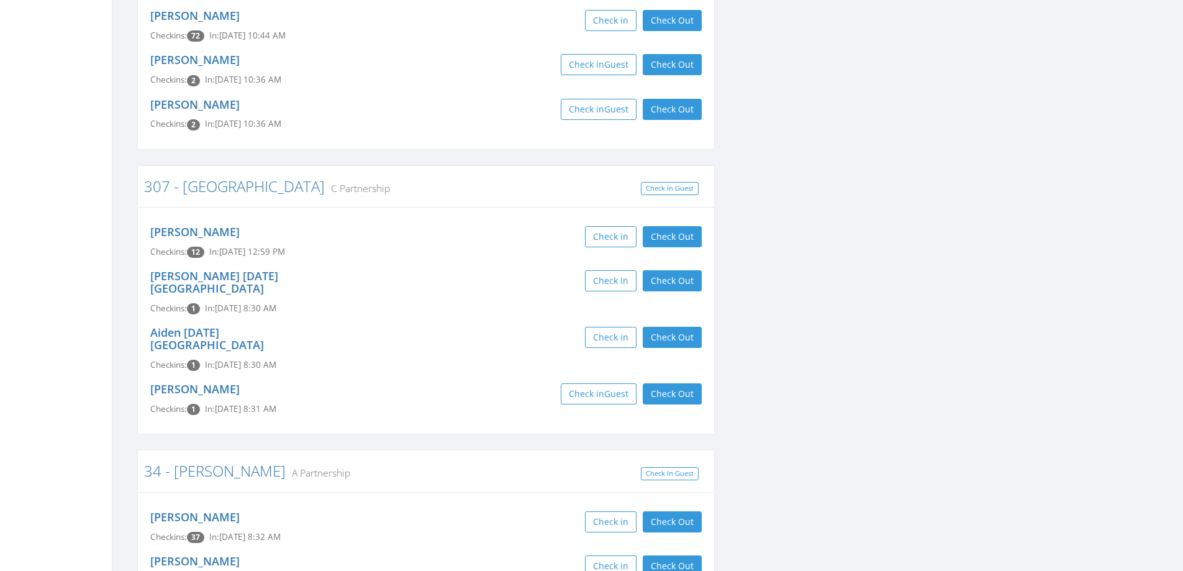
scroll to position [7888, 0]
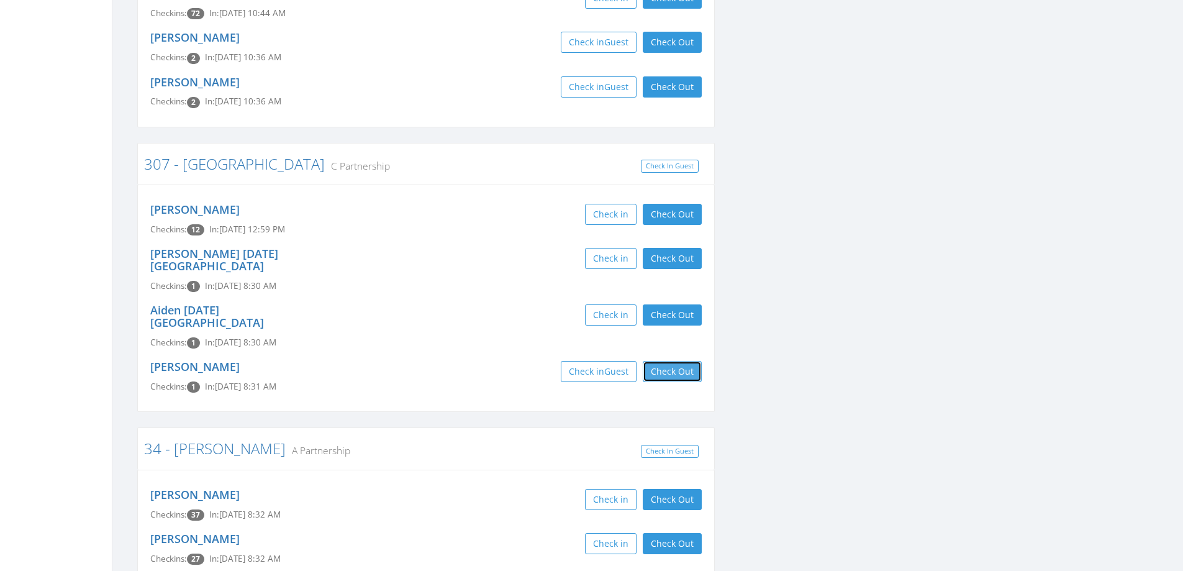
click at [668, 361] on button "Check Out" at bounding box center [672, 371] width 59 height 21
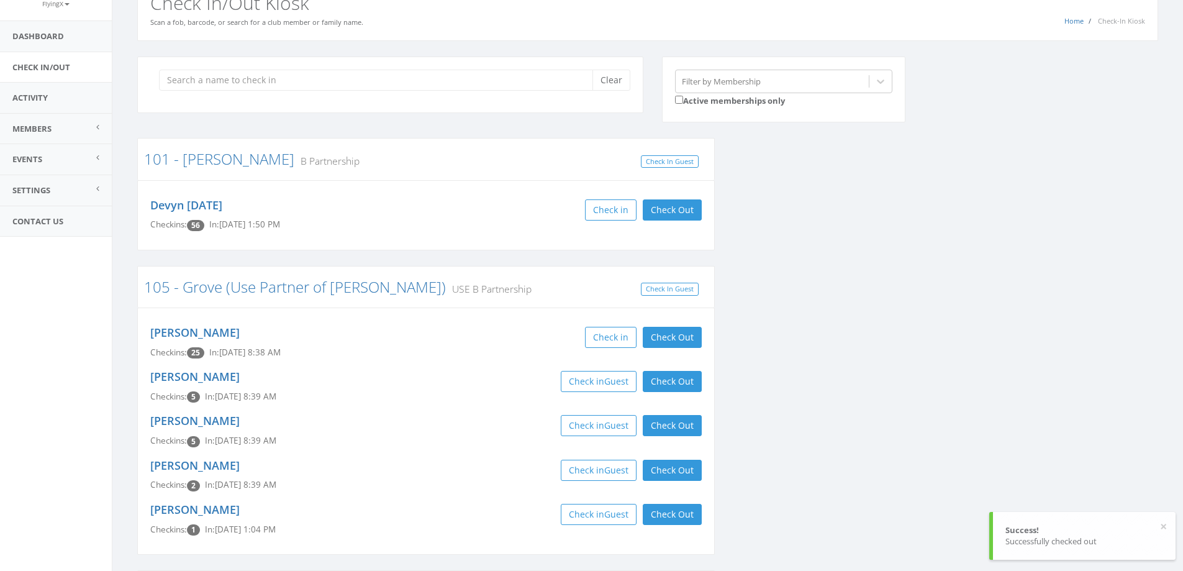
scroll to position [0, 0]
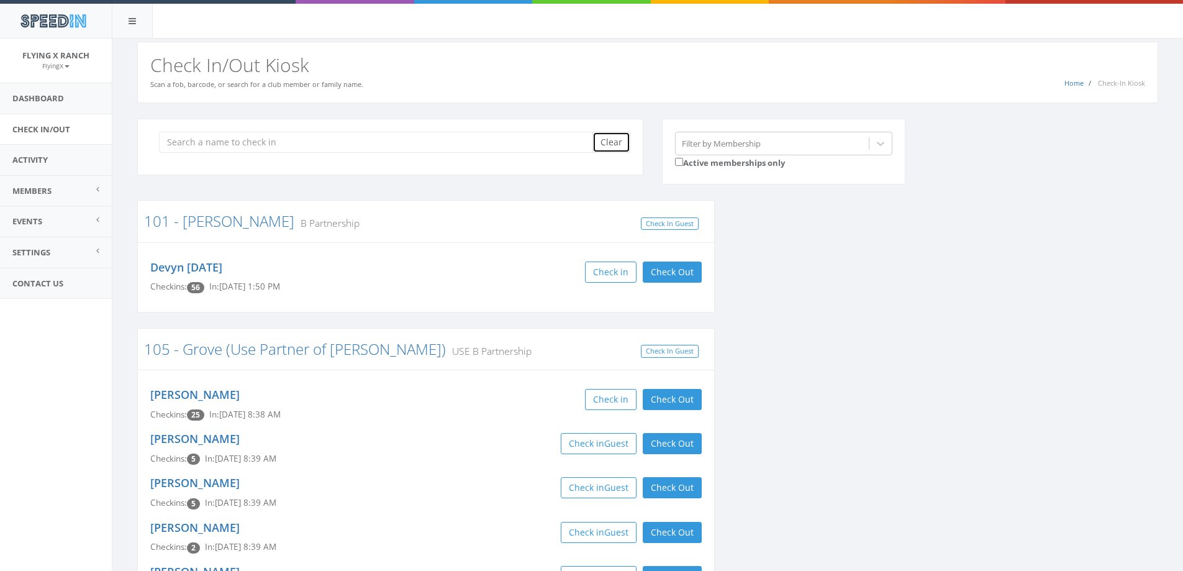
click at [609, 150] on button "Clear" at bounding box center [612, 142] width 38 height 21
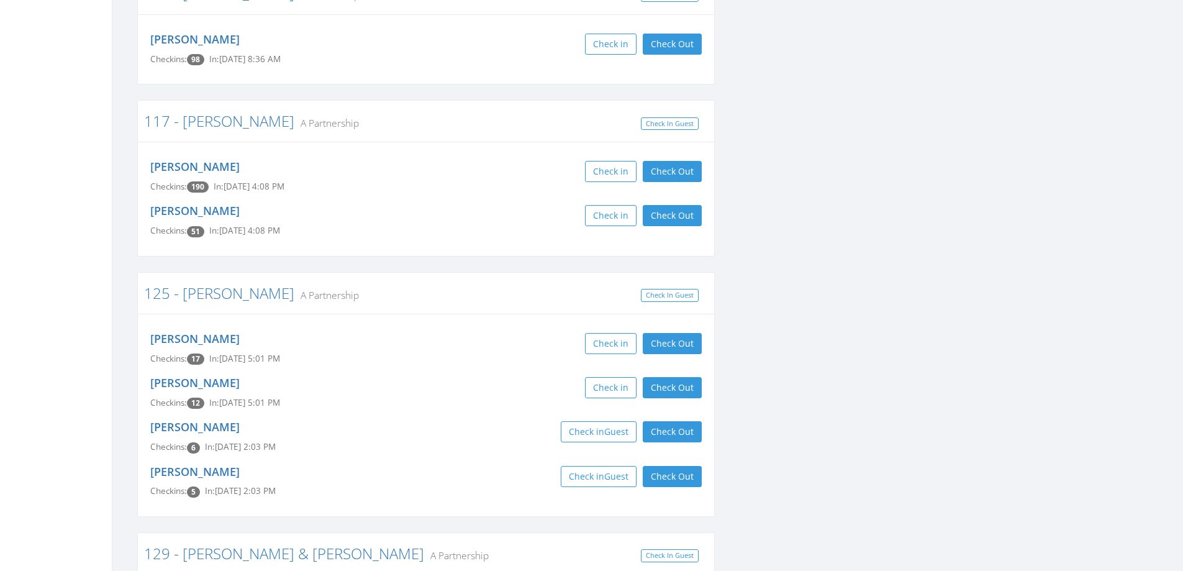
scroll to position [1180, 0]
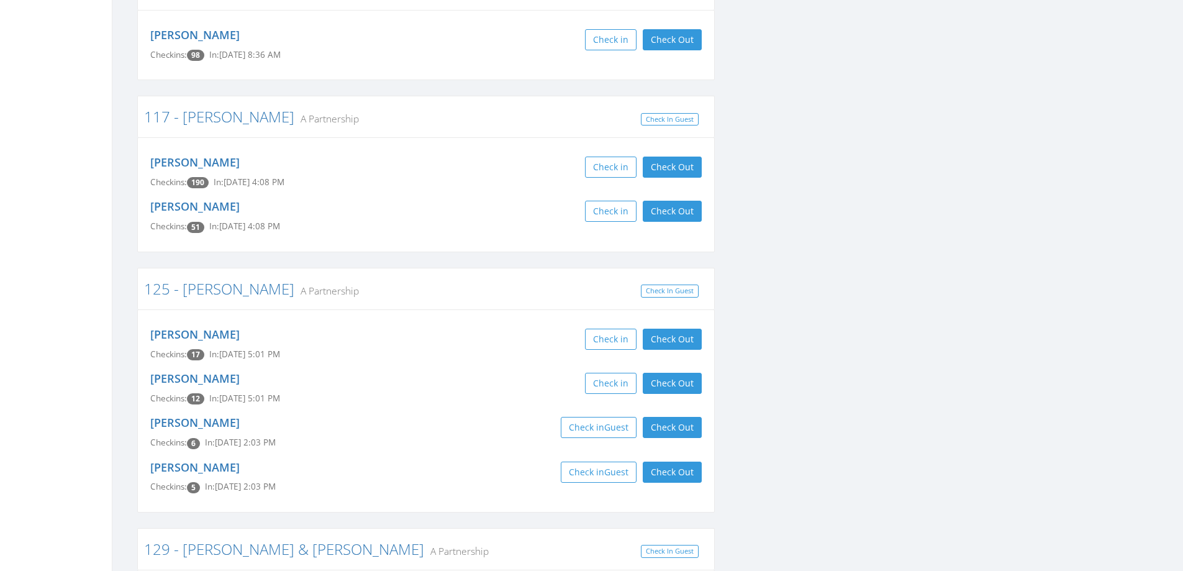
click at [676, 156] on div "[PERSON_NAME] Checkins: 190 In: [DATE] 4:08 PM Check in Check Out Check Out" at bounding box center [426, 172] width 570 height 44
click at [676, 164] on button "Check Out" at bounding box center [672, 167] width 59 height 21
click at [681, 207] on button "Check Out" at bounding box center [672, 211] width 59 height 21
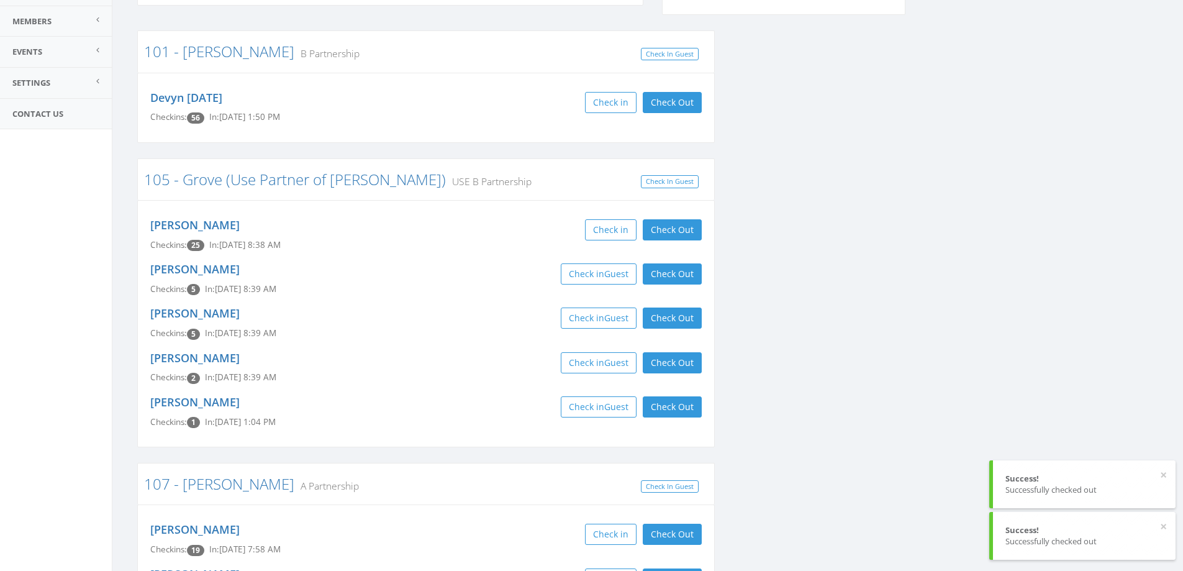
scroll to position [0, 0]
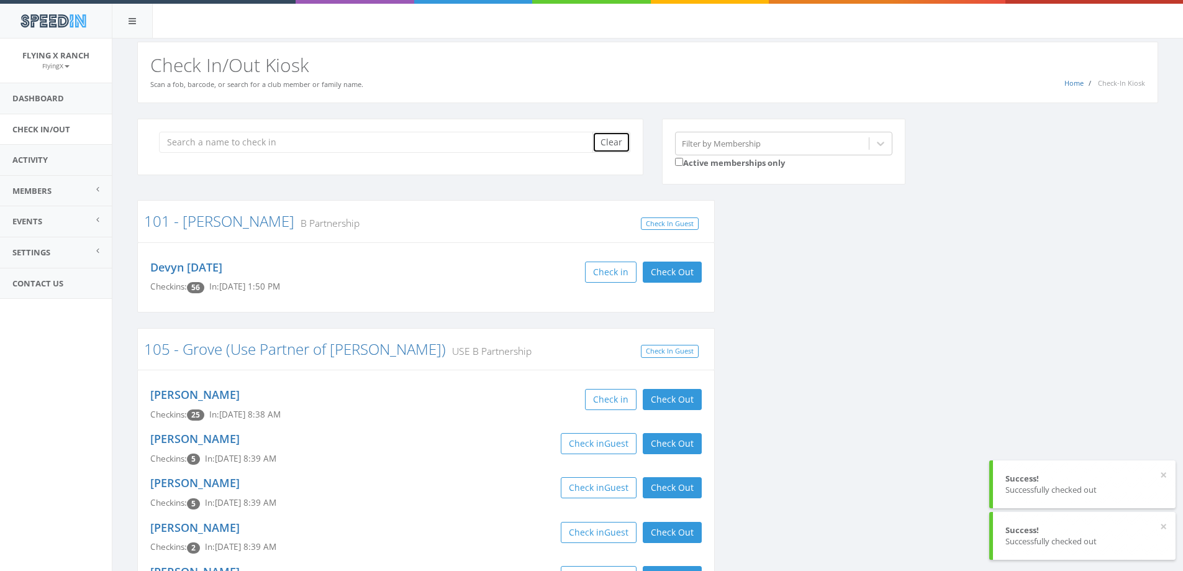
click at [616, 148] on button "Clear" at bounding box center [612, 142] width 38 height 21
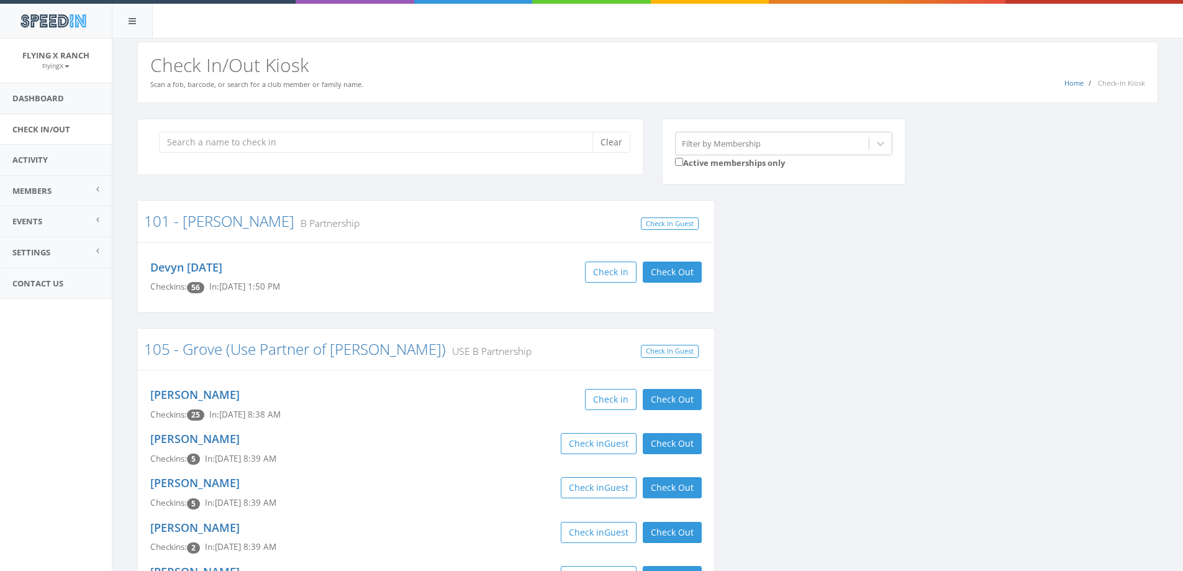
click at [518, 55] on h2 "Check In/Out Kiosk" at bounding box center [647, 65] width 995 height 20
